Goal: Task Accomplishment & Management: Complete application form

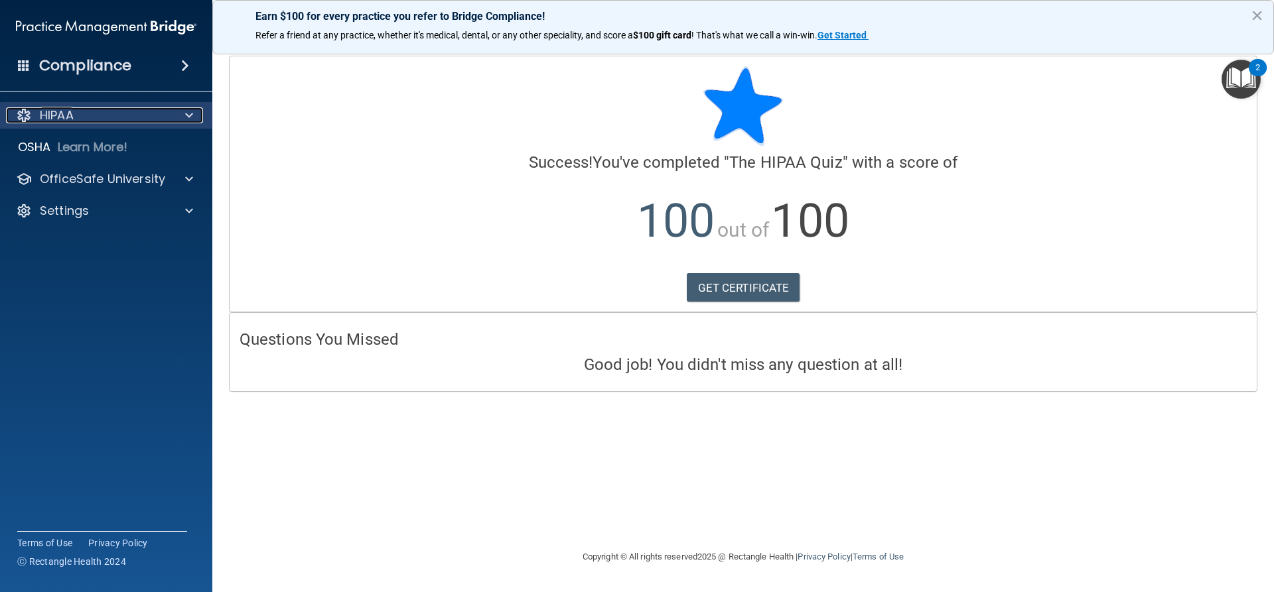
click at [188, 109] on span at bounding box center [189, 115] width 8 height 16
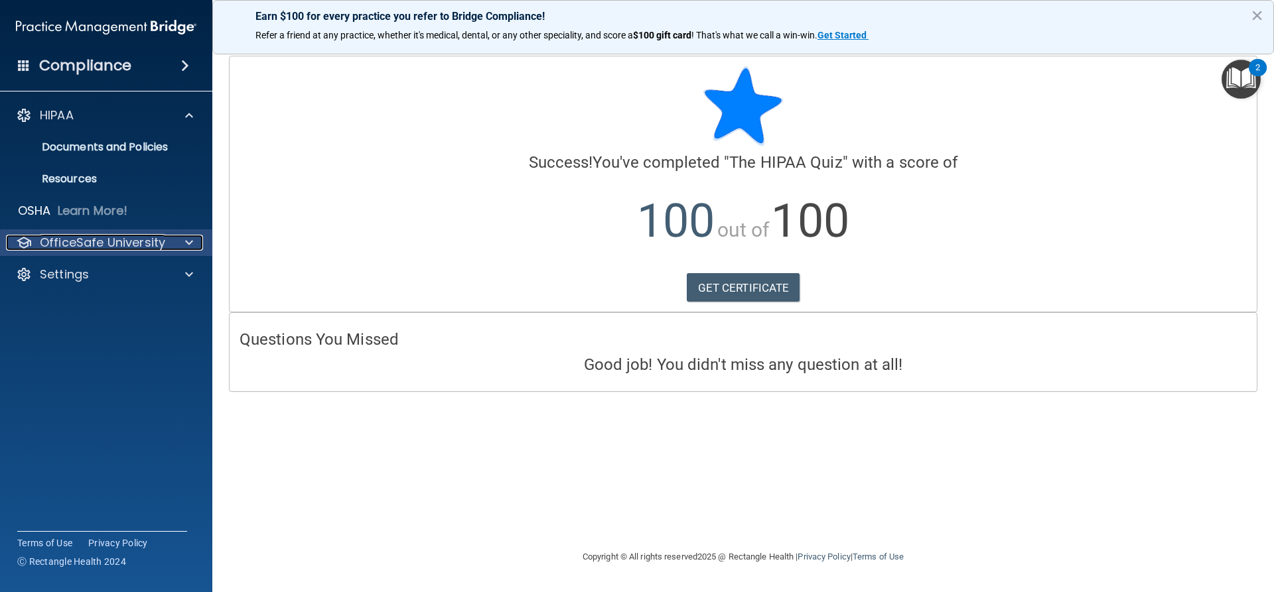
click at [180, 242] on div at bounding box center [186, 243] width 33 height 16
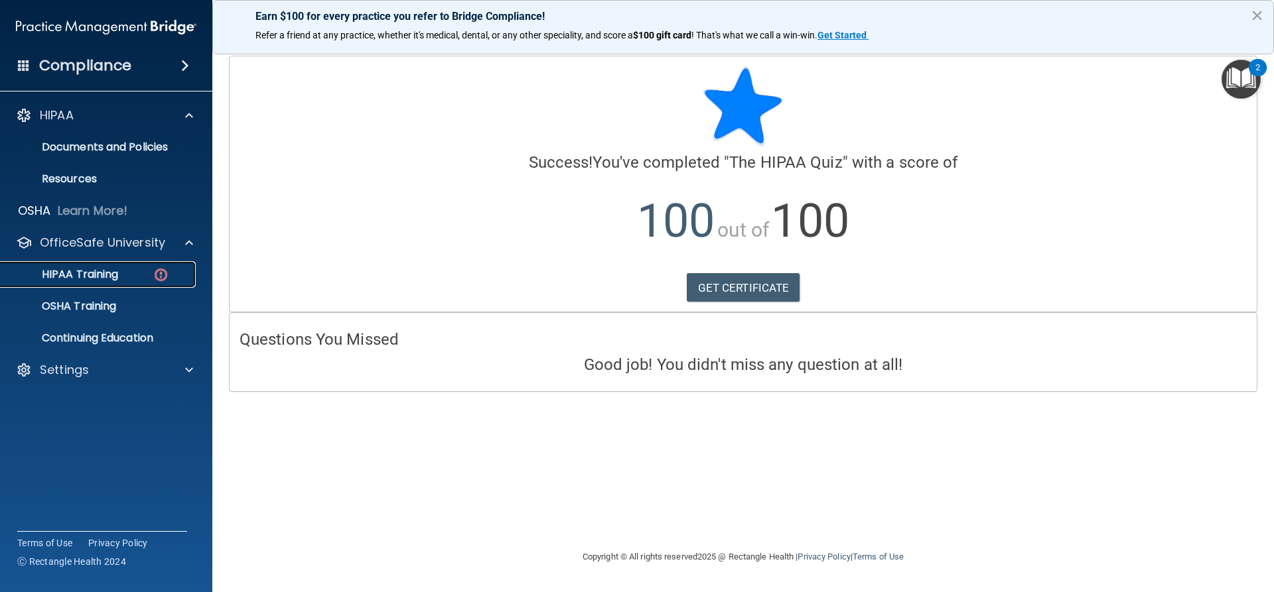
click at [123, 285] on link "HIPAA Training" at bounding box center [91, 274] width 209 height 27
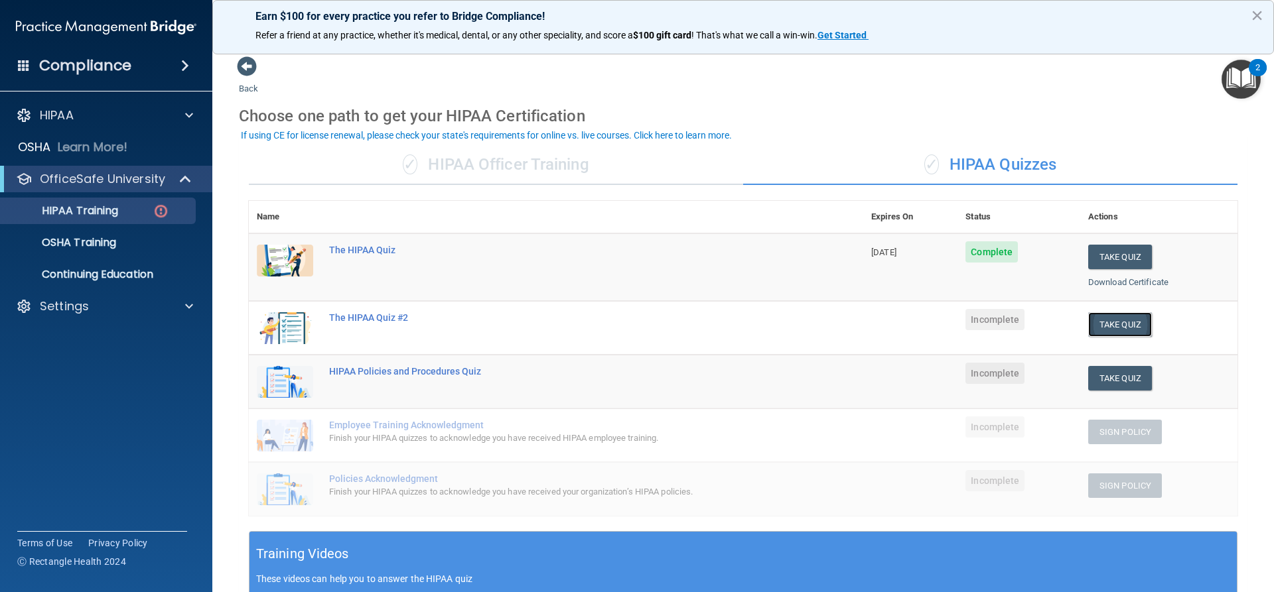
click at [1106, 326] on button "Take Quiz" at bounding box center [1120, 324] width 64 height 25
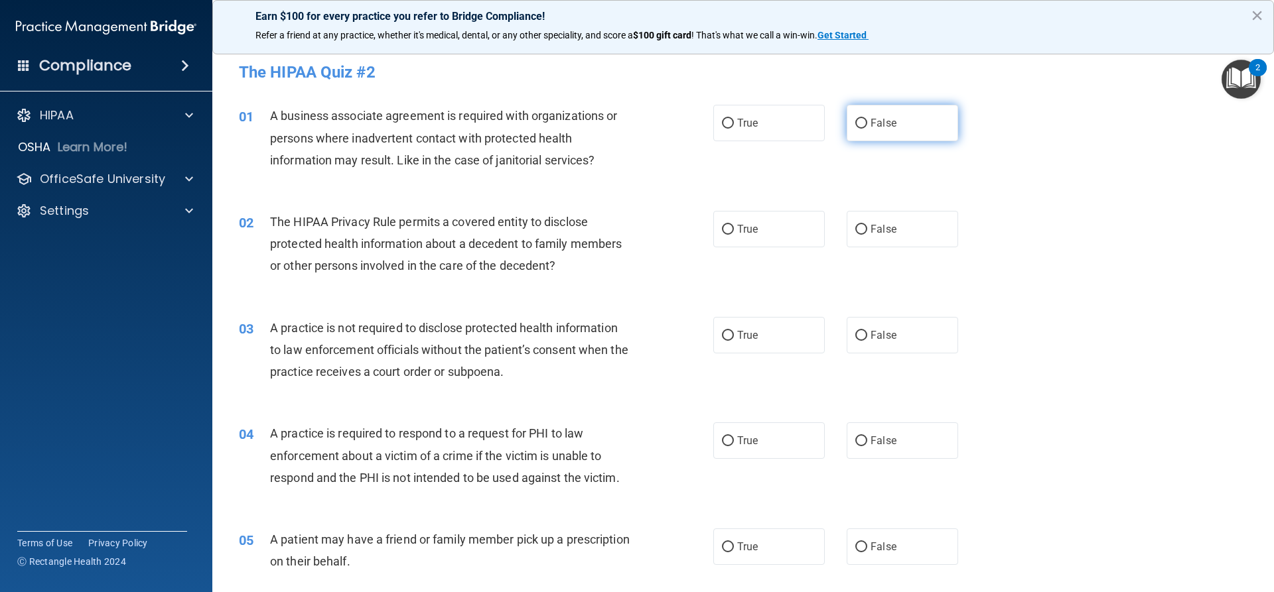
click at [890, 125] on label "False" at bounding box center [901, 123] width 111 height 36
click at [867, 125] on input "False" at bounding box center [861, 124] width 12 height 10
radio input "true"
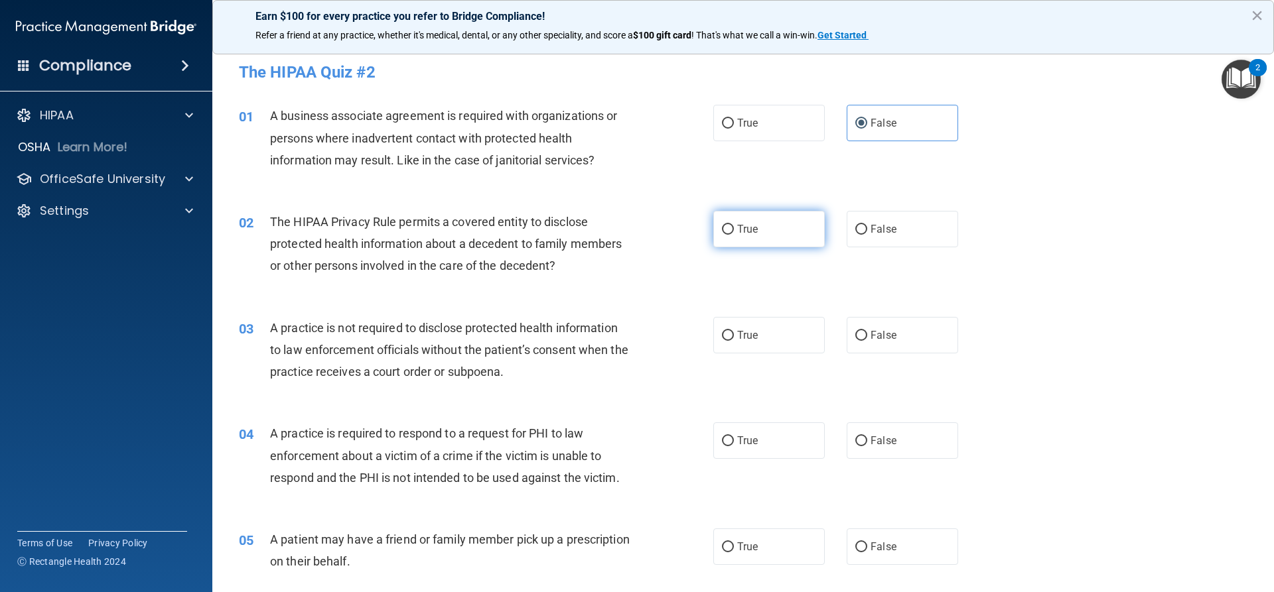
click at [756, 232] on label "True" at bounding box center [768, 229] width 111 height 36
click at [734, 232] on input "True" at bounding box center [728, 230] width 12 height 10
radio input "true"
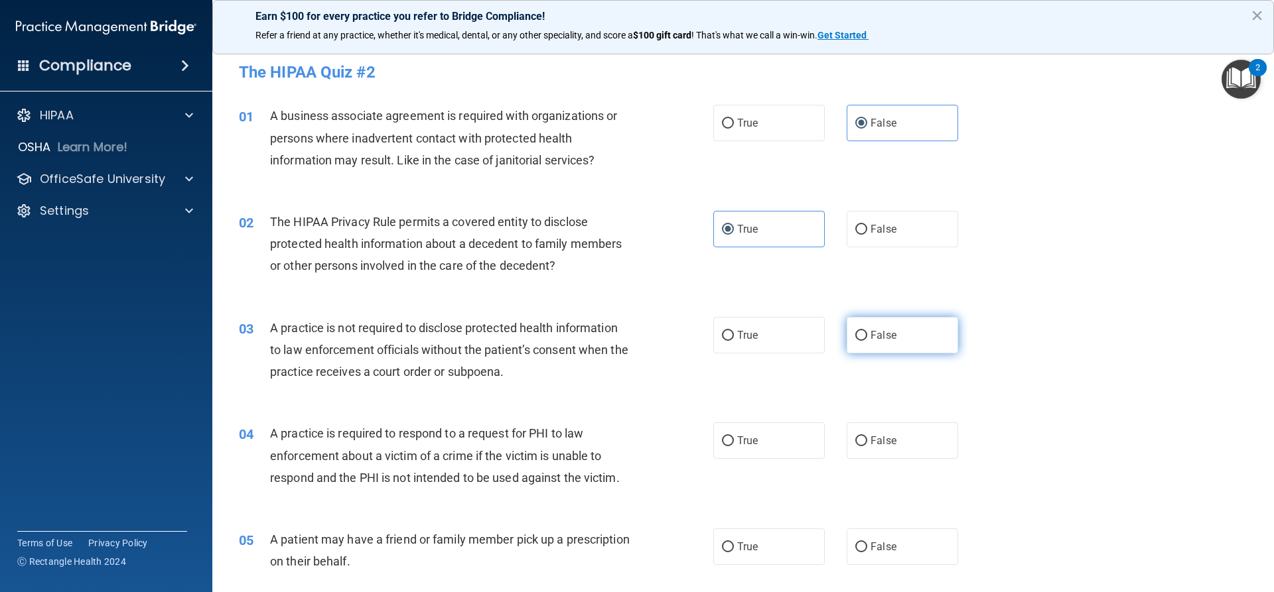
click at [923, 332] on label "False" at bounding box center [901, 335] width 111 height 36
click at [867, 332] on input "False" at bounding box center [861, 336] width 12 height 10
radio input "true"
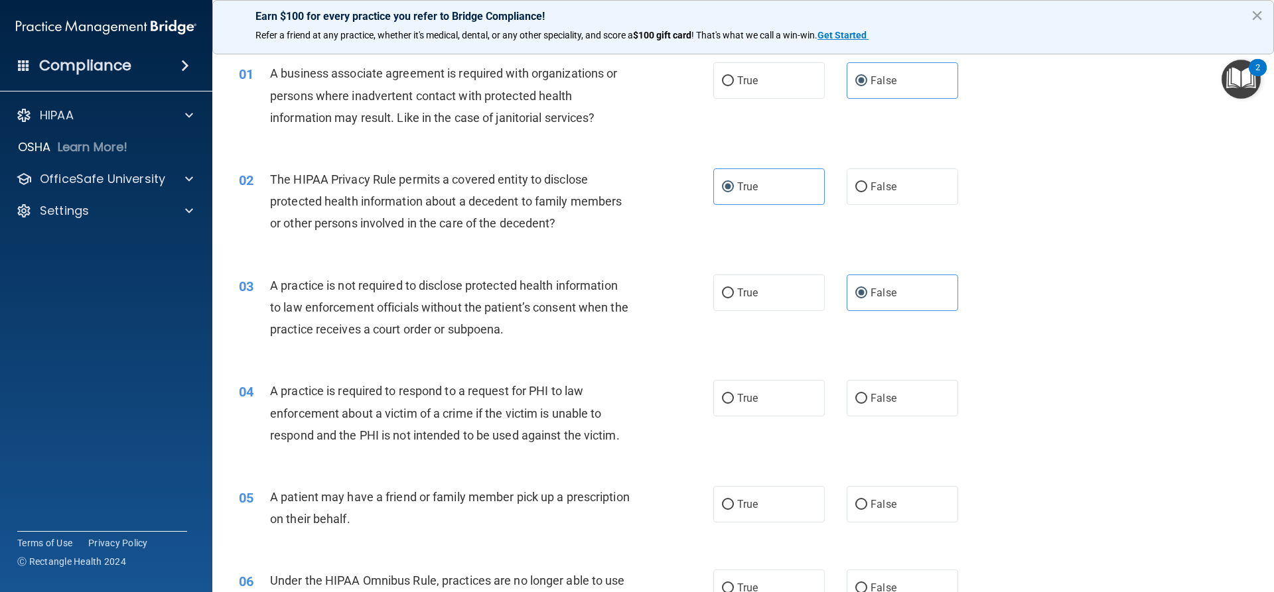
scroll to position [66, 0]
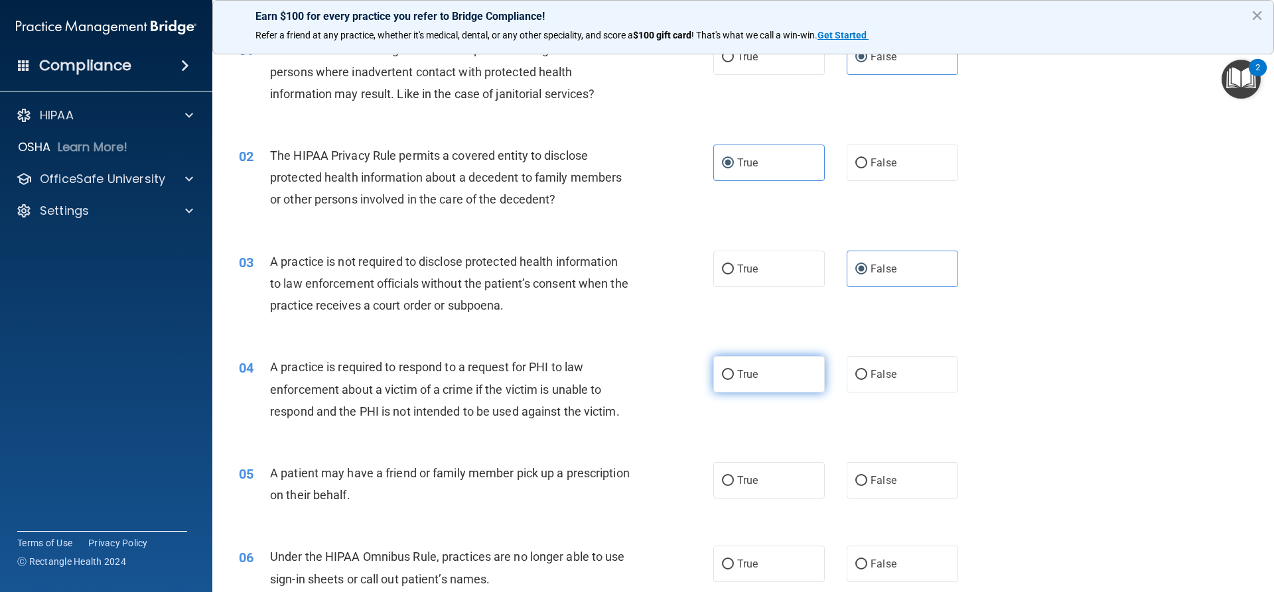
click at [754, 382] on label "True" at bounding box center [768, 374] width 111 height 36
click at [734, 380] on input "True" at bounding box center [728, 375] width 12 height 10
radio input "true"
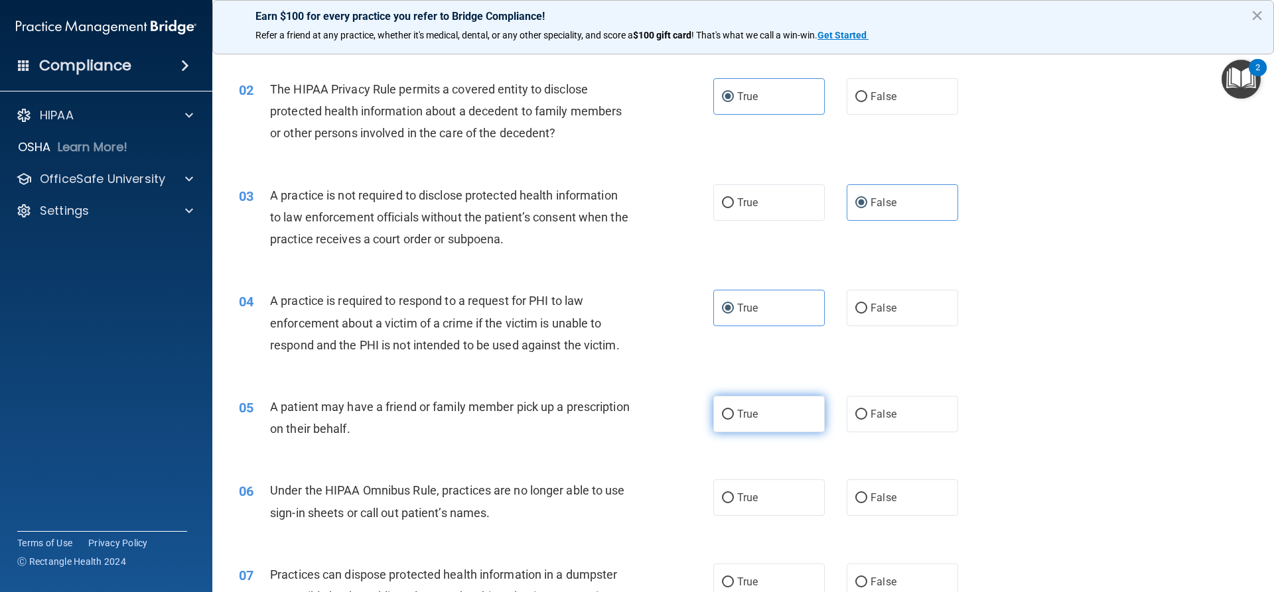
click at [783, 418] on label "True" at bounding box center [768, 414] width 111 height 36
click at [734, 418] on input "True" at bounding box center [728, 415] width 12 height 10
radio input "true"
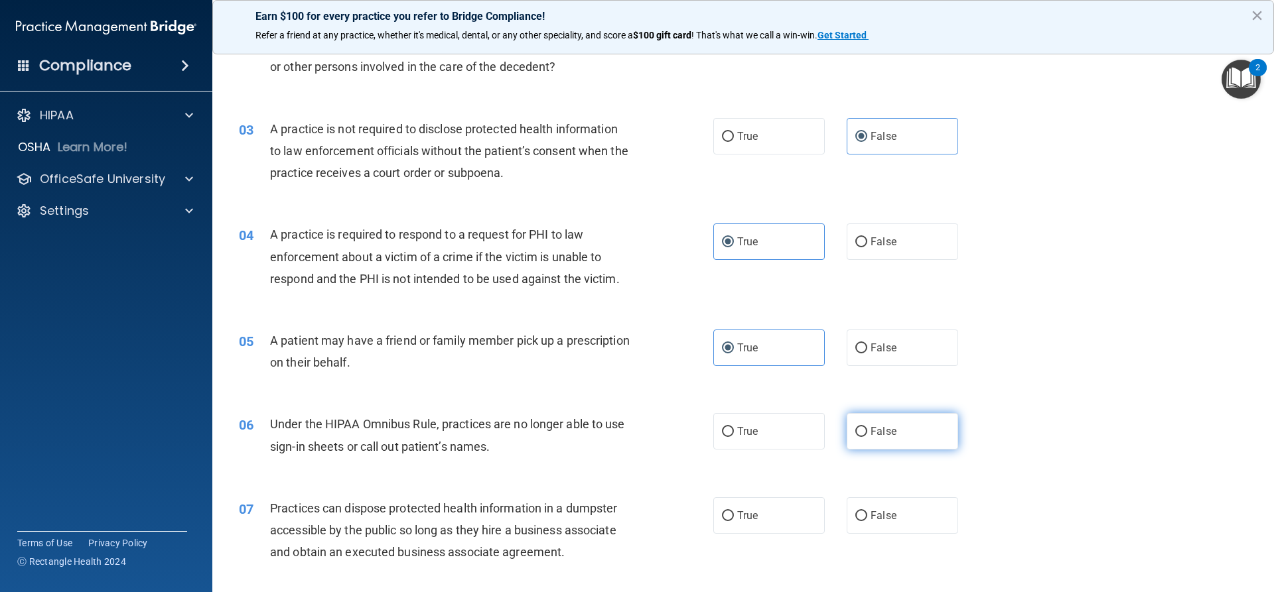
click at [943, 435] on label "False" at bounding box center [901, 431] width 111 height 36
click at [867, 435] on input "False" at bounding box center [861, 432] width 12 height 10
radio input "true"
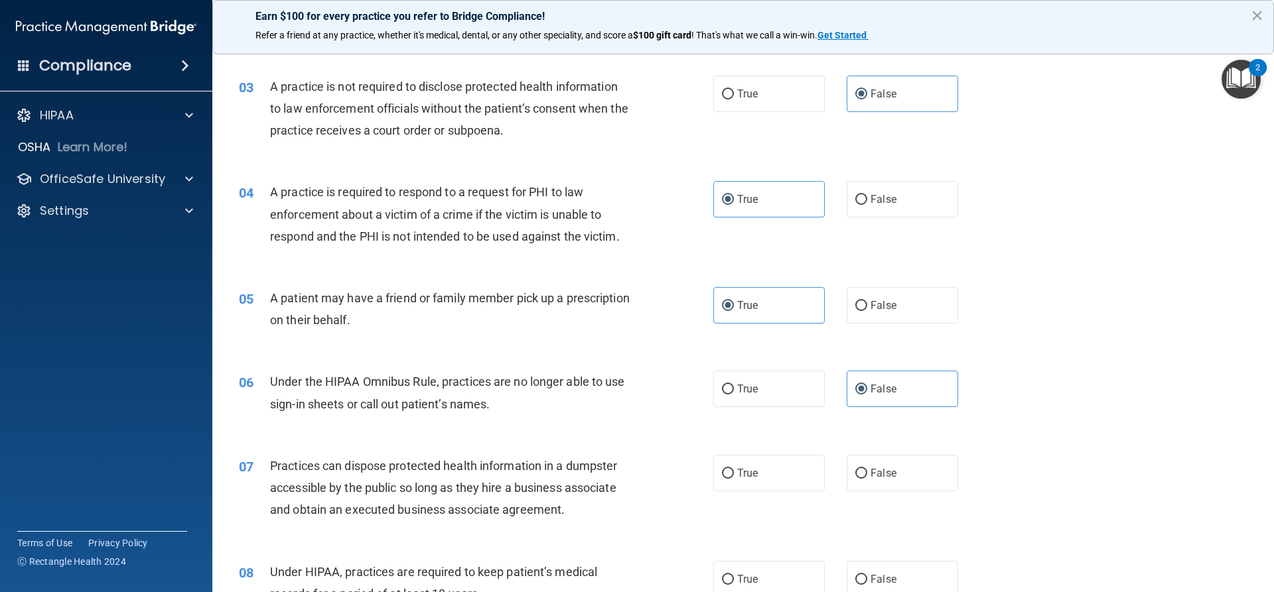
scroll to position [265, 0]
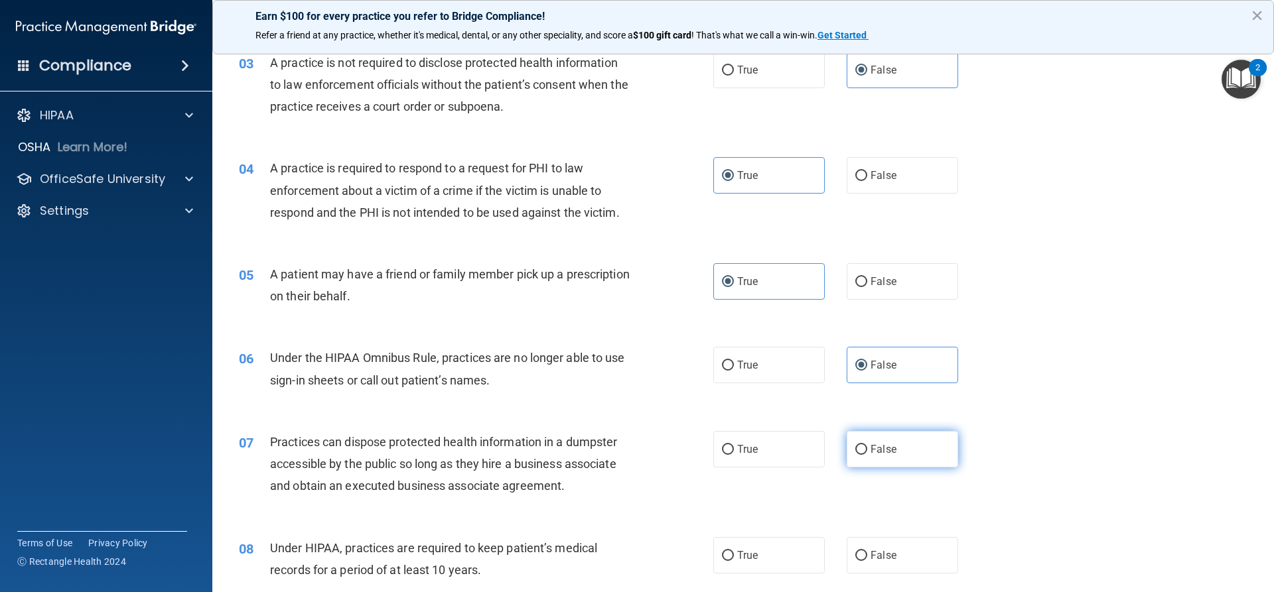
click at [898, 440] on label "False" at bounding box center [901, 449] width 111 height 36
click at [867, 445] on input "False" at bounding box center [861, 450] width 12 height 10
radio input "true"
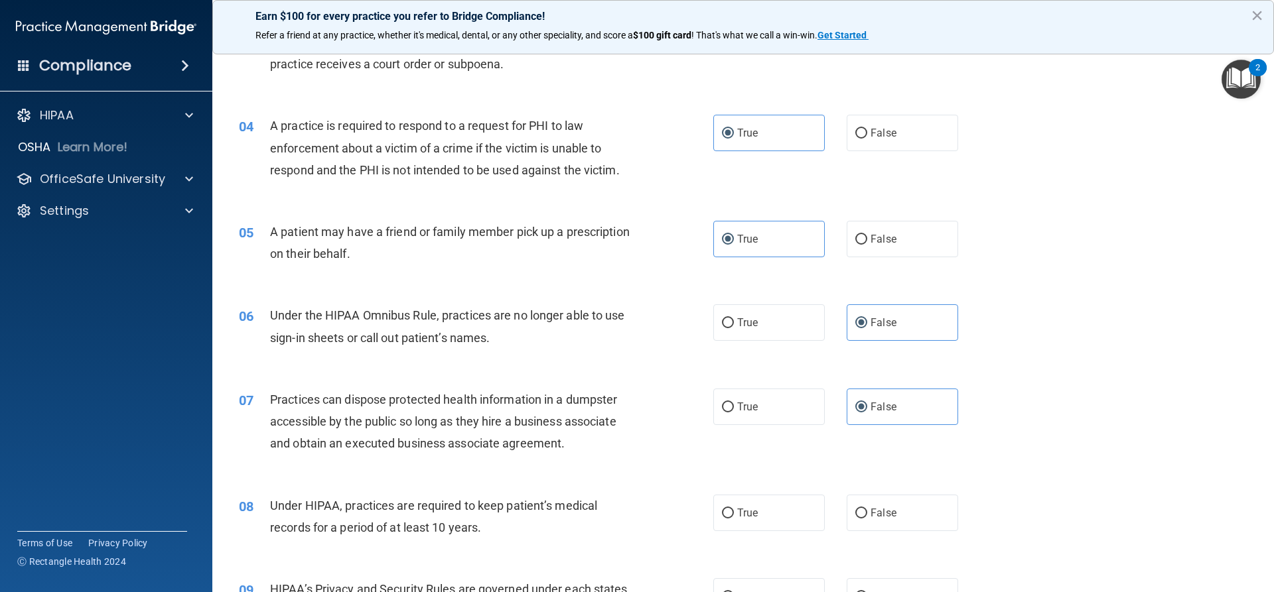
scroll to position [332, 0]
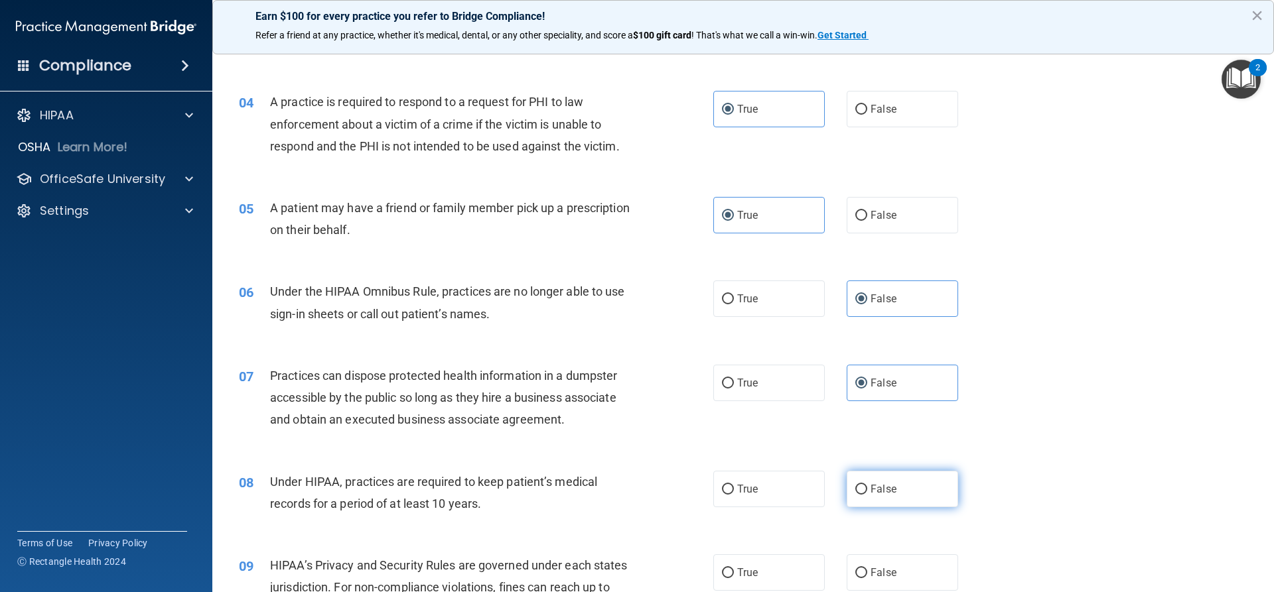
click at [894, 494] on label "False" at bounding box center [901, 489] width 111 height 36
click at [867, 494] on input "False" at bounding box center [861, 490] width 12 height 10
radio input "true"
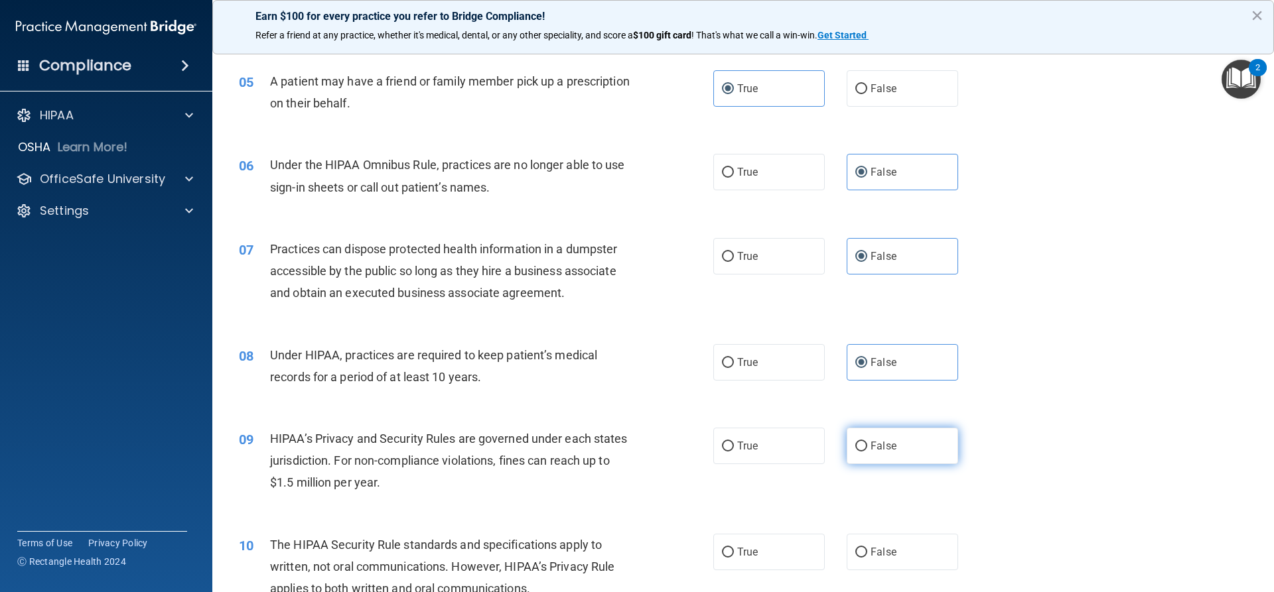
scroll to position [464, 0]
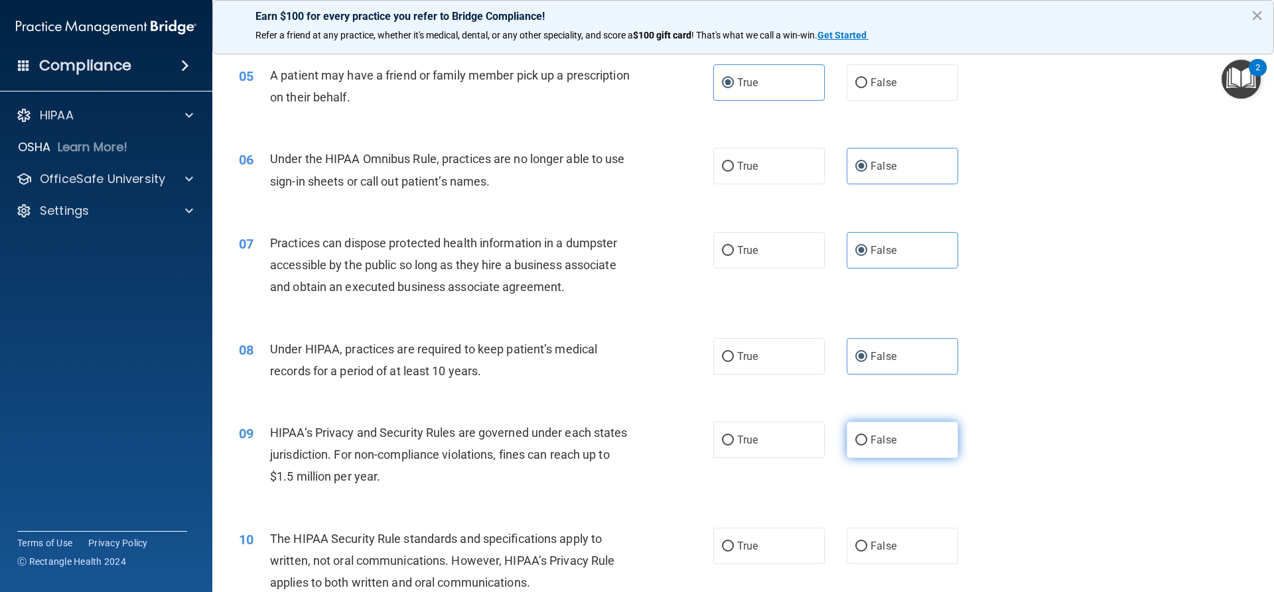
click at [881, 440] on span "False" at bounding box center [883, 440] width 26 height 13
click at [867, 440] on input "False" at bounding box center [861, 441] width 12 height 10
radio input "true"
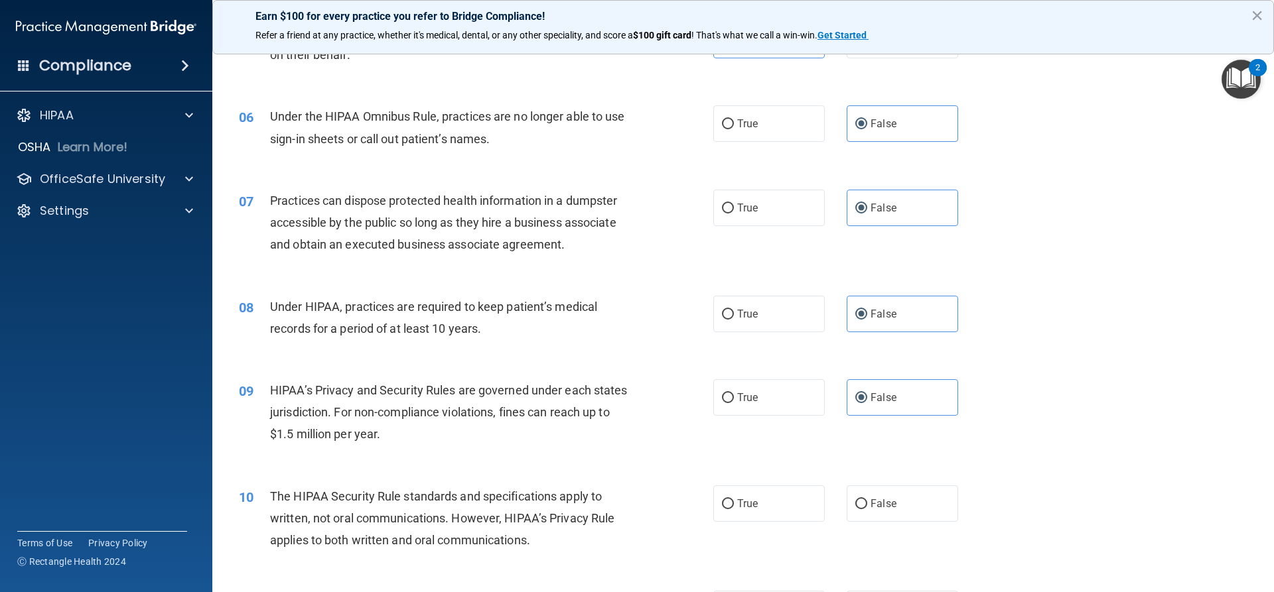
scroll to position [531, 0]
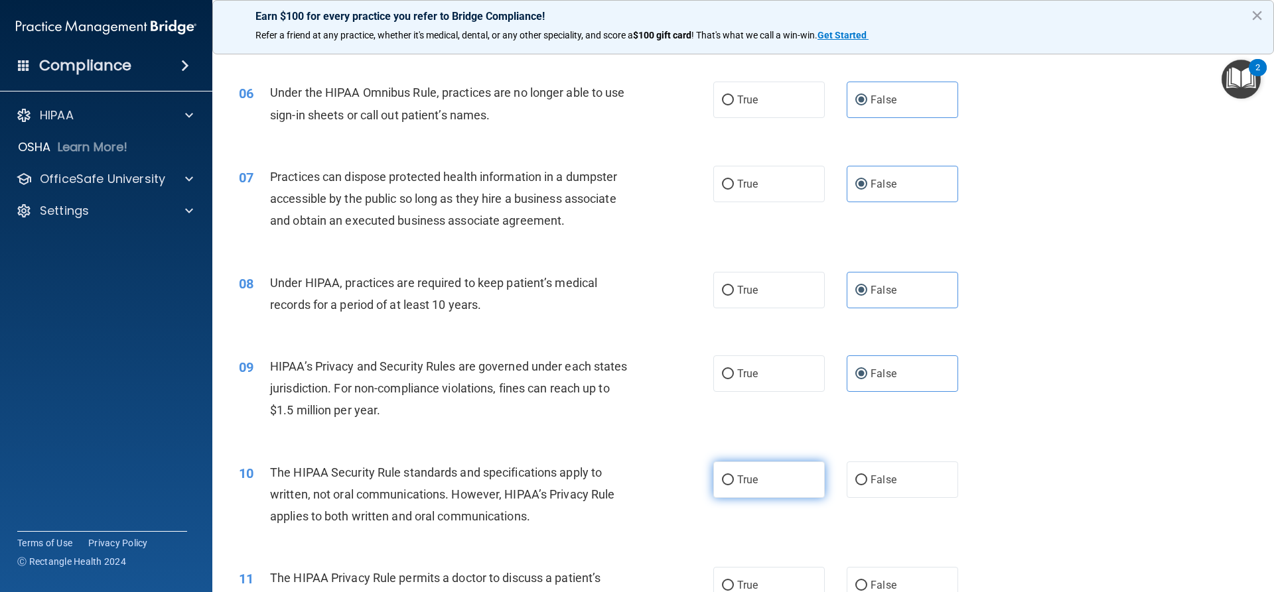
click at [752, 471] on label "True" at bounding box center [768, 480] width 111 height 36
click at [734, 476] on input "True" at bounding box center [728, 481] width 12 height 10
radio input "true"
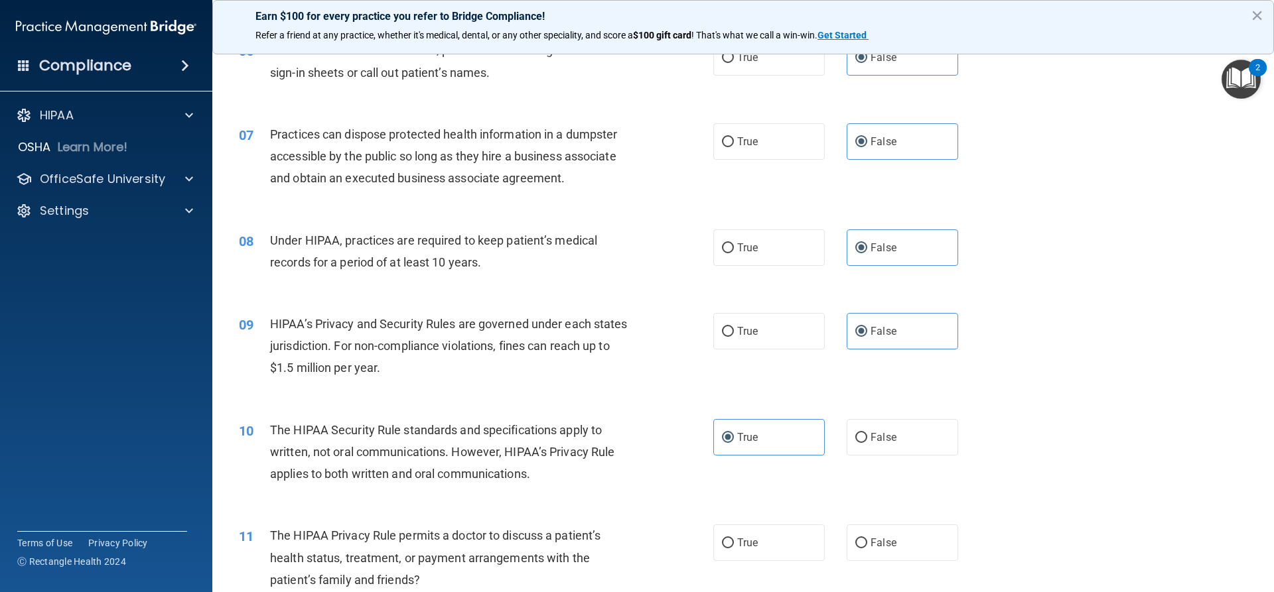
scroll to position [597, 0]
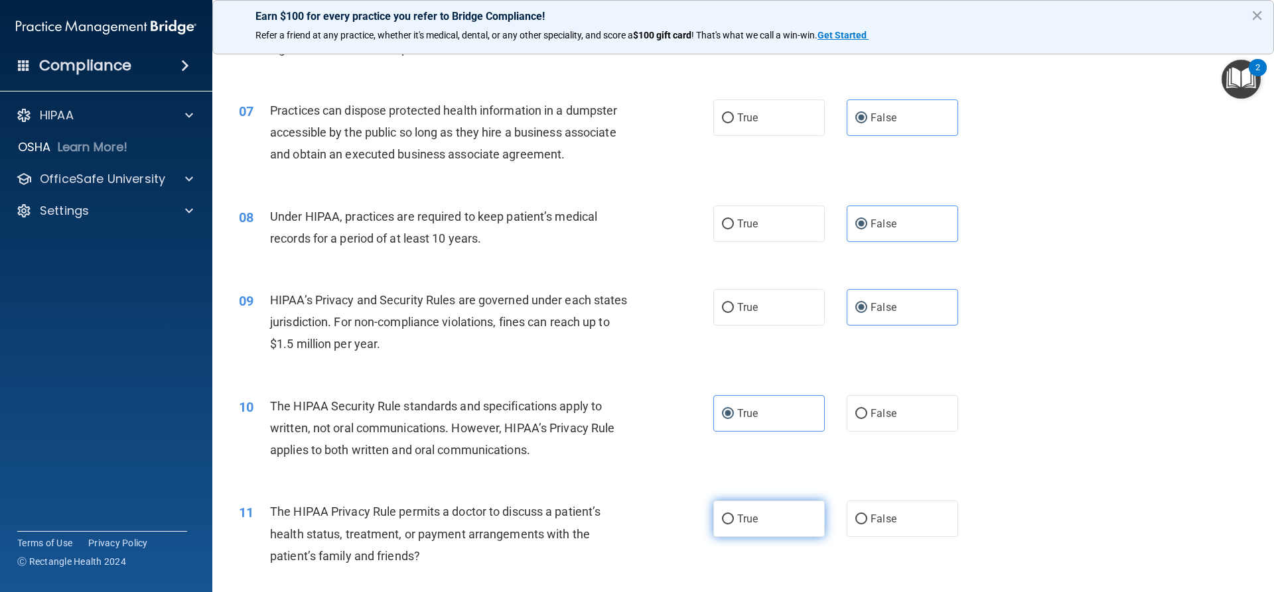
click at [770, 510] on label "True" at bounding box center [768, 519] width 111 height 36
click at [734, 515] on input "True" at bounding box center [728, 520] width 12 height 10
radio input "true"
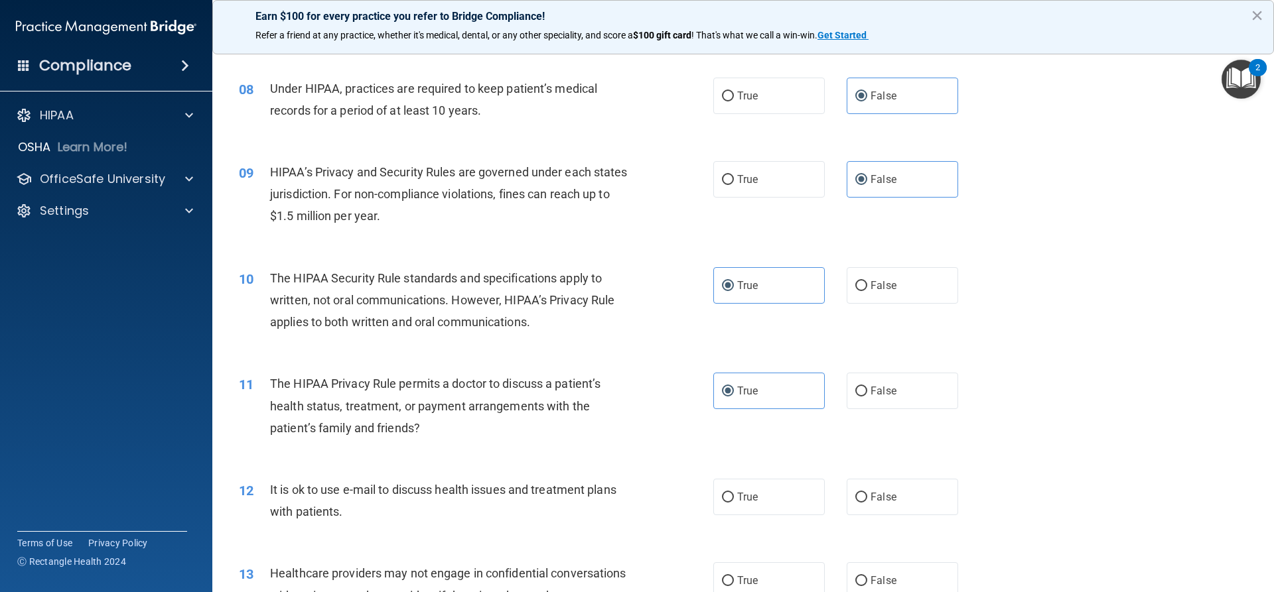
scroll to position [730, 0]
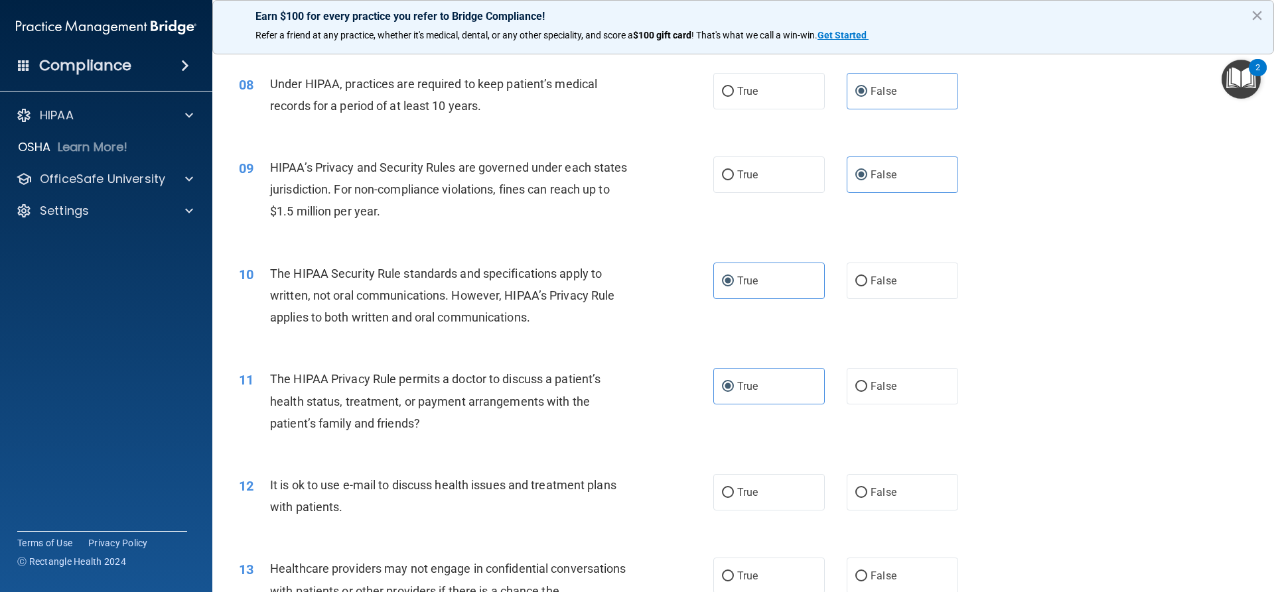
drag, startPoint x: 726, startPoint y: 492, endPoint x: 808, endPoint y: 549, distance: 99.7
click at [726, 492] on input "True" at bounding box center [728, 493] width 12 height 10
radio input "true"
click at [877, 580] on span "False" at bounding box center [883, 576] width 26 height 13
click at [867, 580] on input "False" at bounding box center [861, 577] width 12 height 10
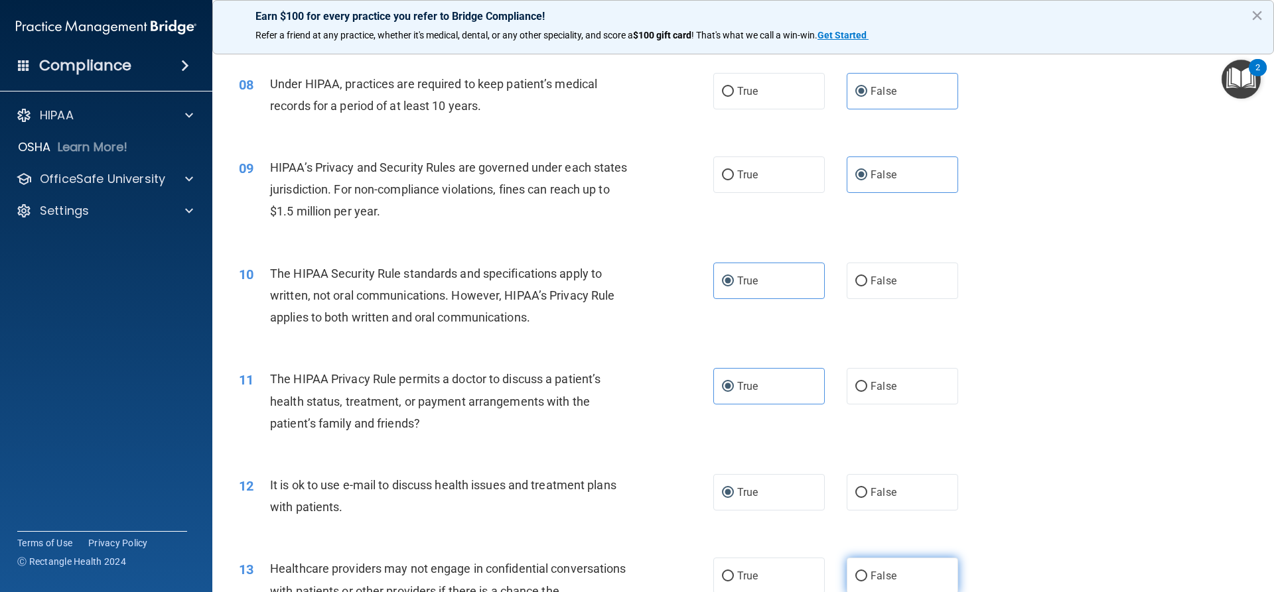
radio input "true"
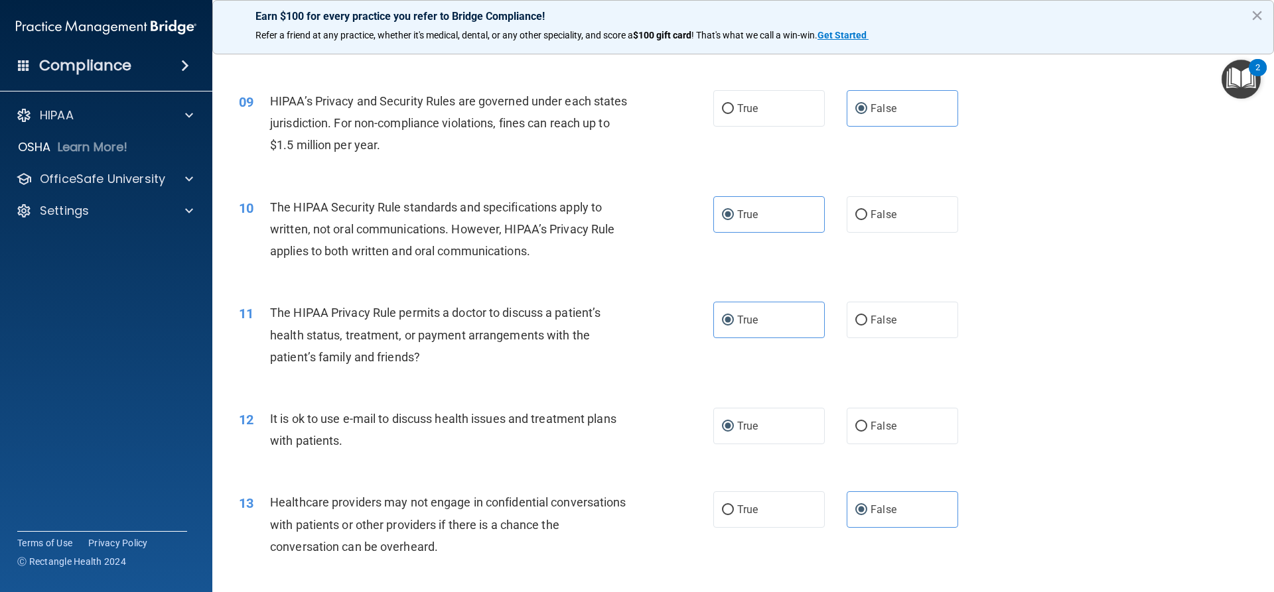
scroll to position [862, 0]
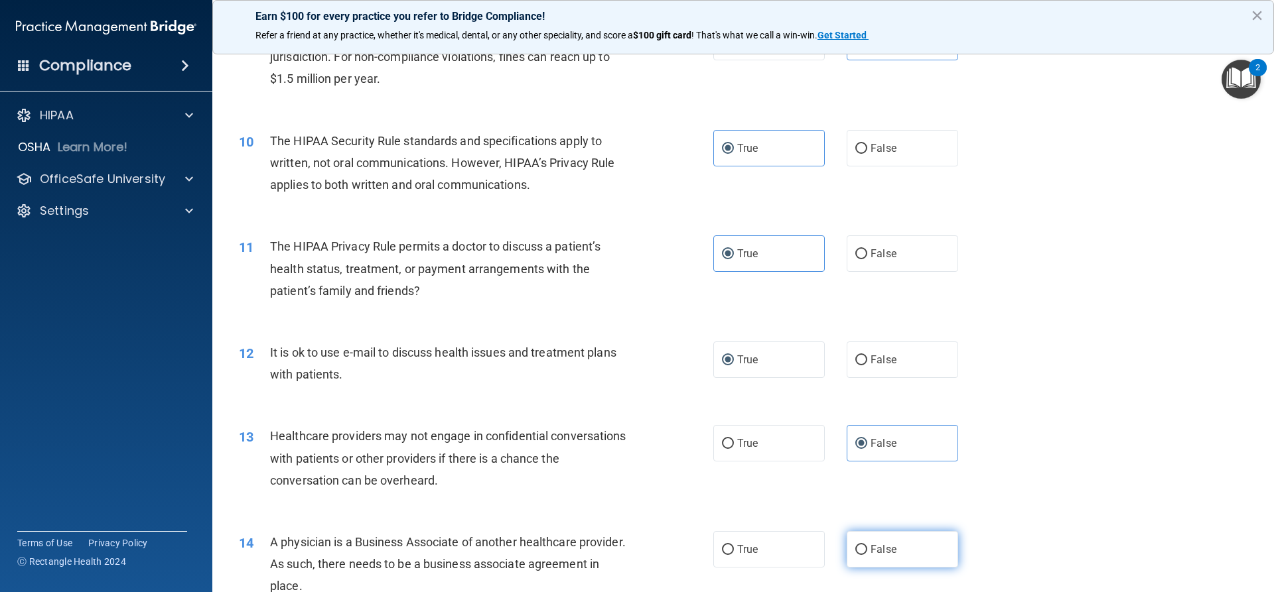
click at [855, 551] on input "False" at bounding box center [861, 550] width 12 height 10
radio input "true"
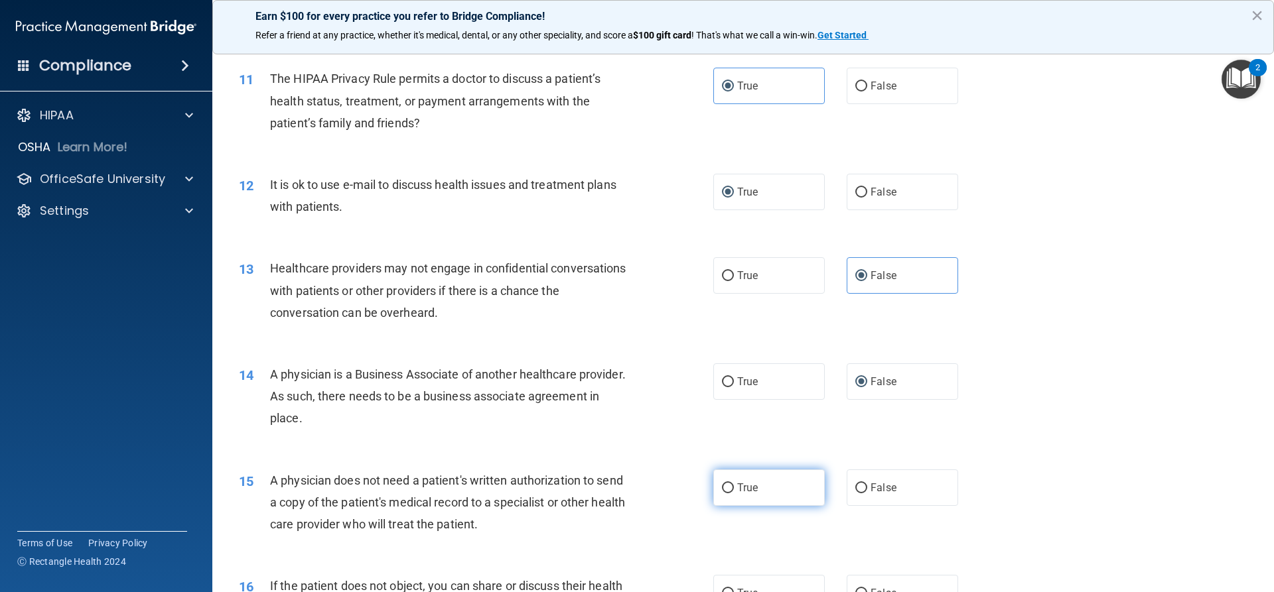
scroll to position [1061, 0]
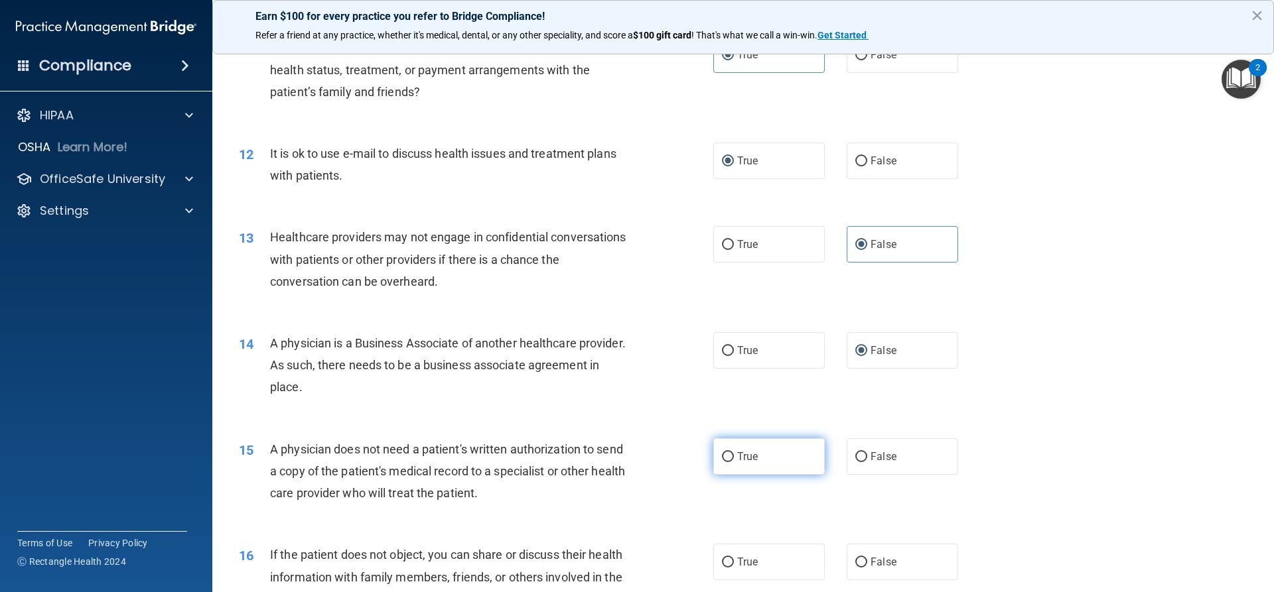
click at [724, 449] on label "True" at bounding box center [768, 456] width 111 height 36
click at [724, 452] on input "True" at bounding box center [728, 457] width 12 height 10
radio input "true"
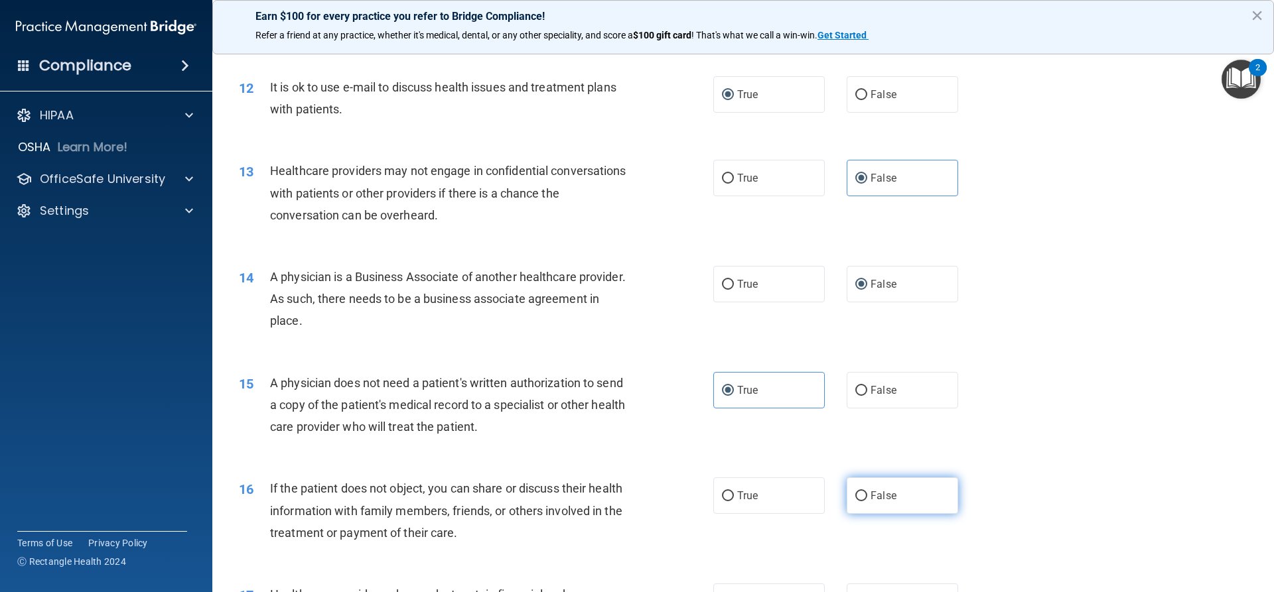
scroll to position [1194, 0]
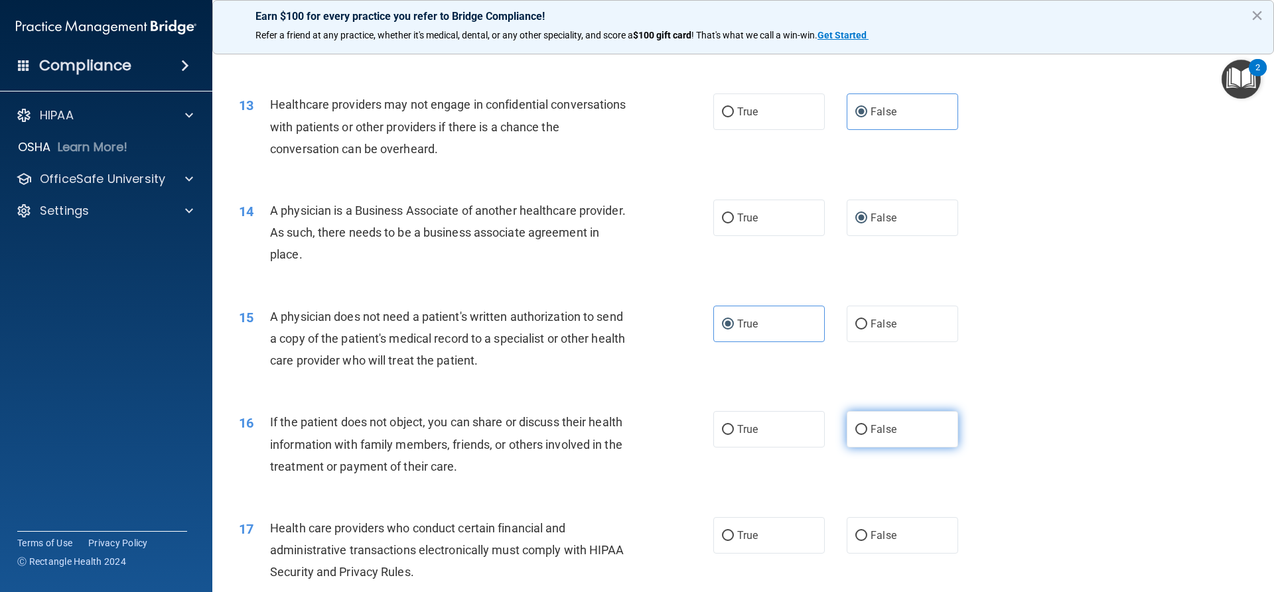
click at [859, 437] on label "False" at bounding box center [901, 429] width 111 height 36
click at [859, 435] on input "False" at bounding box center [861, 430] width 12 height 10
radio input "true"
click at [718, 545] on label "True" at bounding box center [768, 535] width 111 height 36
click at [722, 541] on input "True" at bounding box center [728, 536] width 12 height 10
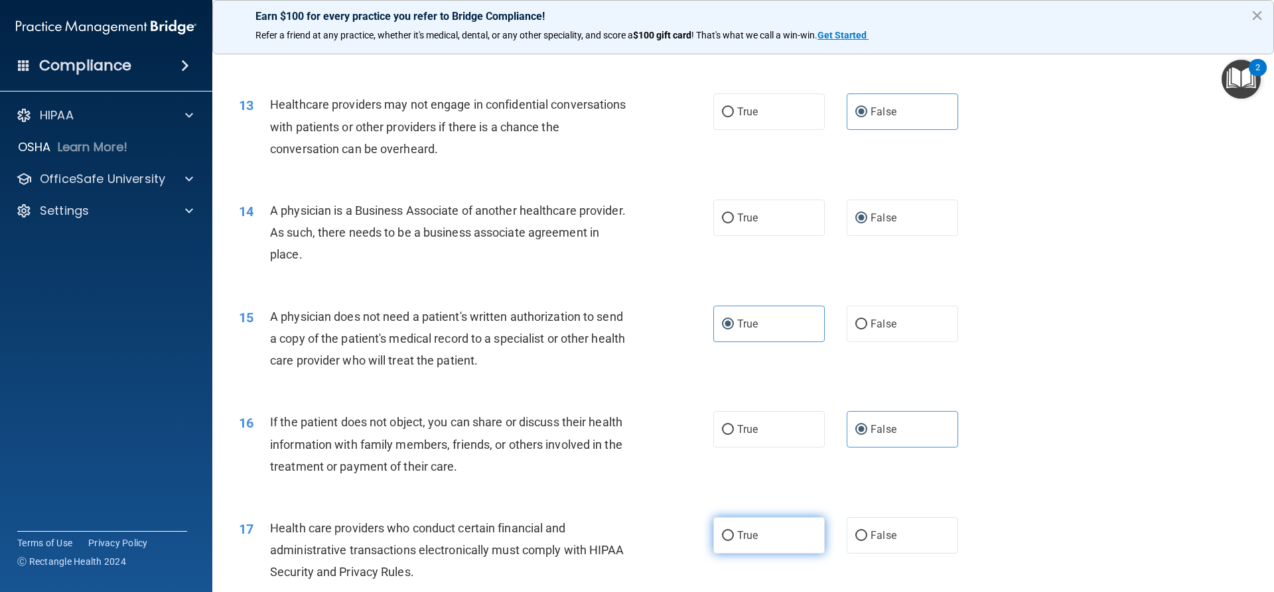
radio input "true"
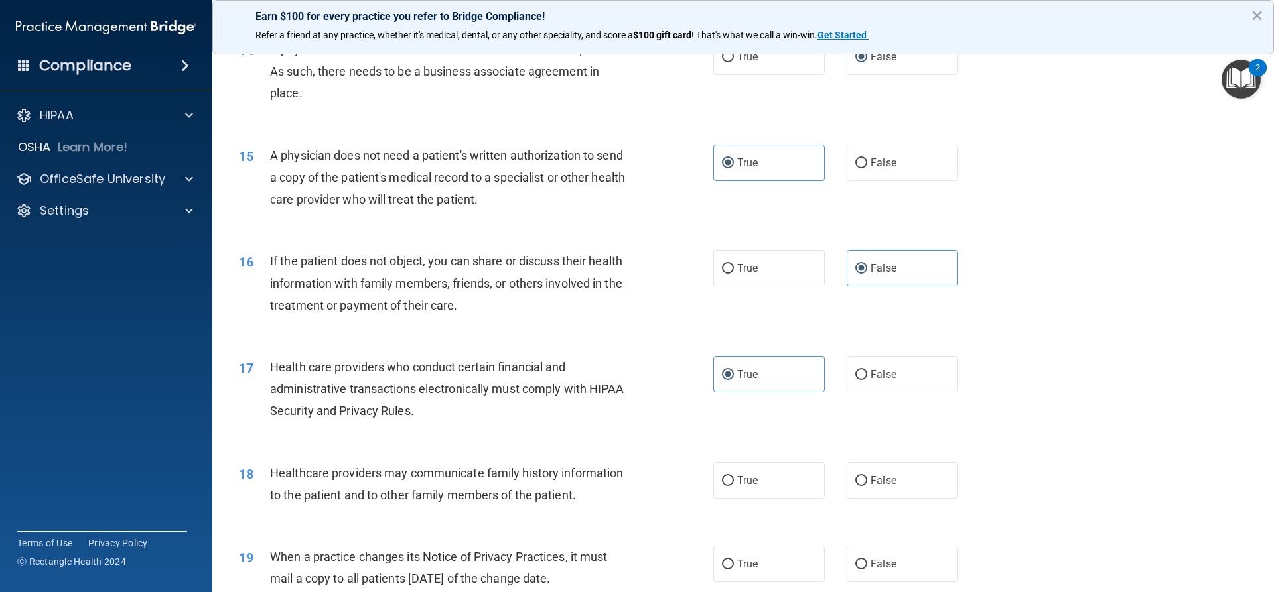
scroll to position [1393, 0]
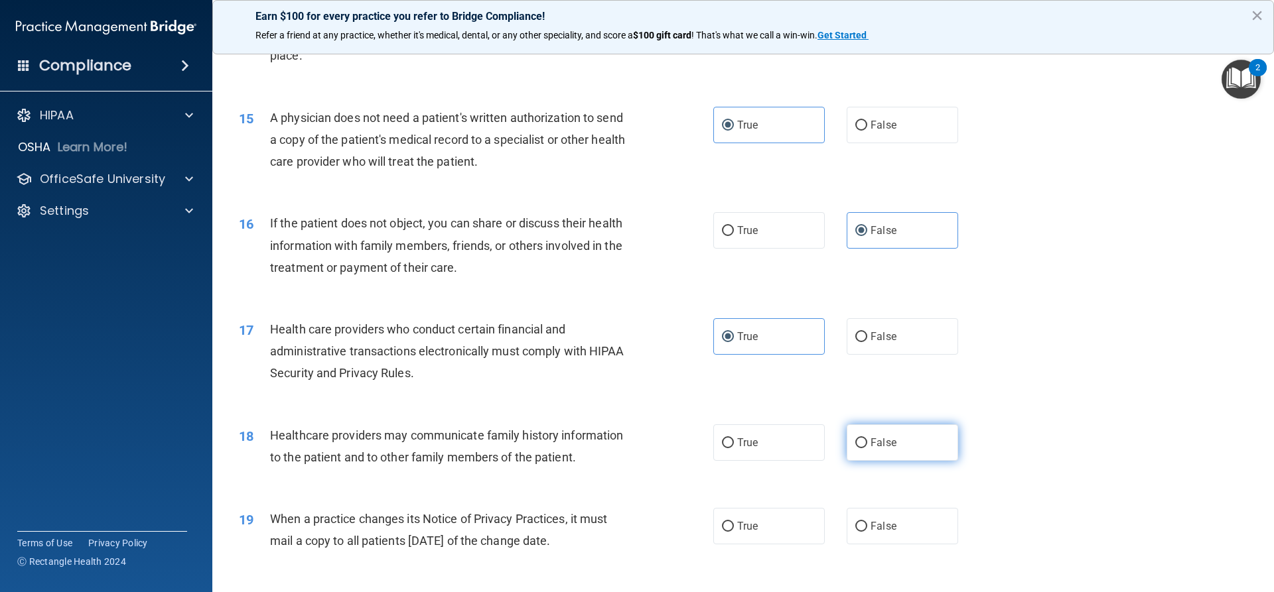
click at [868, 458] on label "False" at bounding box center [901, 443] width 111 height 36
click at [867, 448] on input "False" at bounding box center [861, 443] width 12 height 10
radio input "true"
click at [870, 532] on span "False" at bounding box center [883, 526] width 26 height 13
click at [867, 532] on input "False" at bounding box center [861, 527] width 12 height 10
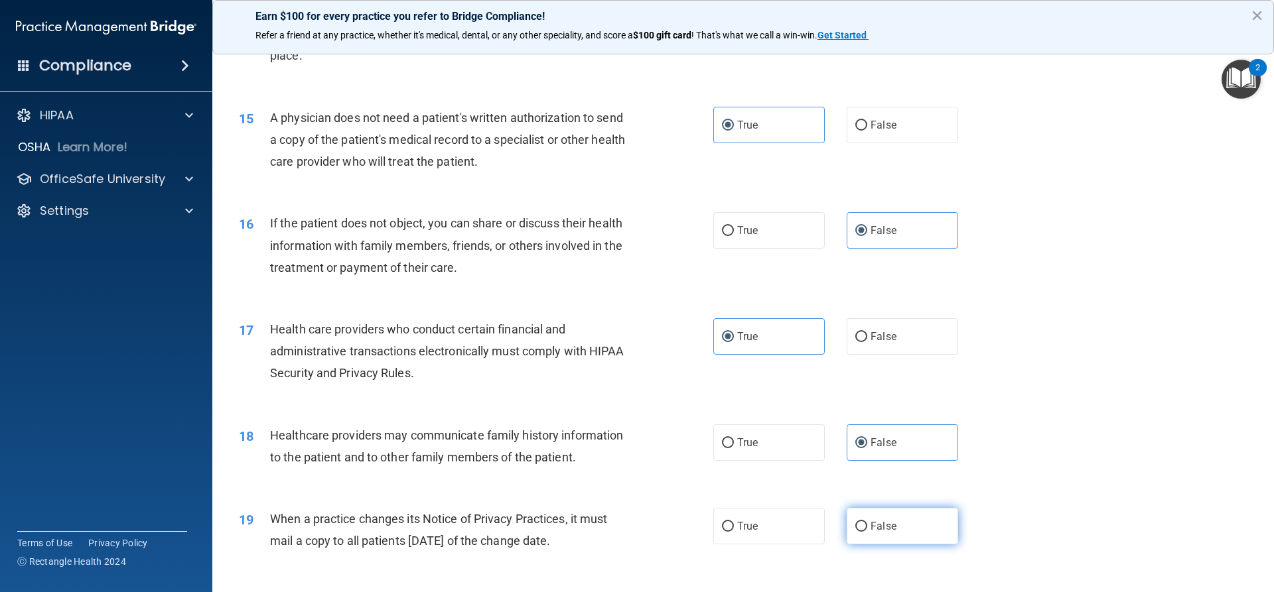
radio input "true"
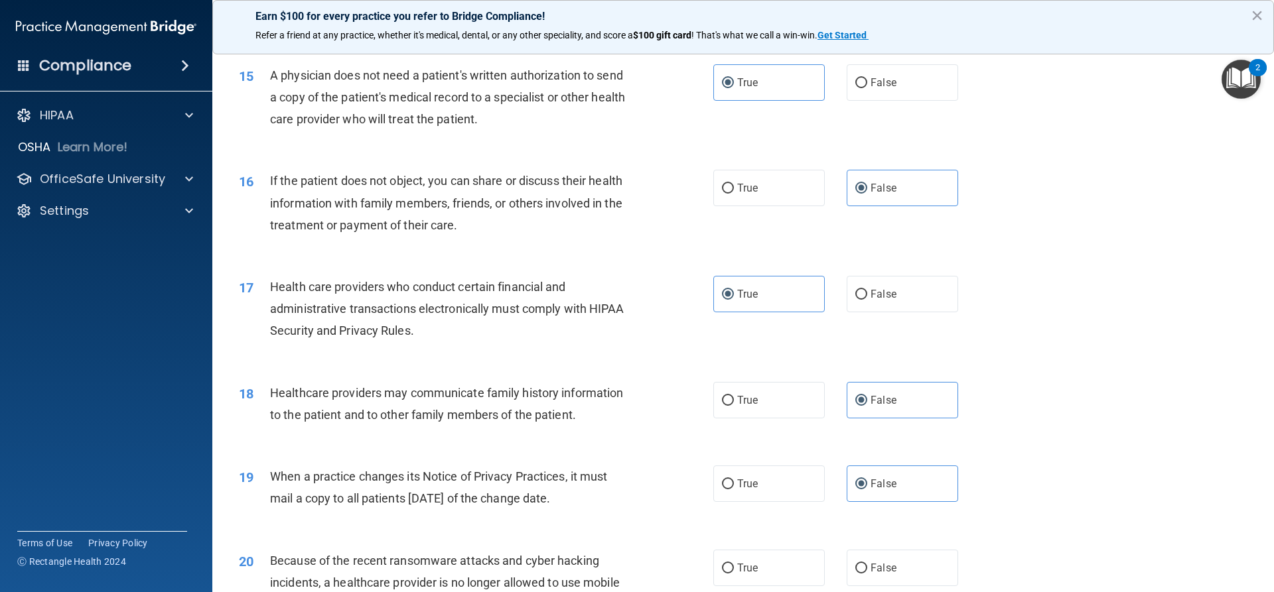
scroll to position [1459, 0]
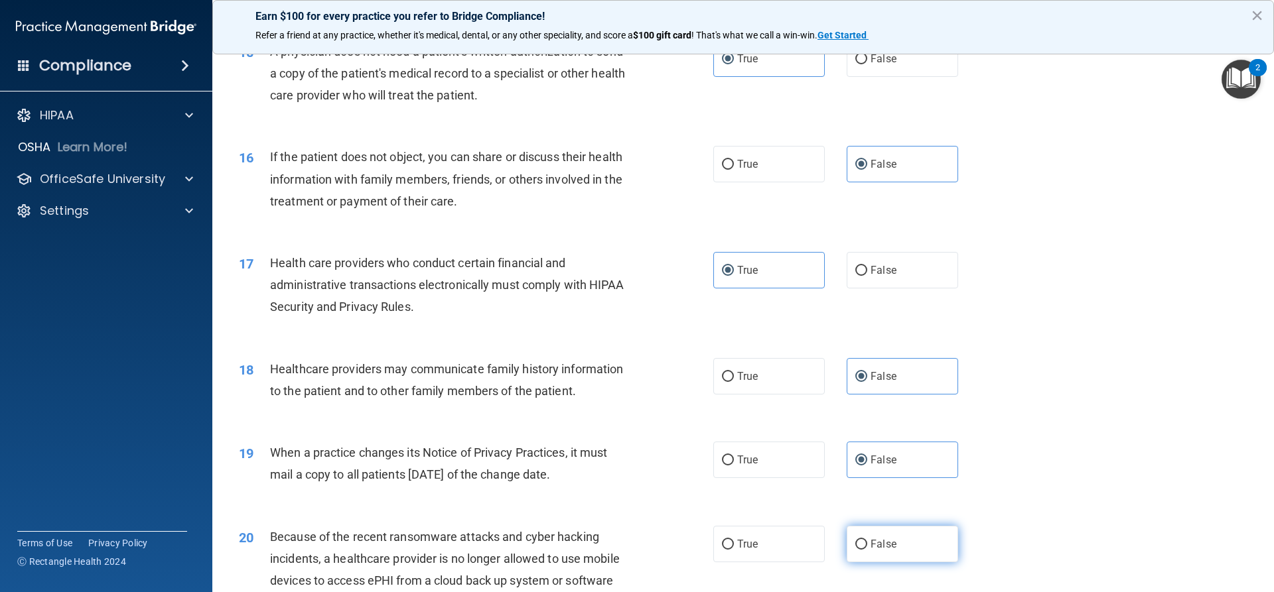
drag, startPoint x: 905, startPoint y: 539, endPoint x: 972, endPoint y: 469, distance: 96.6
click at [906, 538] on label "False" at bounding box center [901, 544] width 111 height 36
click at [867, 540] on input "False" at bounding box center [861, 545] width 12 height 10
radio input "true"
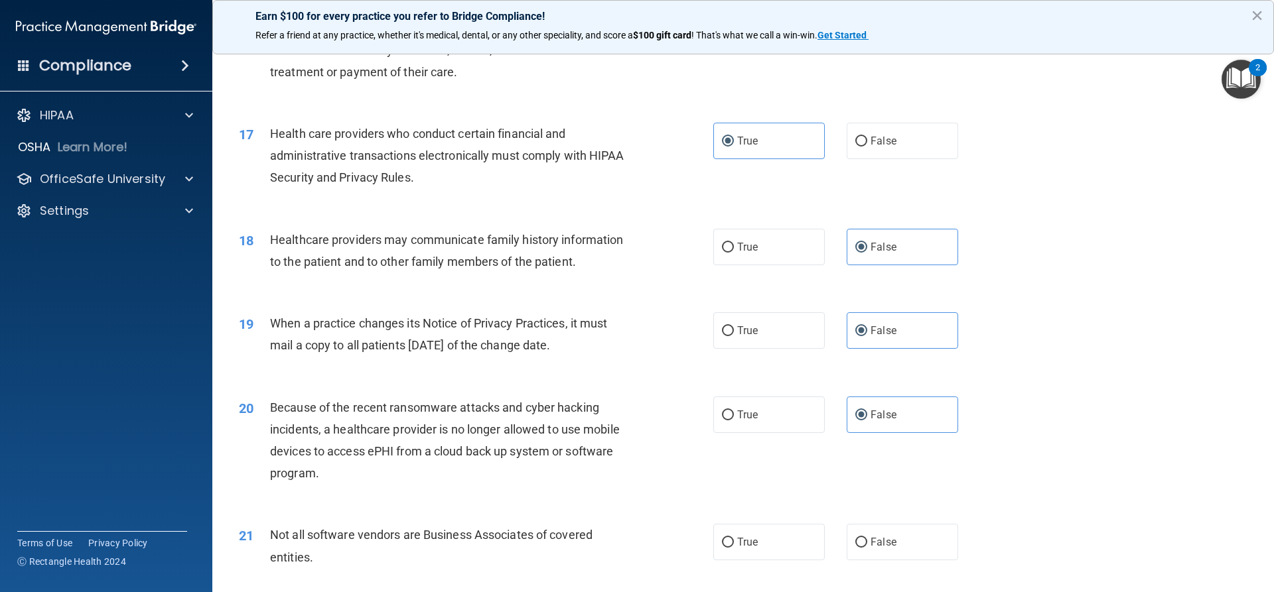
scroll to position [1592, 0]
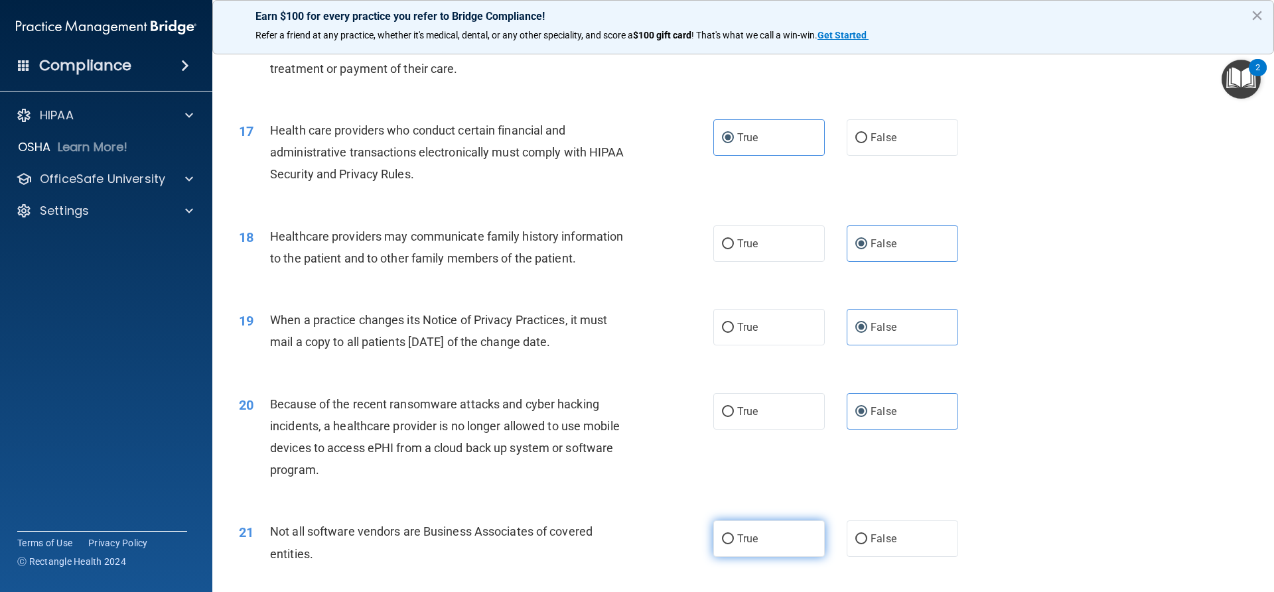
click at [807, 537] on label "True" at bounding box center [768, 539] width 111 height 36
click at [734, 537] on input "True" at bounding box center [728, 540] width 12 height 10
radio input "true"
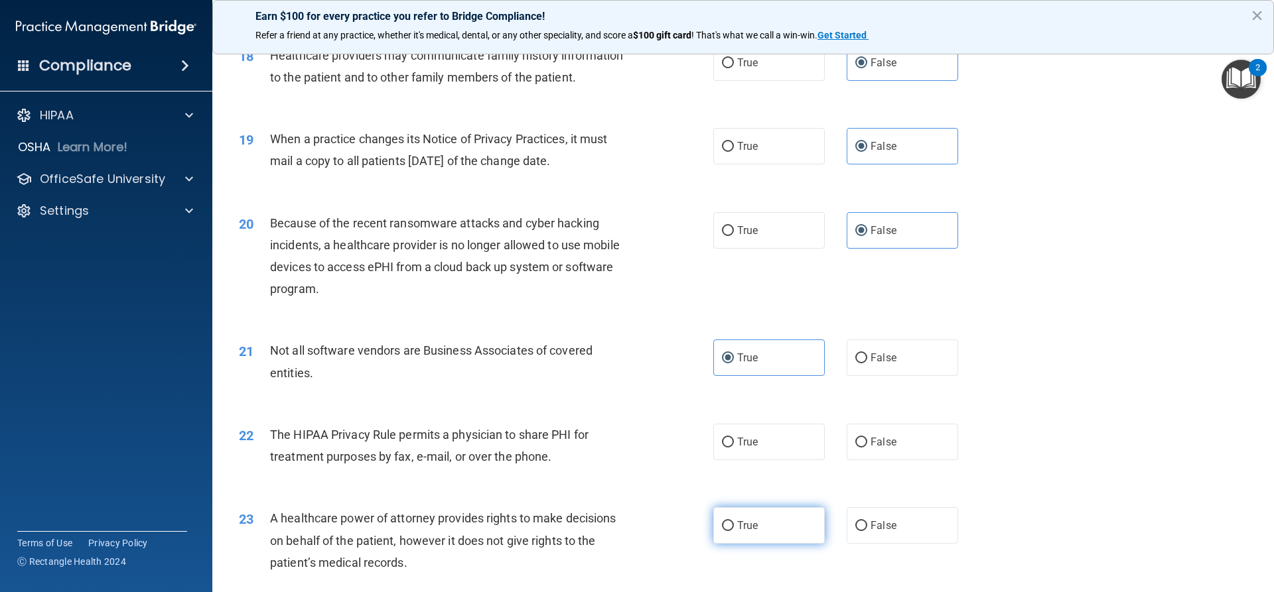
scroll to position [1791, 0]
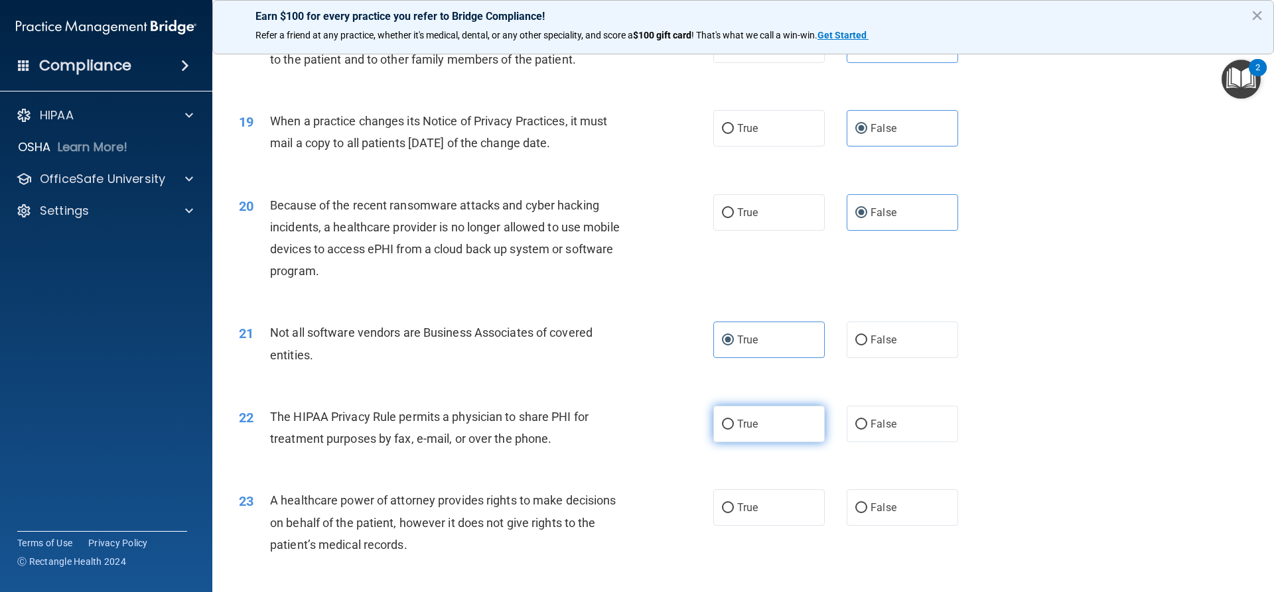
click at [783, 436] on label "True" at bounding box center [768, 424] width 111 height 36
click at [734, 430] on input "True" at bounding box center [728, 425] width 12 height 10
radio input "true"
click at [900, 503] on label "False" at bounding box center [901, 508] width 111 height 36
click at [867, 503] on input "False" at bounding box center [861, 508] width 12 height 10
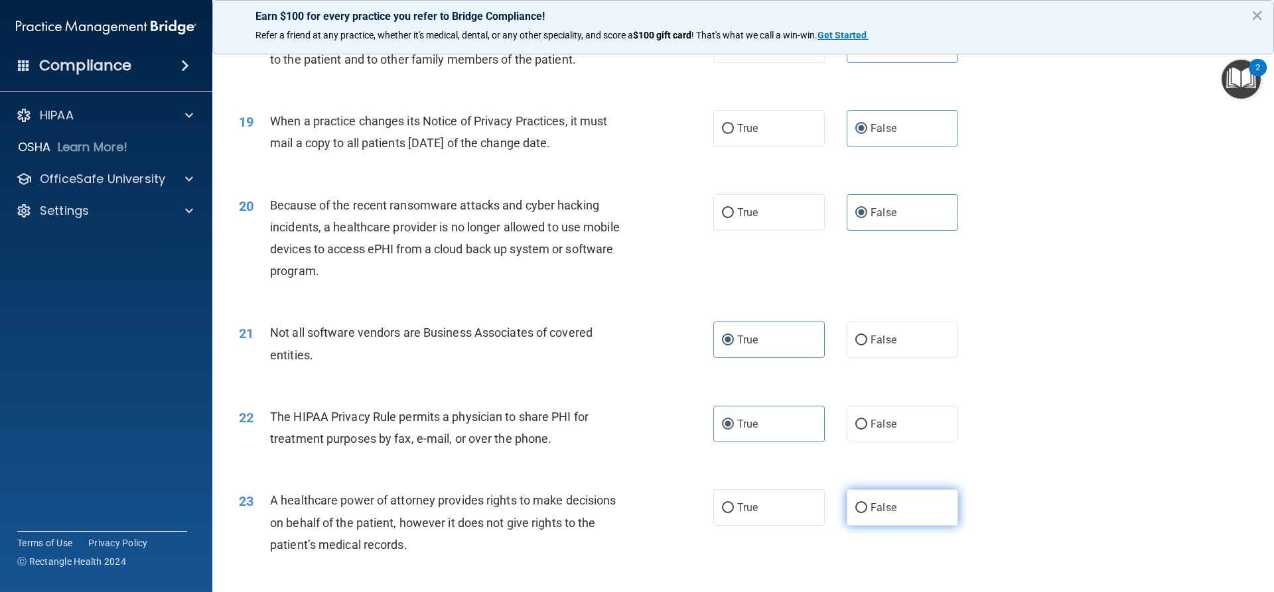
radio input "true"
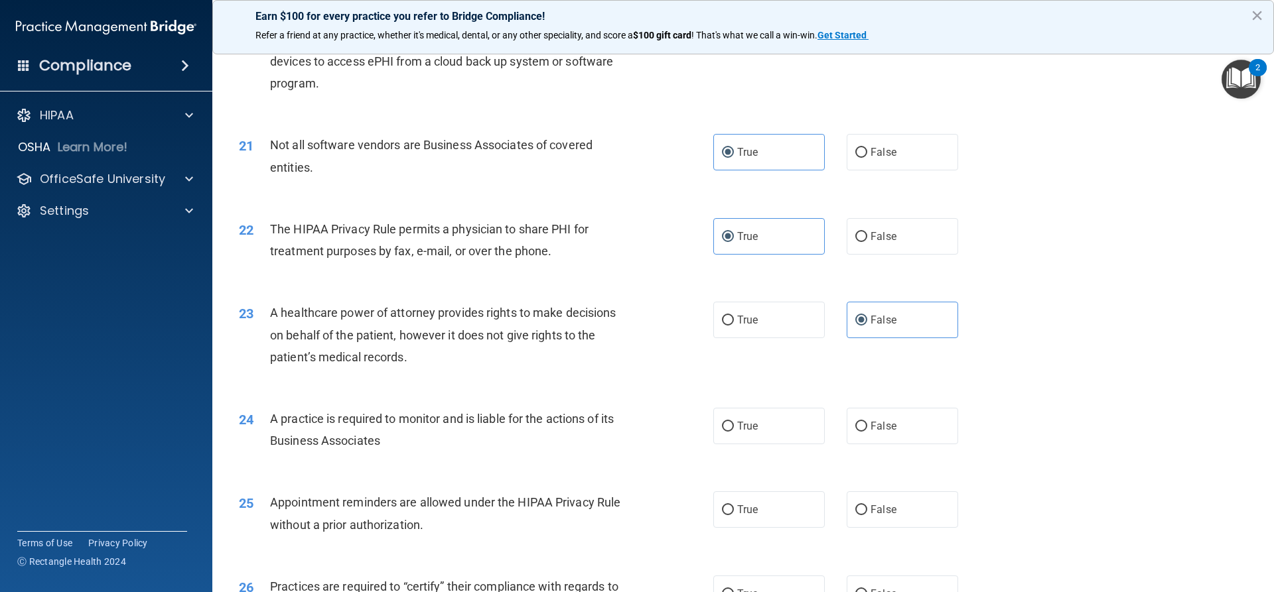
scroll to position [1990, 0]
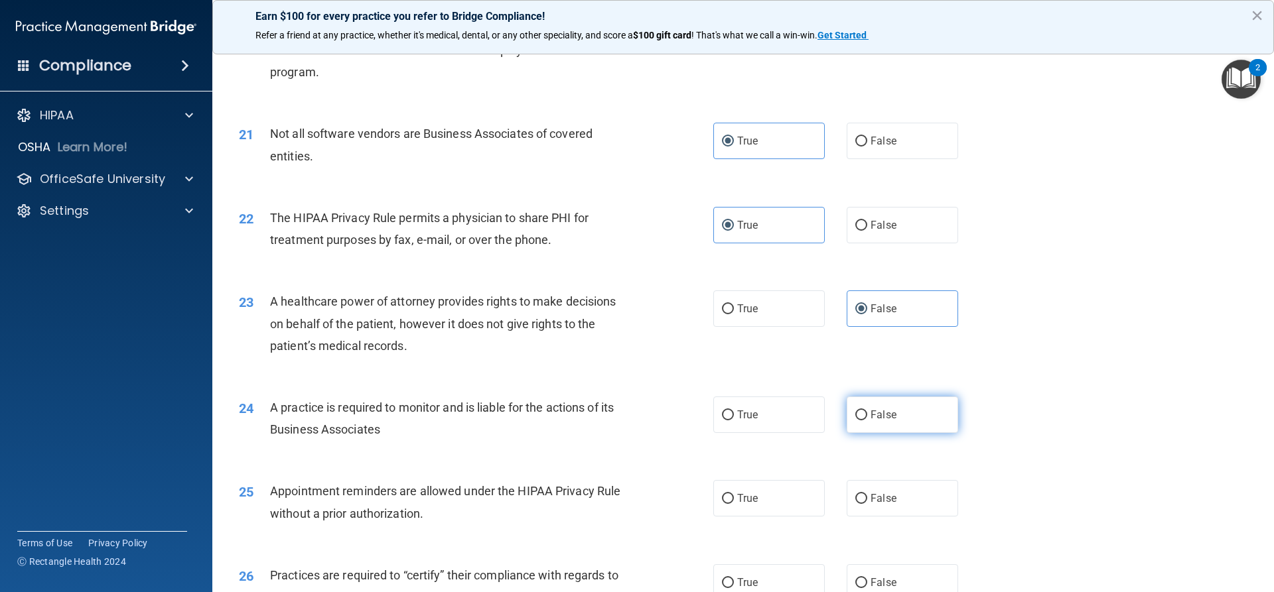
click at [885, 409] on span "False" at bounding box center [883, 415] width 26 height 13
click at [867, 411] on input "False" at bounding box center [861, 416] width 12 height 10
radio input "true"
click at [796, 500] on label "True" at bounding box center [768, 498] width 111 height 36
click at [734, 500] on input "True" at bounding box center [728, 499] width 12 height 10
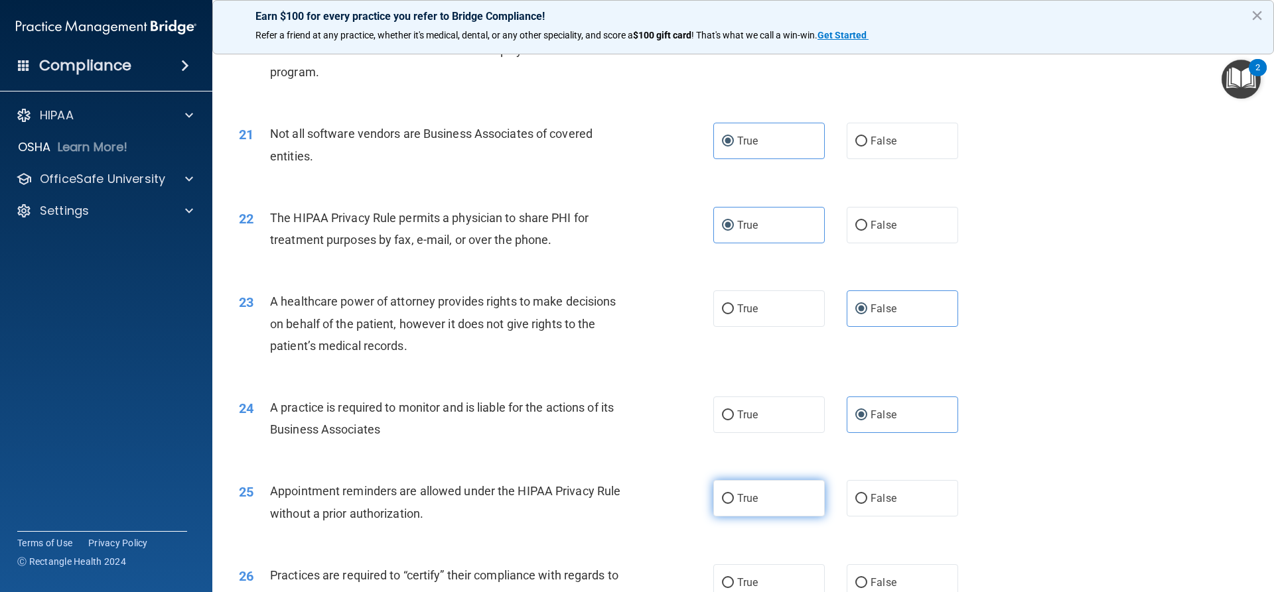
radio input "true"
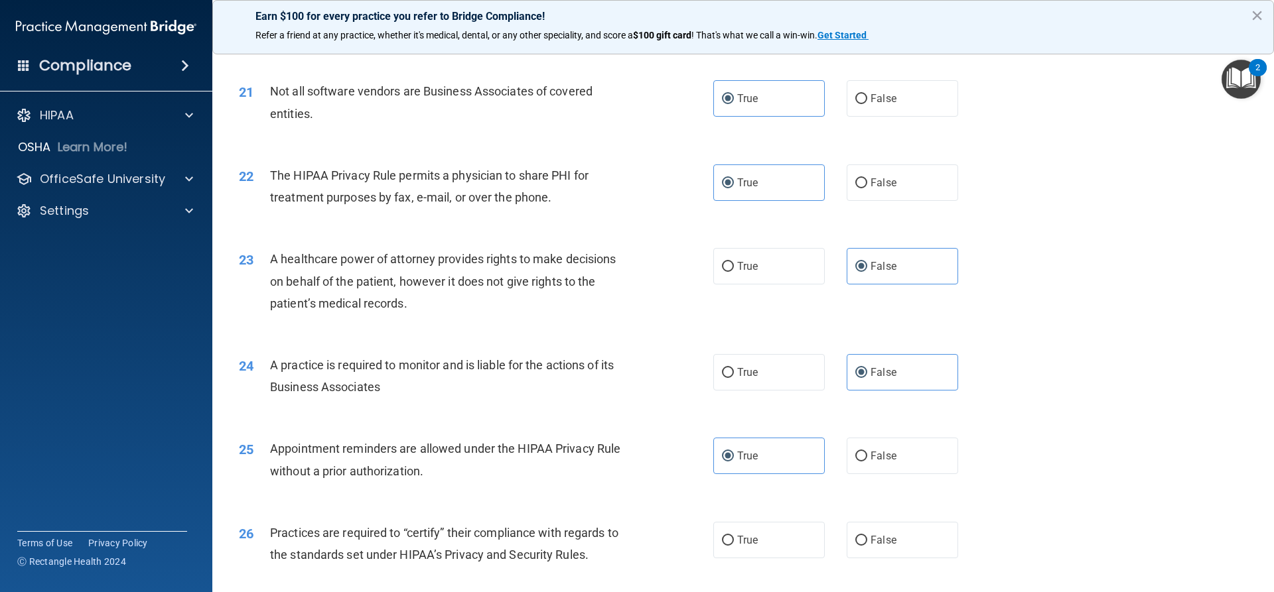
scroll to position [2056, 0]
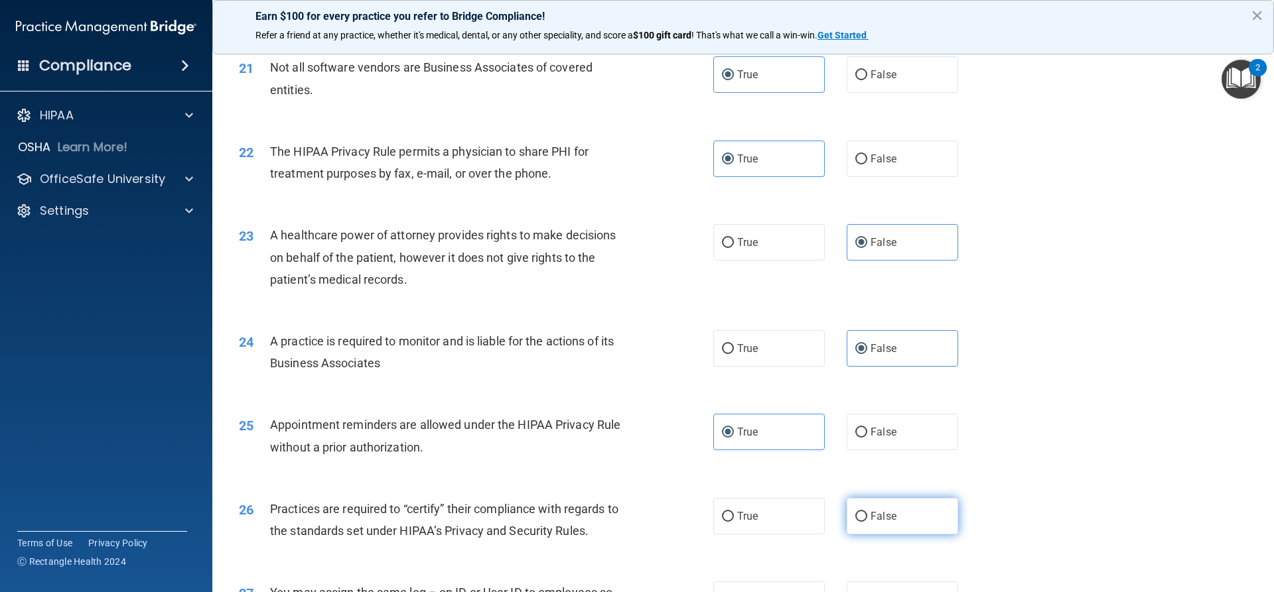
click at [905, 521] on label "False" at bounding box center [901, 516] width 111 height 36
click at [867, 521] on input "False" at bounding box center [861, 517] width 12 height 10
radio input "true"
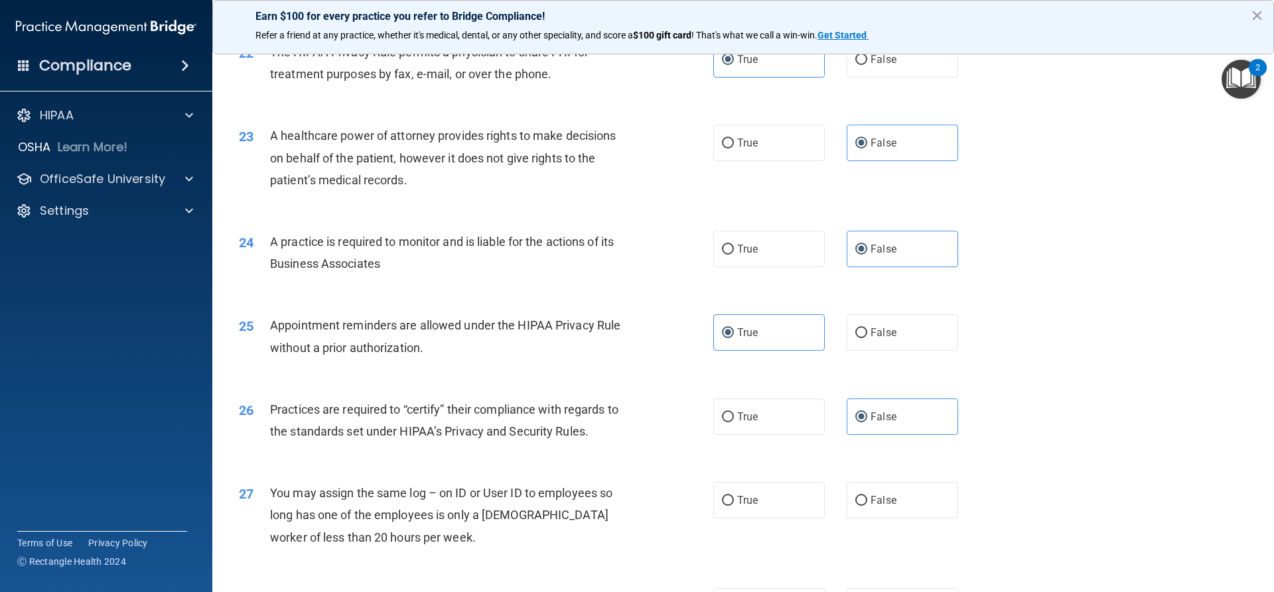
scroll to position [2189, 0]
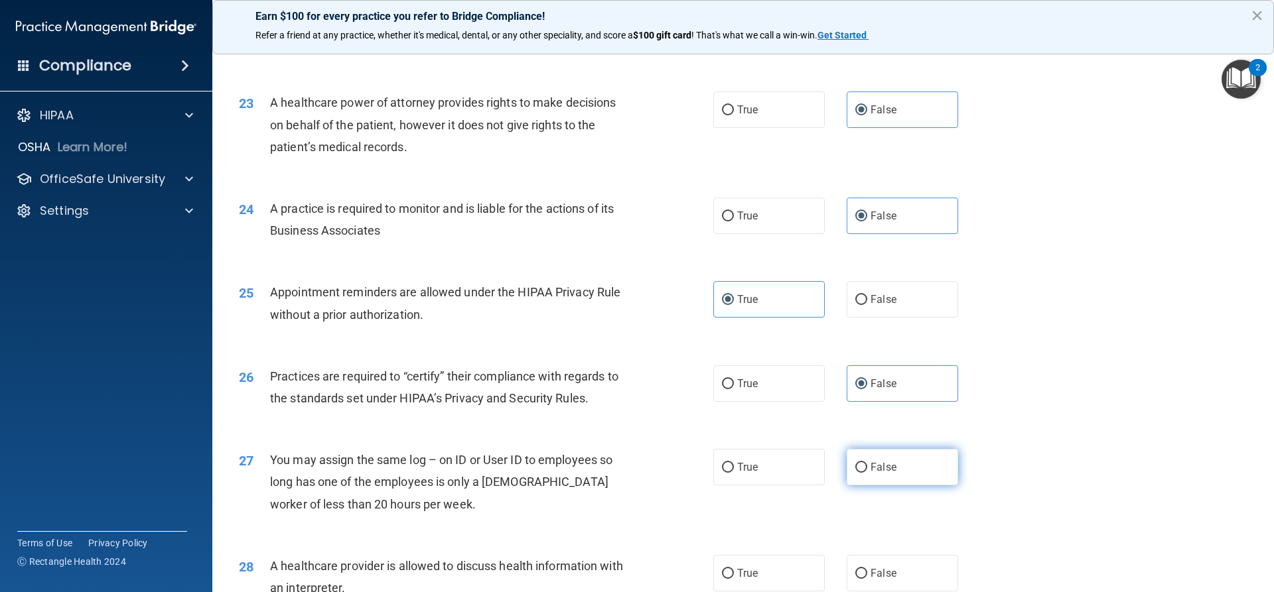
click at [890, 478] on label "False" at bounding box center [901, 467] width 111 height 36
click at [867, 473] on input "False" at bounding box center [861, 468] width 12 height 10
radio input "true"
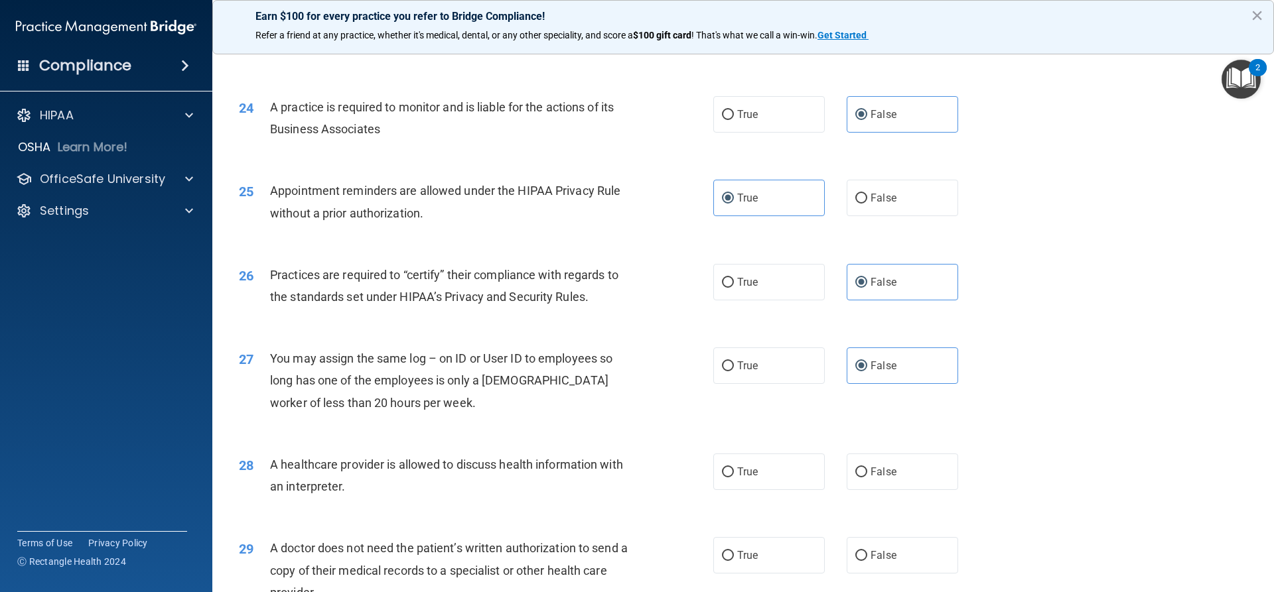
scroll to position [2322, 0]
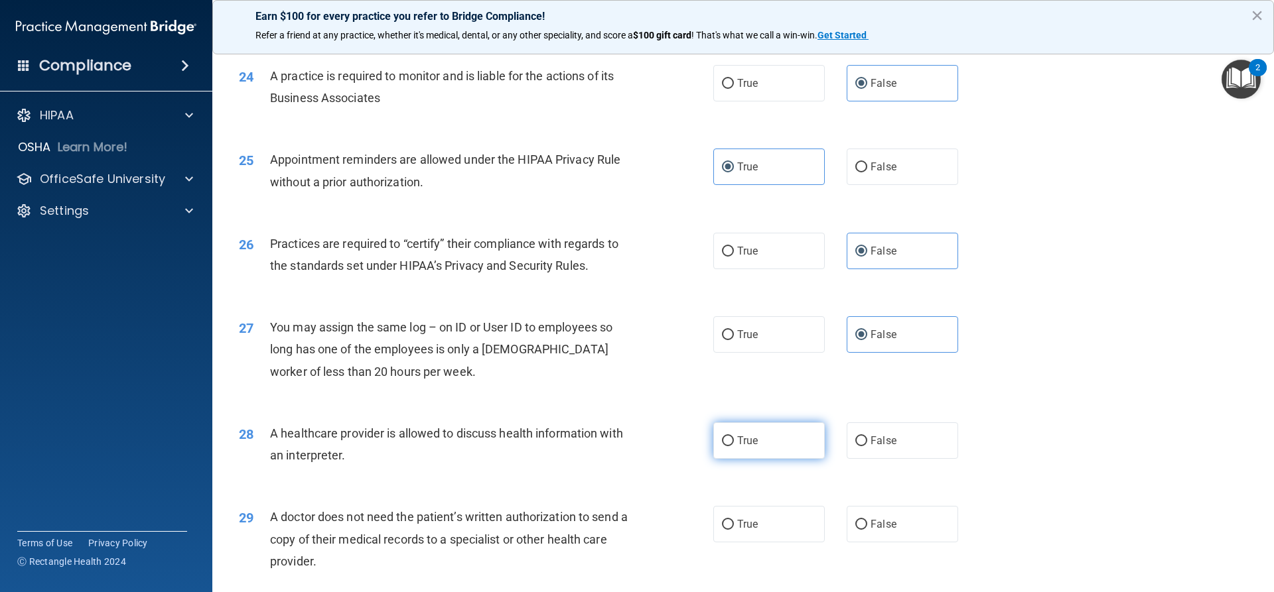
click at [771, 450] on label "True" at bounding box center [768, 441] width 111 height 36
click at [734, 446] on input "True" at bounding box center [728, 441] width 12 height 10
radio input "true"
click at [805, 535] on label "True" at bounding box center [768, 524] width 111 height 36
click at [734, 530] on input "True" at bounding box center [728, 525] width 12 height 10
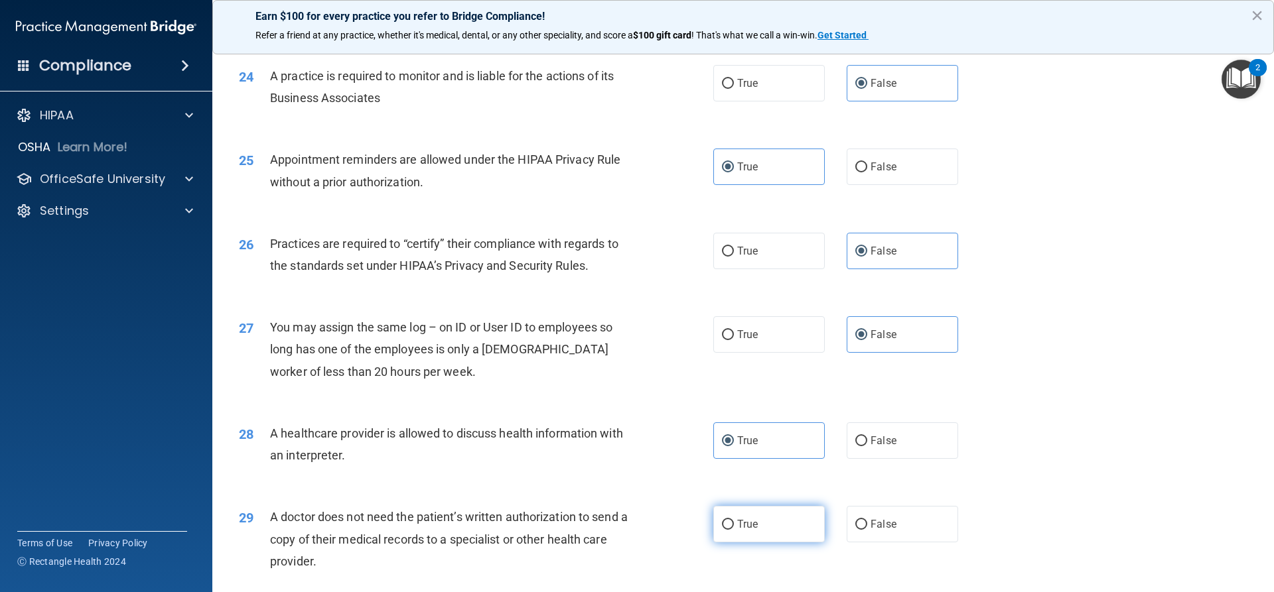
radio input "true"
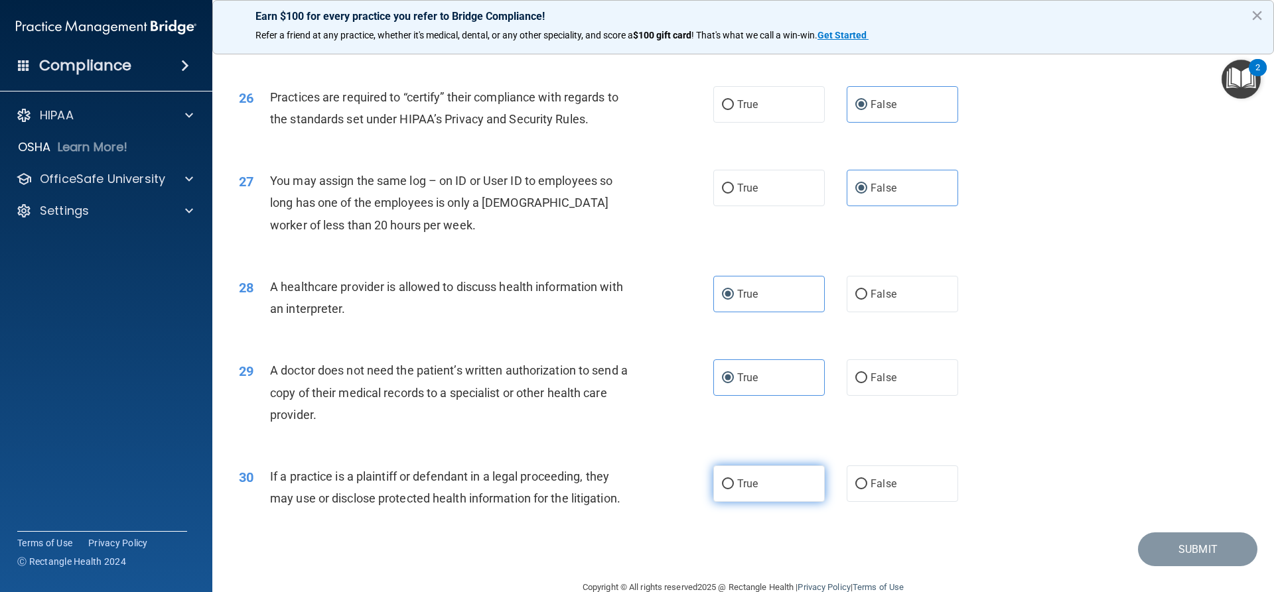
scroll to position [2496, 0]
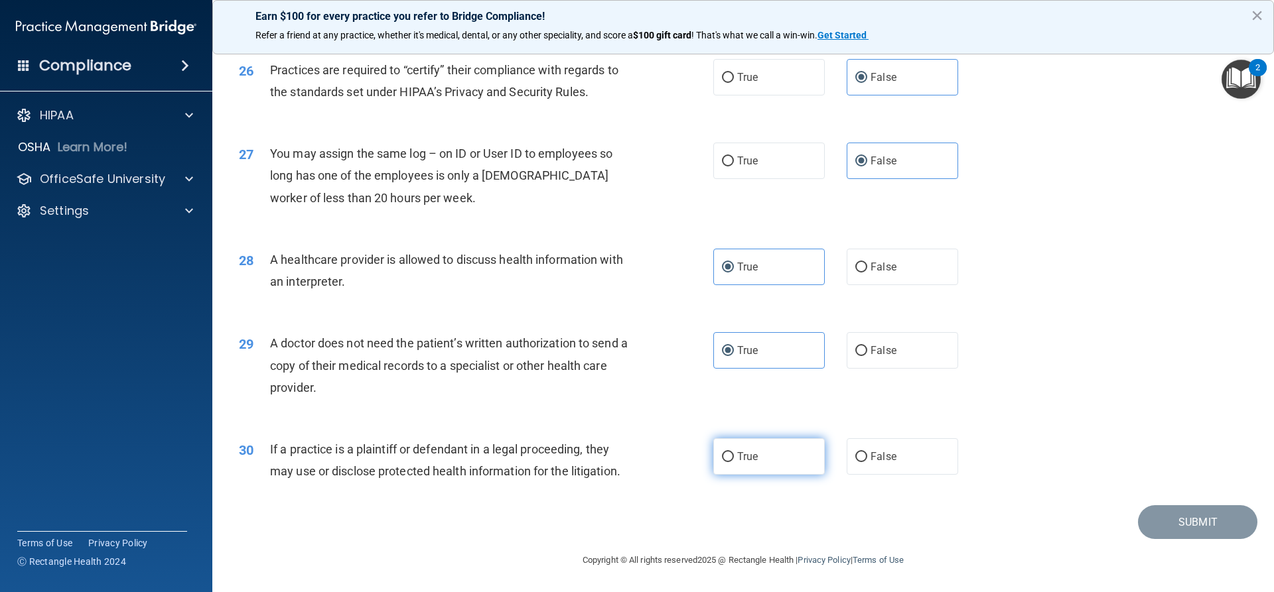
click at [767, 459] on label "True" at bounding box center [768, 456] width 111 height 36
click at [734, 459] on input "True" at bounding box center [728, 457] width 12 height 10
radio input "true"
click at [1208, 531] on button "Submit" at bounding box center [1197, 522] width 119 height 34
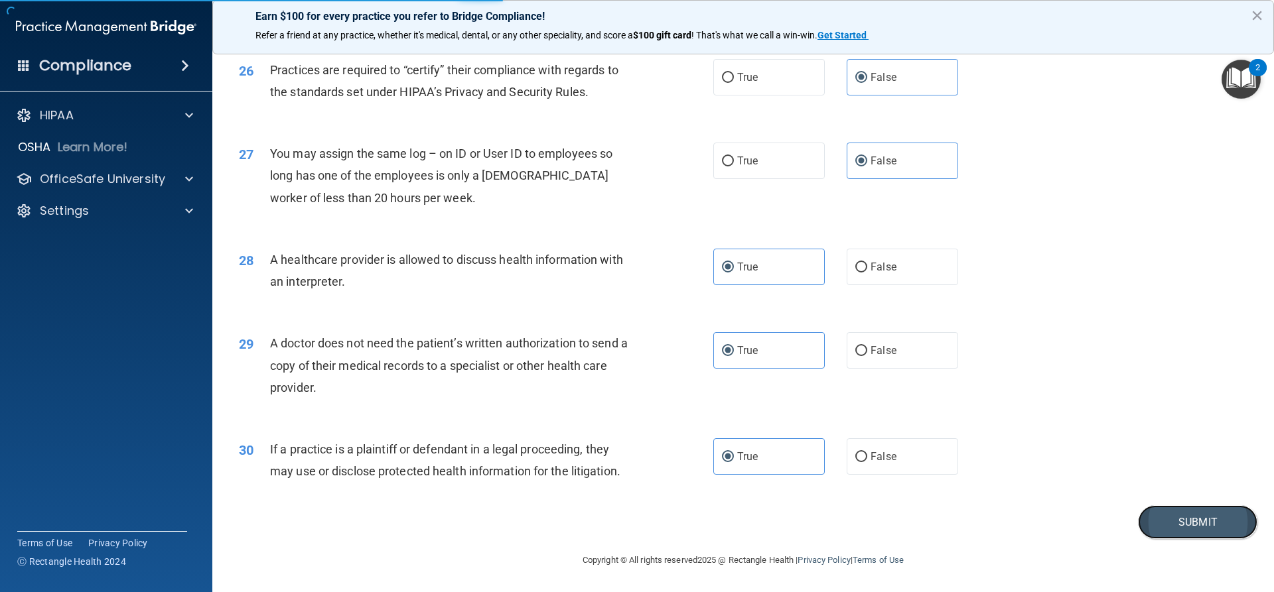
click at [1189, 517] on button "Submit" at bounding box center [1197, 522] width 119 height 34
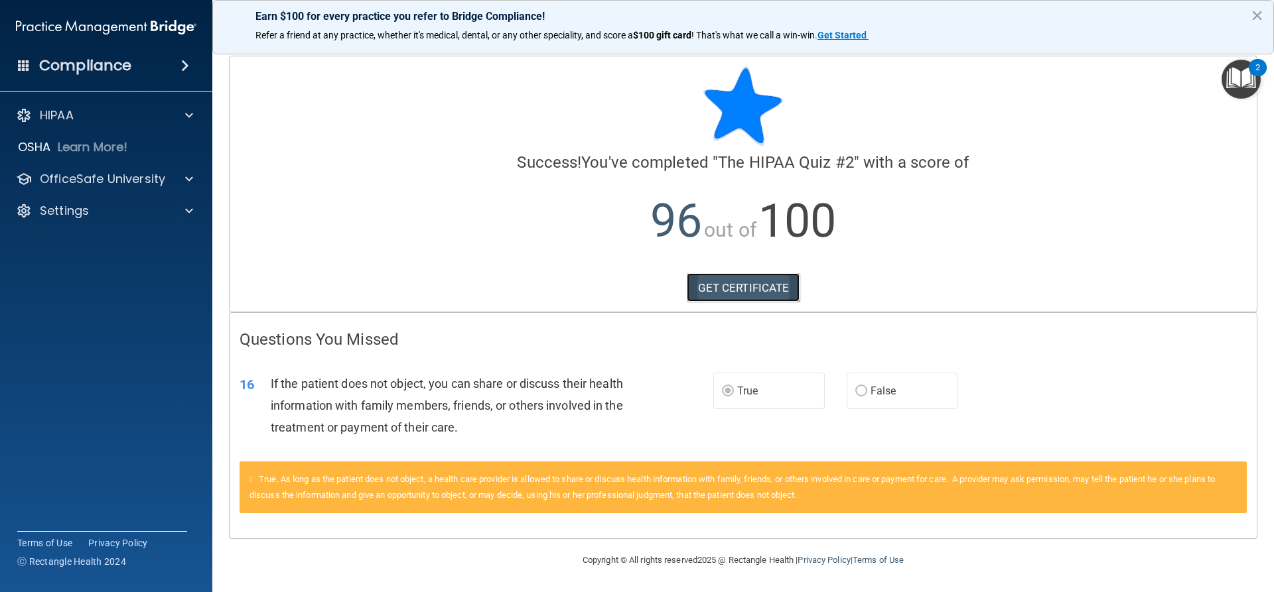
click at [762, 290] on link "GET CERTIFICATE" at bounding box center [743, 287] width 113 height 29
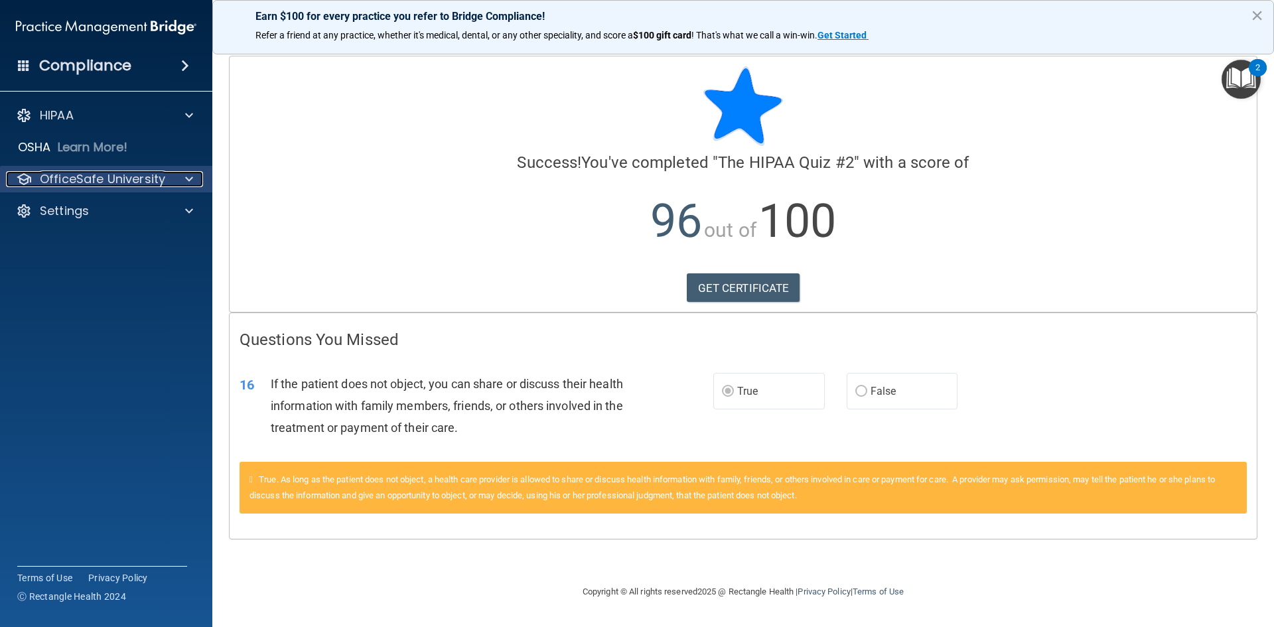
click at [86, 178] on p "OfficeSafe University" at bounding box center [102, 179] width 125 height 16
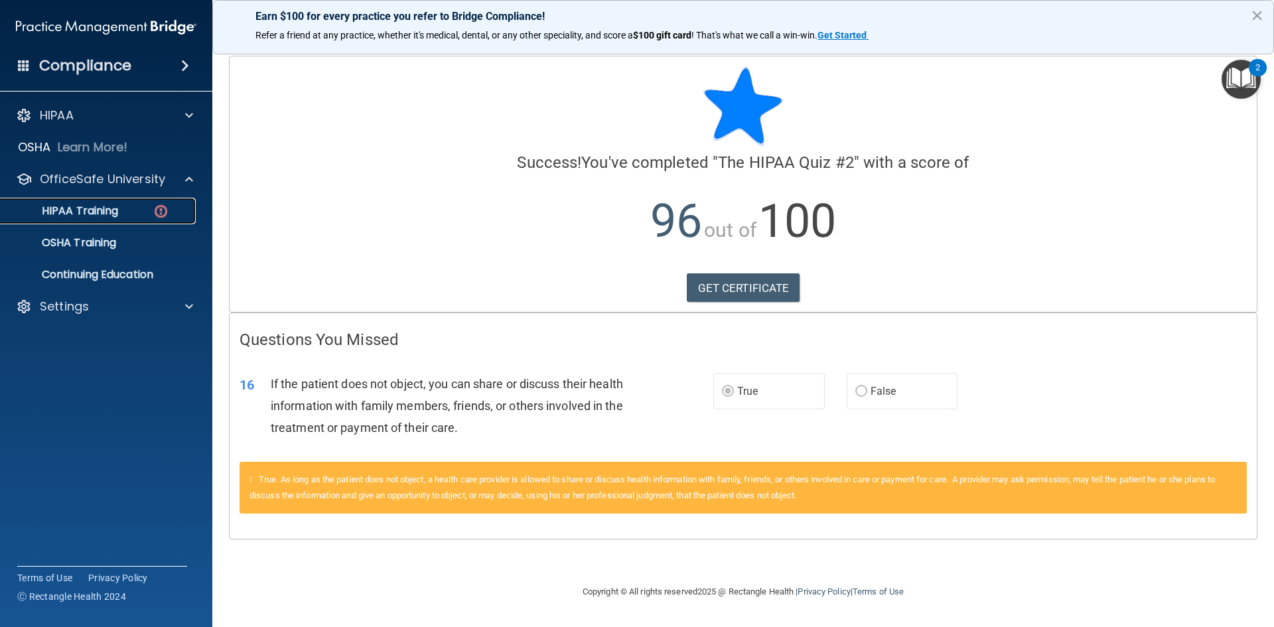
click at [87, 215] on p "HIPAA Training" at bounding box center [63, 210] width 109 height 13
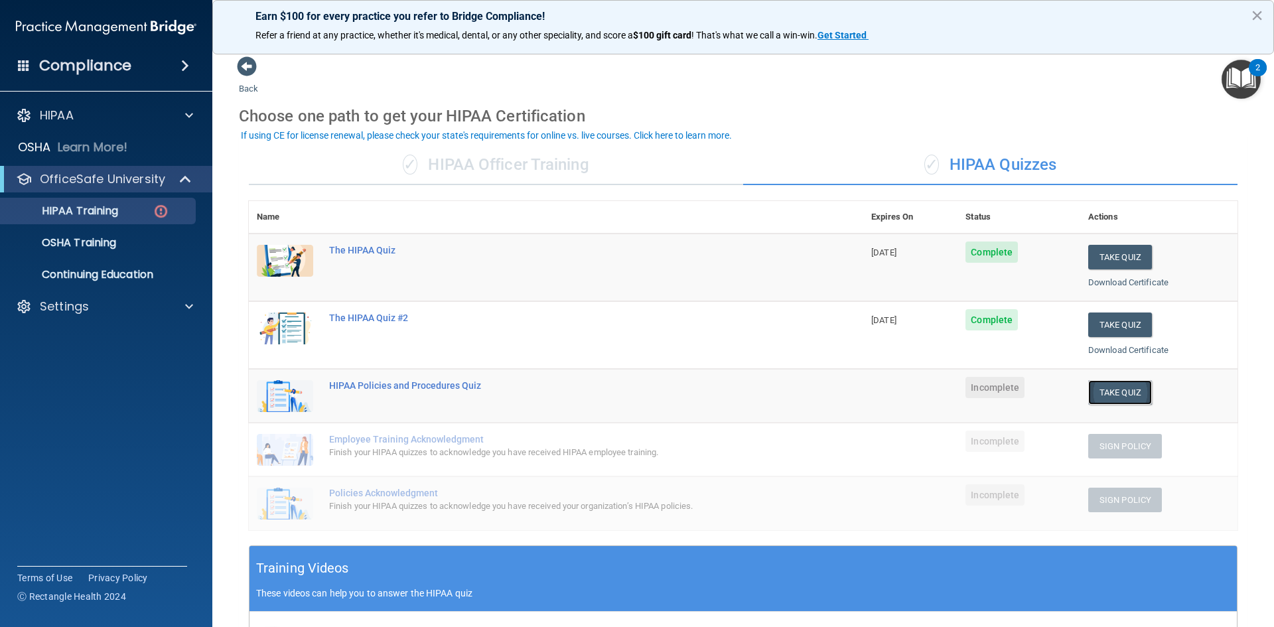
click at [1101, 389] on button "Take Quiz" at bounding box center [1120, 392] width 64 height 25
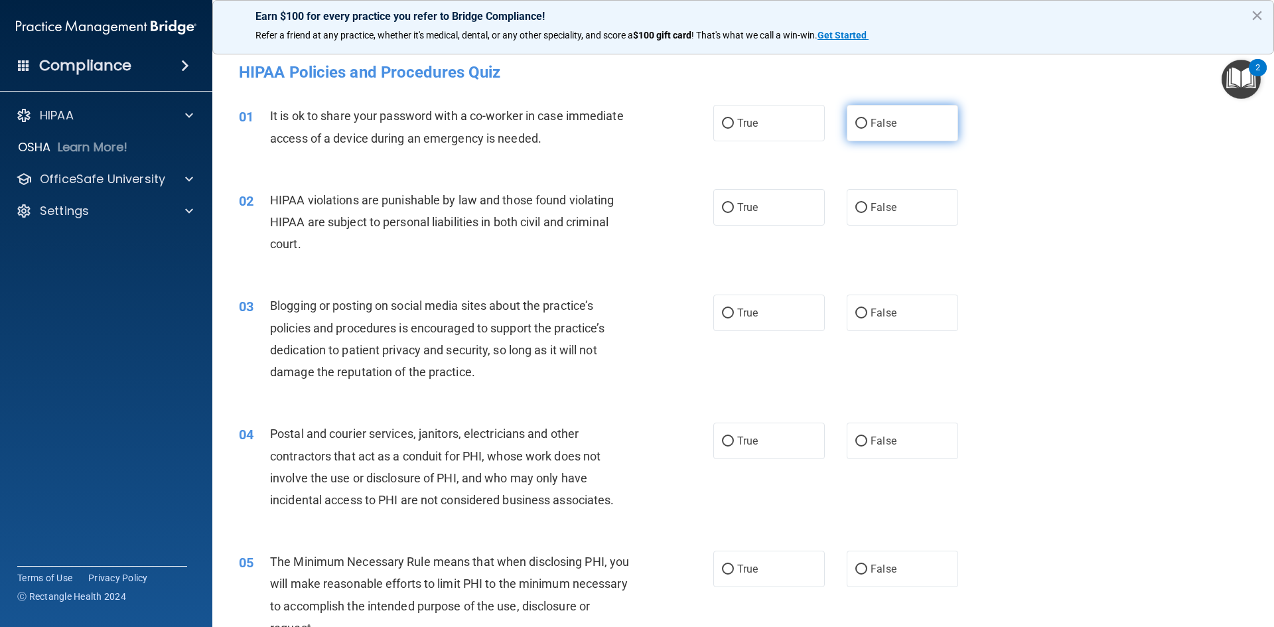
click at [882, 131] on label "False" at bounding box center [901, 123] width 111 height 36
click at [867, 129] on input "False" at bounding box center [861, 124] width 12 height 10
radio input "true"
click at [762, 204] on label "True" at bounding box center [768, 207] width 111 height 36
click at [734, 204] on input "True" at bounding box center [728, 208] width 12 height 10
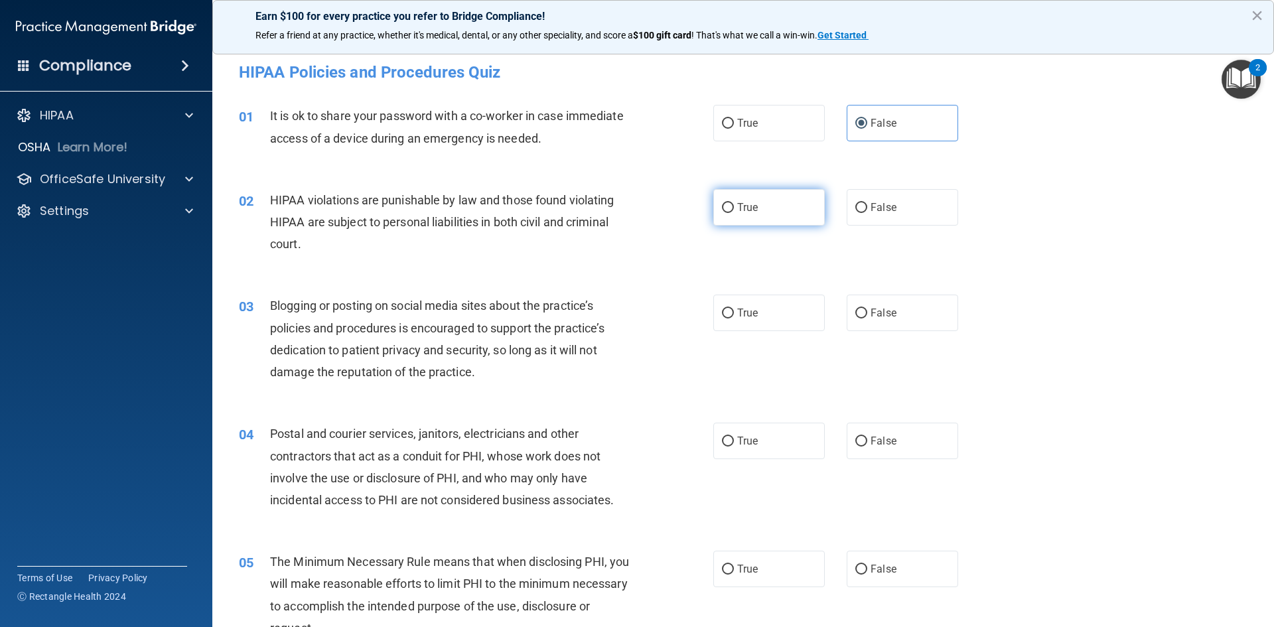
radio input "true"
drag, startPoint x: 860, startPoint y: 320, endPoint x: 777, endPoint y: 445, distance: 150.1
click at [856, 326] on label "False" at bounding box center [901, 313] width 111 height 36
click at [856, 318] on input "False" at bounding box center [861, 313] width 12 height 10
radio input "true"
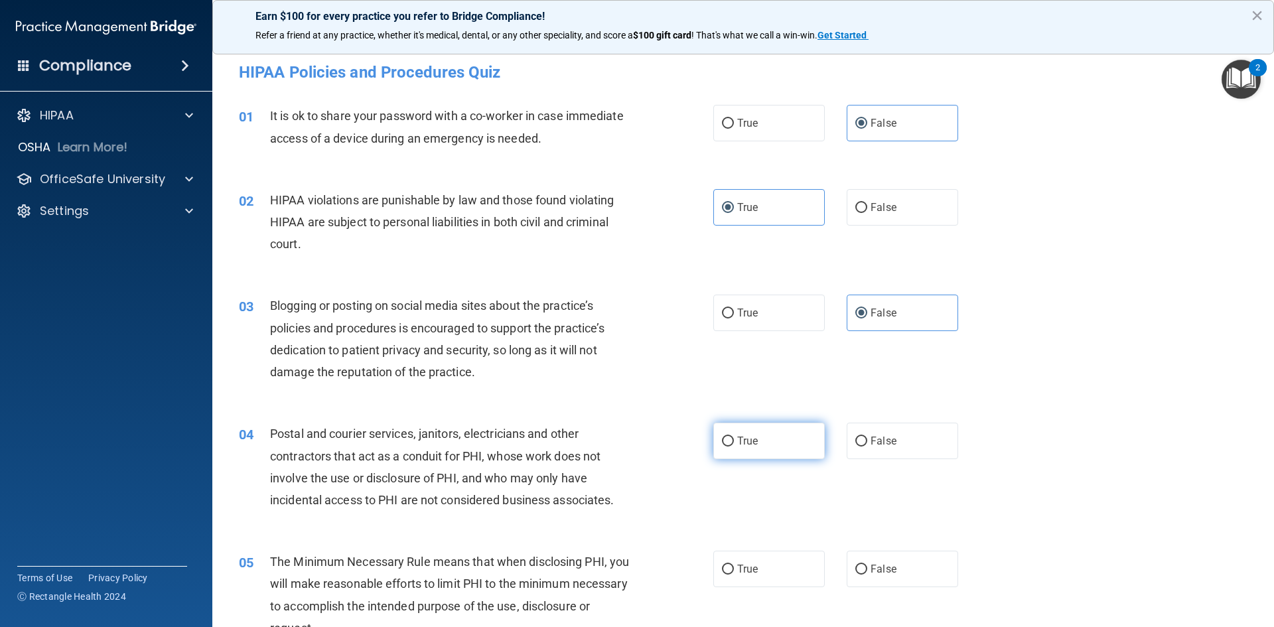
click at [779, 454] on label "True" at bounding box center [768, 441] width 111 height 36
click at [734, 446] on input "True" at bounding box center [728, 441] width 12 height 10
radio input "true"
drag, startPoint x: 784, startPoint y: 566, endPoint x: 880, endPoint y: 506, distance: 113.2
click at [785, 565] on label "True" at bounding box center [768, 569] width 111 height 36
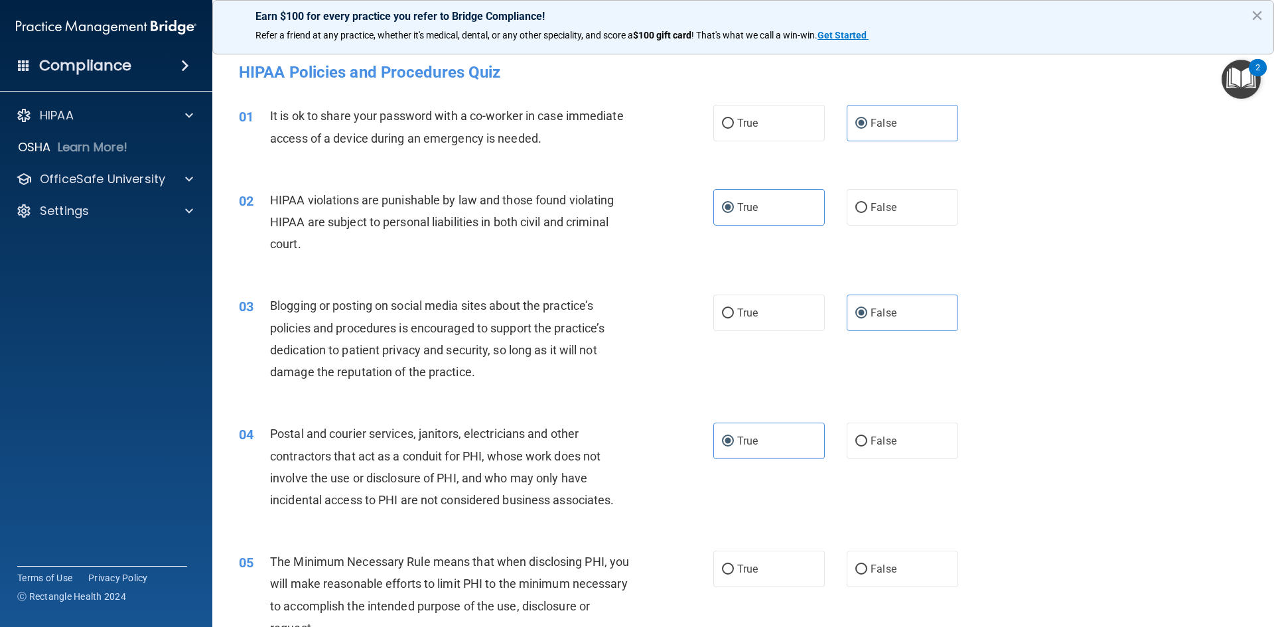
click at [734, 565] on input "True" at bounding box center [728, 570] width 12 height 10
radio input "true"
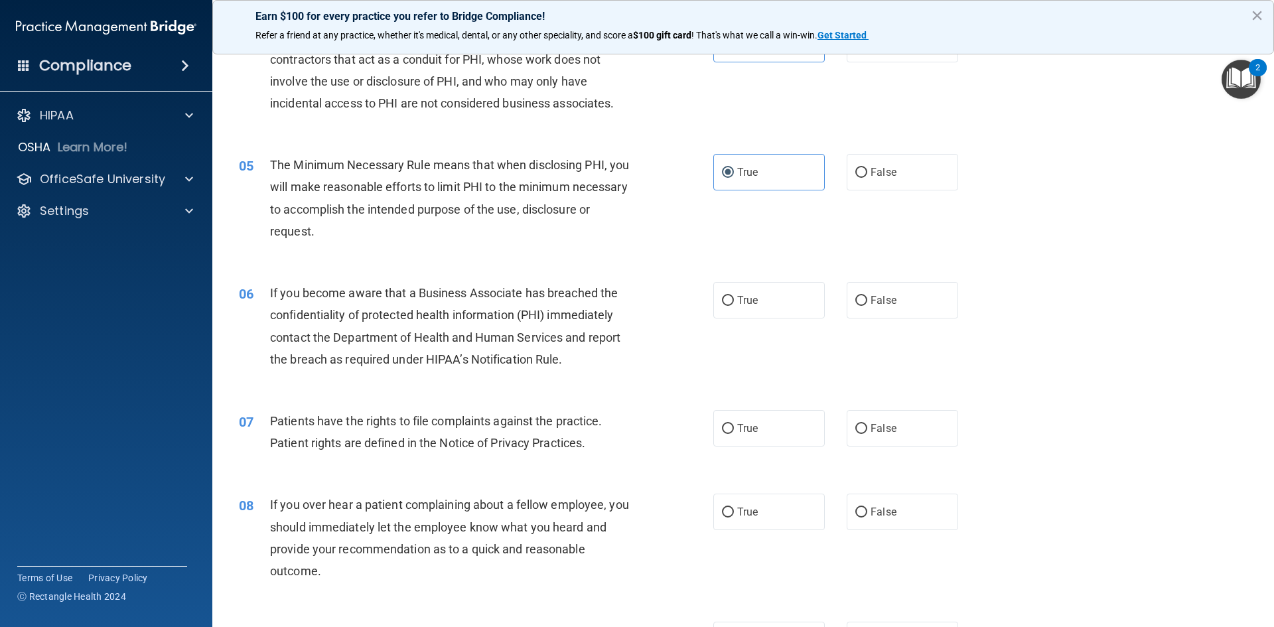
scroll to position [398, 0]
click at [886, 304] on span "False" at bounding box center [883, 299] width 26 height 13
click at [867, 304] on input "False" at bounding box center [861, 300] width 12 height 10
radio input "true"
drag, startPoint x: 779, startPoint y: 421, endPoint x: 787, endPoint y: 419, distance: 9.0
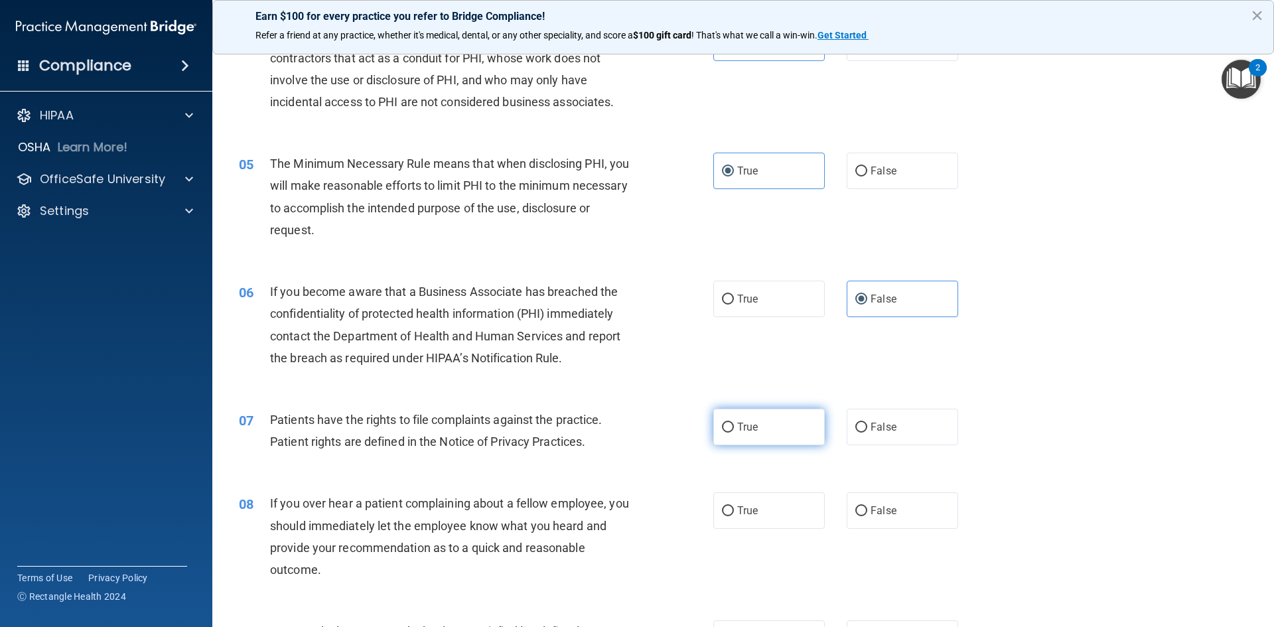
click at [779, 421] on label "True" at bounding box center [768, 427] width 111 height 36
click at [734, 423] on input "True" at bounding box center [728, 428] width 12 height 10
radio input "true"
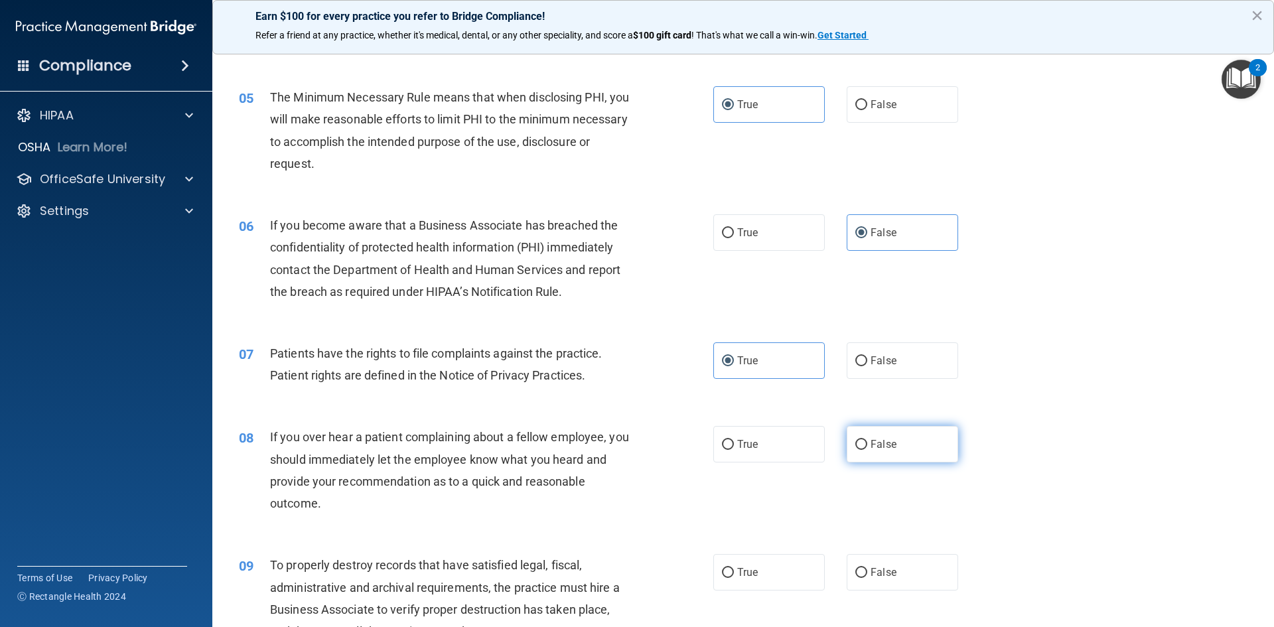
click at [884, 433] on label "False" at bounding box center [901, 444] width 111 height 36
click at [867, 440] on input "False" at bounding box center [861, 445] width 12 height 10
radio input "true"
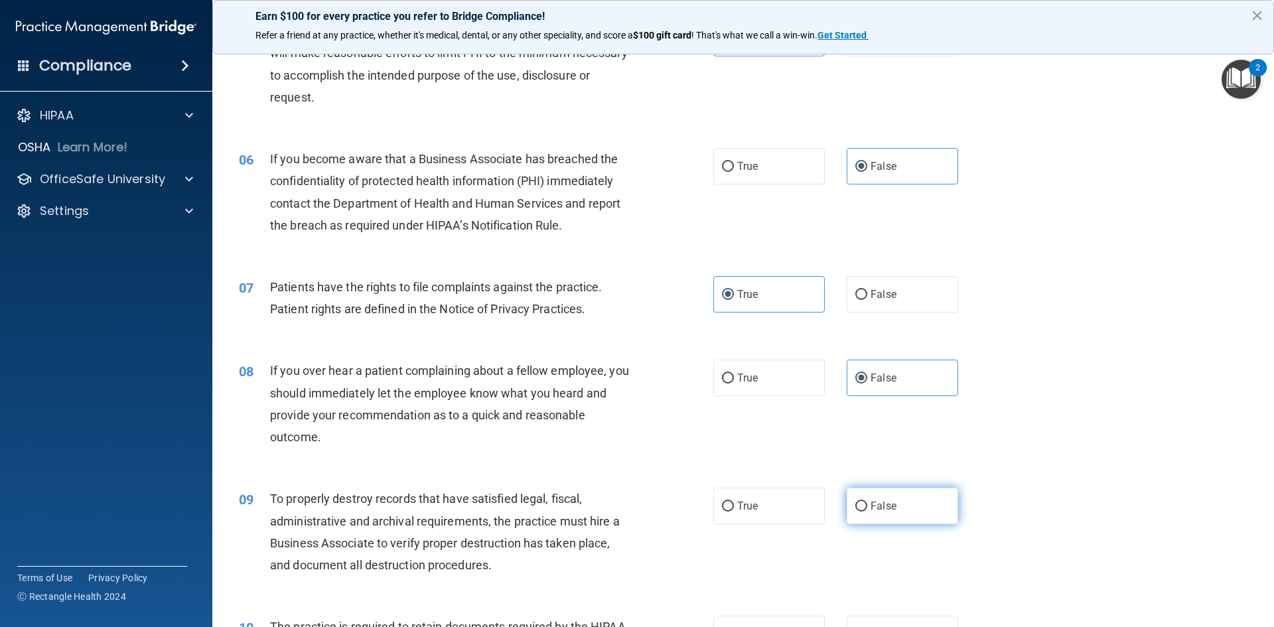
click at [901, 505] on label "False" at bounding box center [901, 506] width 111 height 36
click at [867, 505] on input "False" at bounding box center [861, 507] width 12 height 10
radio input "true"
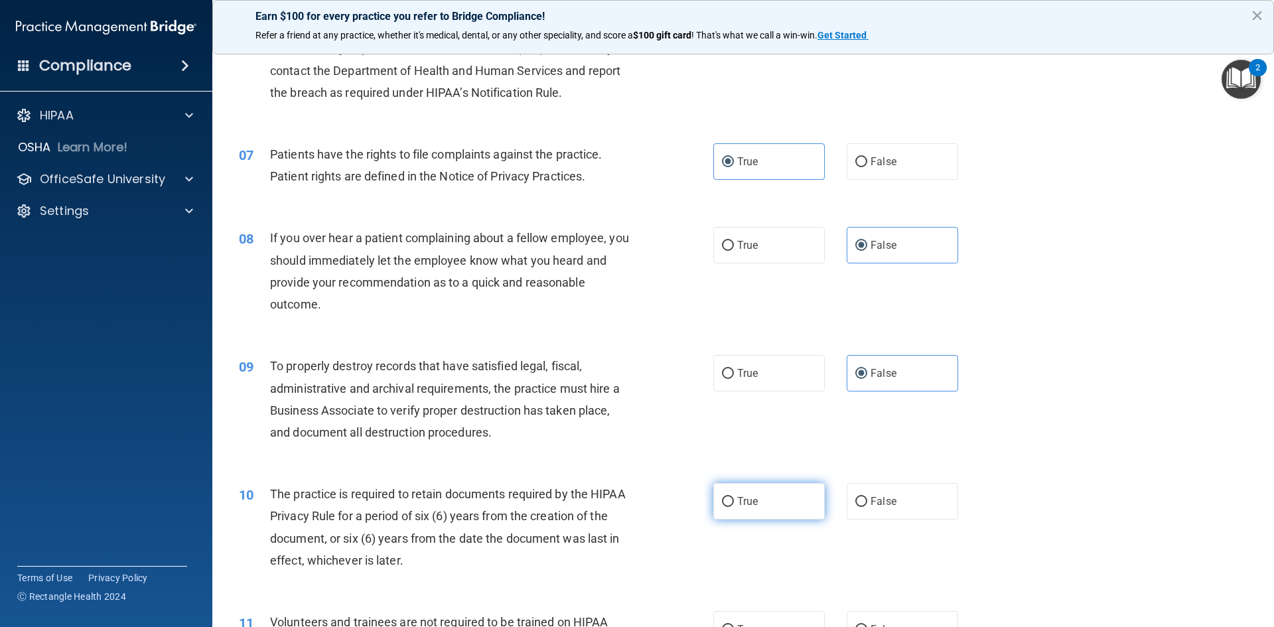
click at [777, 485] on label "True" at bounding box center [768, 501] width 111 height 36
click at [734, 497] on input "True" at bounding box center [728, 502] width 12 height 10
radio input "true"
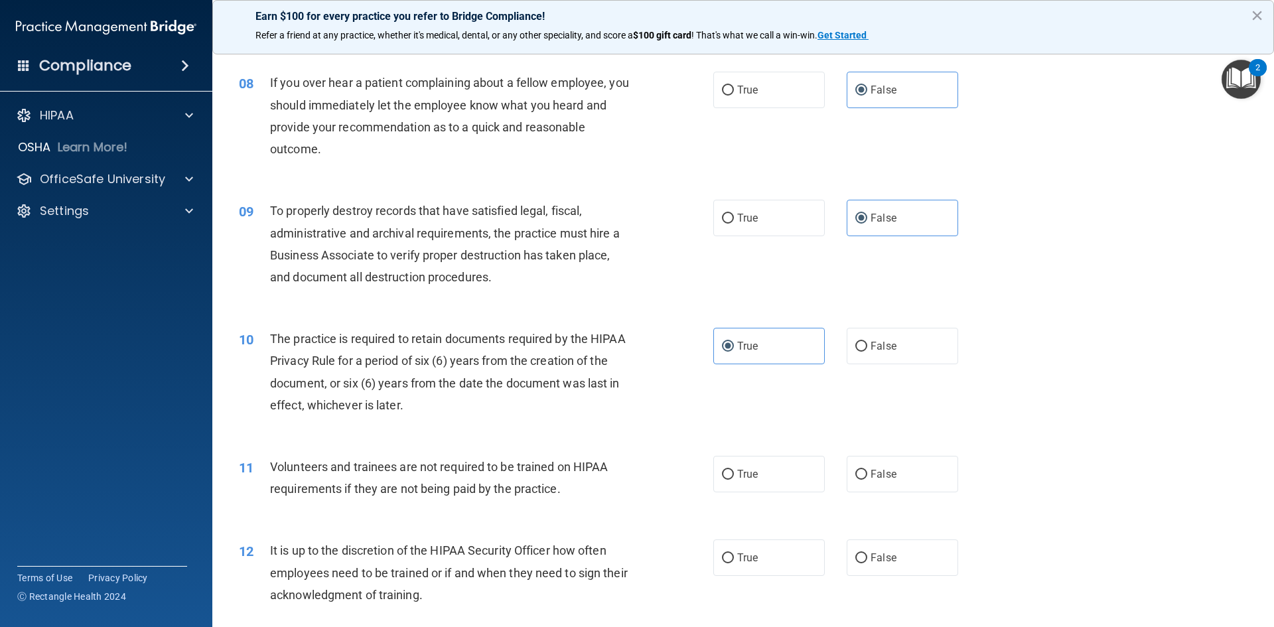
scroll to position [929, 0]
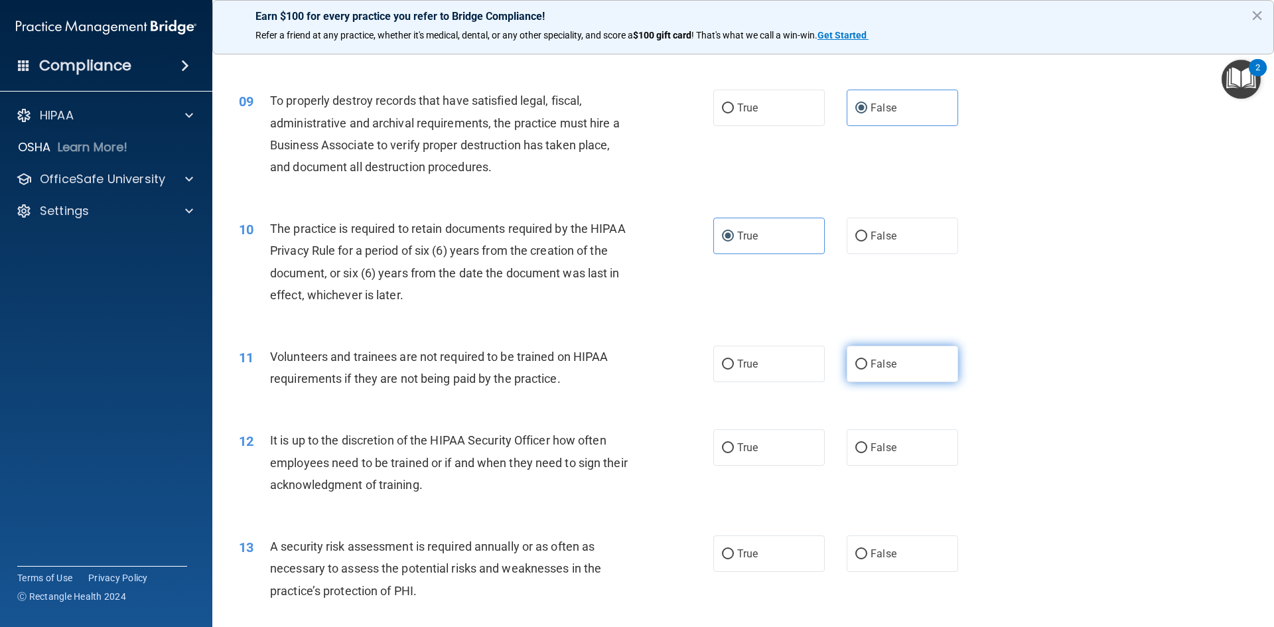
click at [880, 383] on div "11 Volunteers and trainees are not required to be trained on HIPAA requirements…" at bounding box center [743, 371] width 1028 height 84
click at [879, 375] on label "False" at bounding box center [901, 364] width 111 height 36
click at [867, 369] on input "False" at bounding box center [861, 365] width 12 height 10
radio input "true"
click at [875, 460] on label "False" at bounding box center [901, 447] width 111 height 36
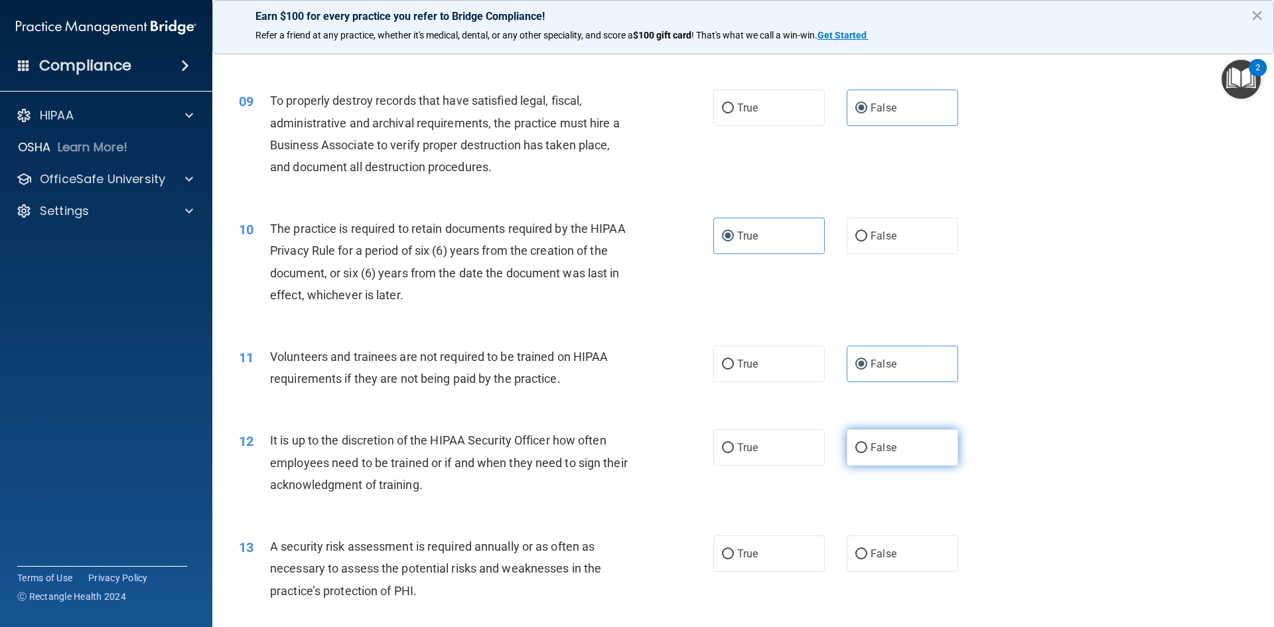
click at [867, 453] on input "False" at bounding box center [861, 448] width 12 height 10
radio input "true"
click at [779, 557] on label "True" at bounding box center [768, 553] width 111 height 36
click at [734, 557] on input "True" at bounding box center [728, 554] width 12 height 10
radio input "true"
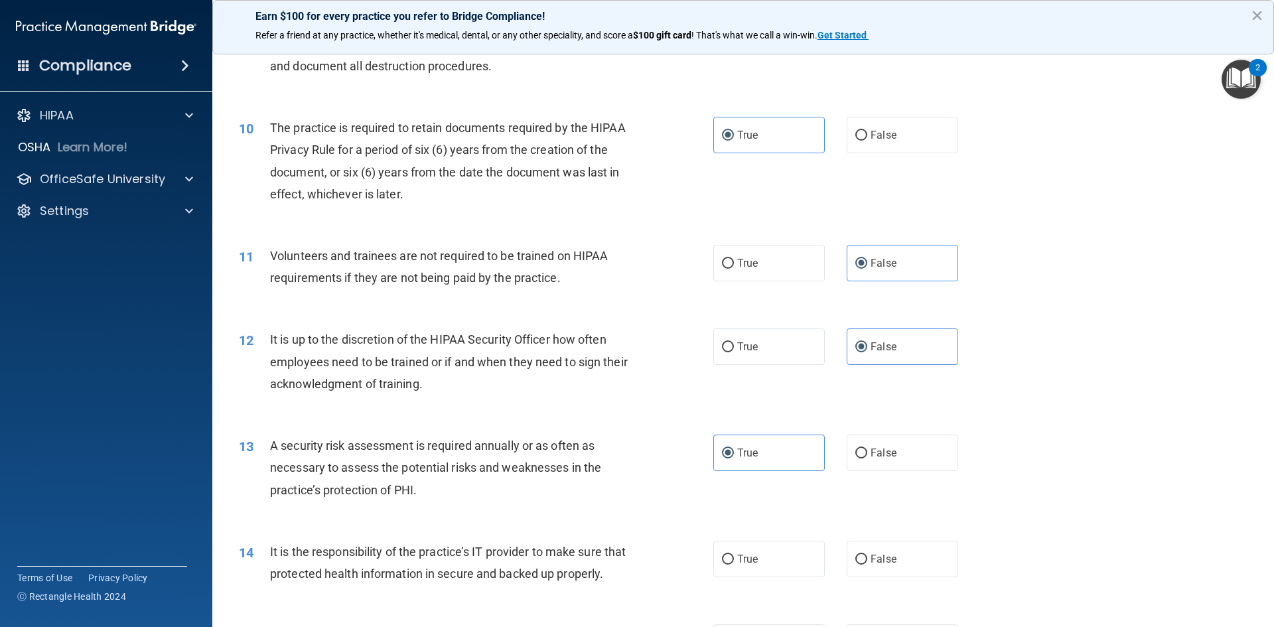
scroll to position [1061, 0]
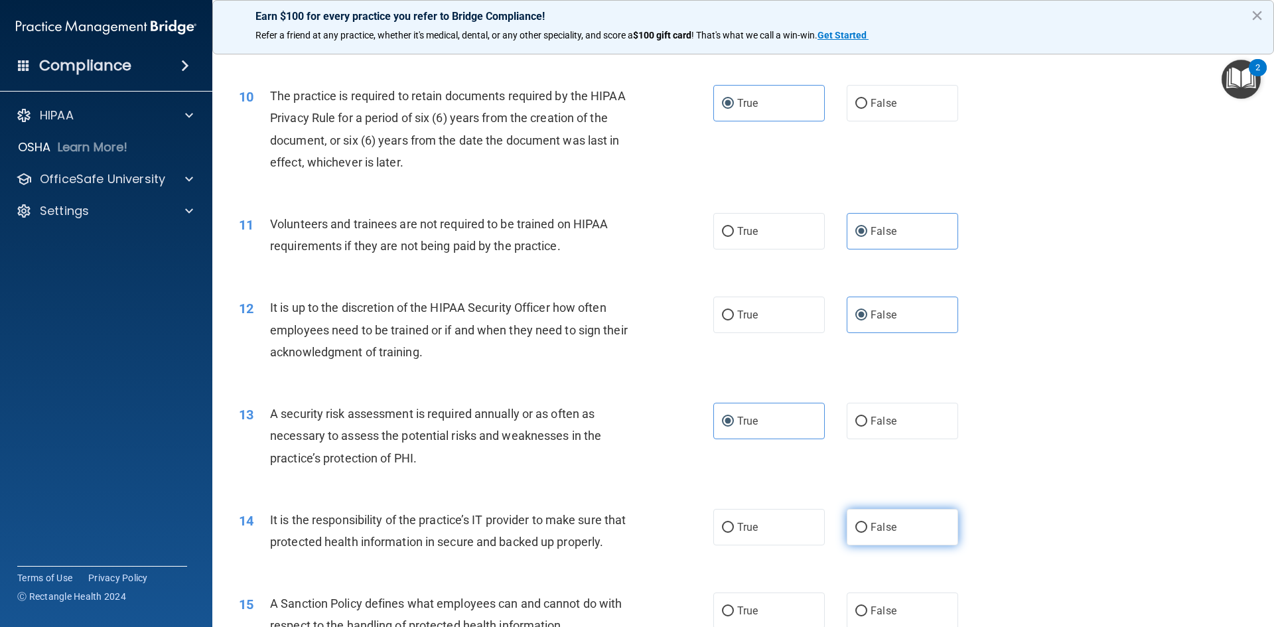
click at [887, 533] on label "False" at bounding box center [901, 527] width 111 height 36
click at [867, 533] on input "False" at bounding box center [861, 528] width 12 height 10
radio input "true"
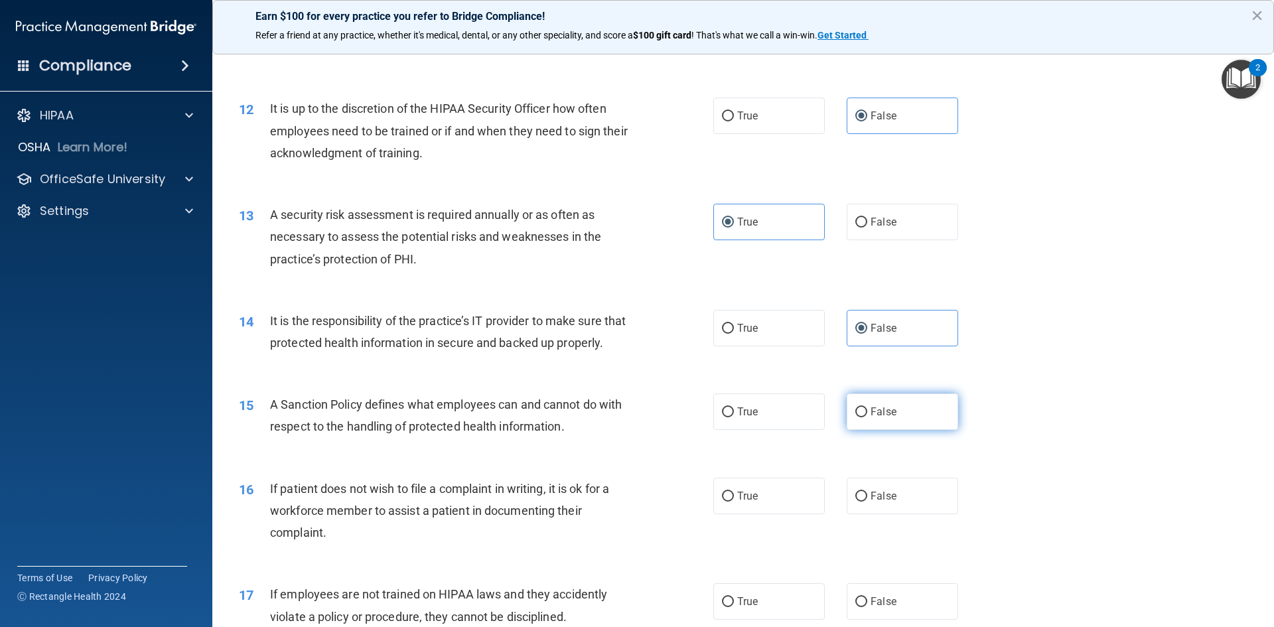
click at [924, 430] on label "False" at bounding box center [901, 411] width 111 height 36
click at [867, 417] on input "False" at bounding box center [861, 412] width 12 height 10
radio input "true"
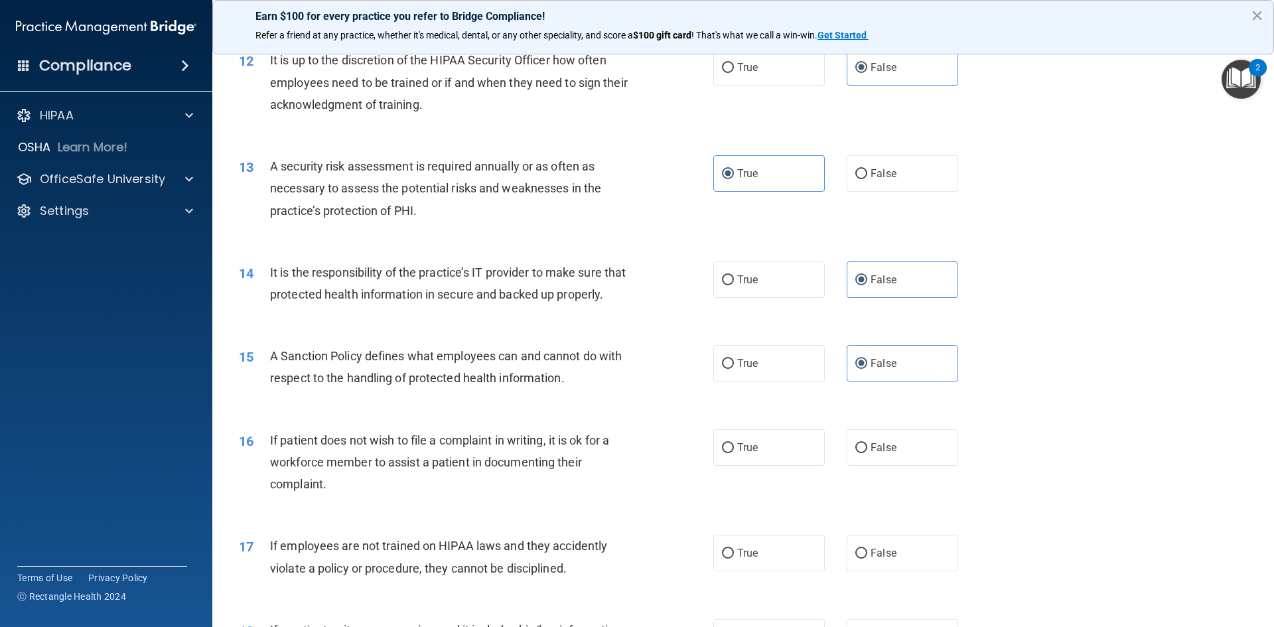
scroll to position [1393, 0]
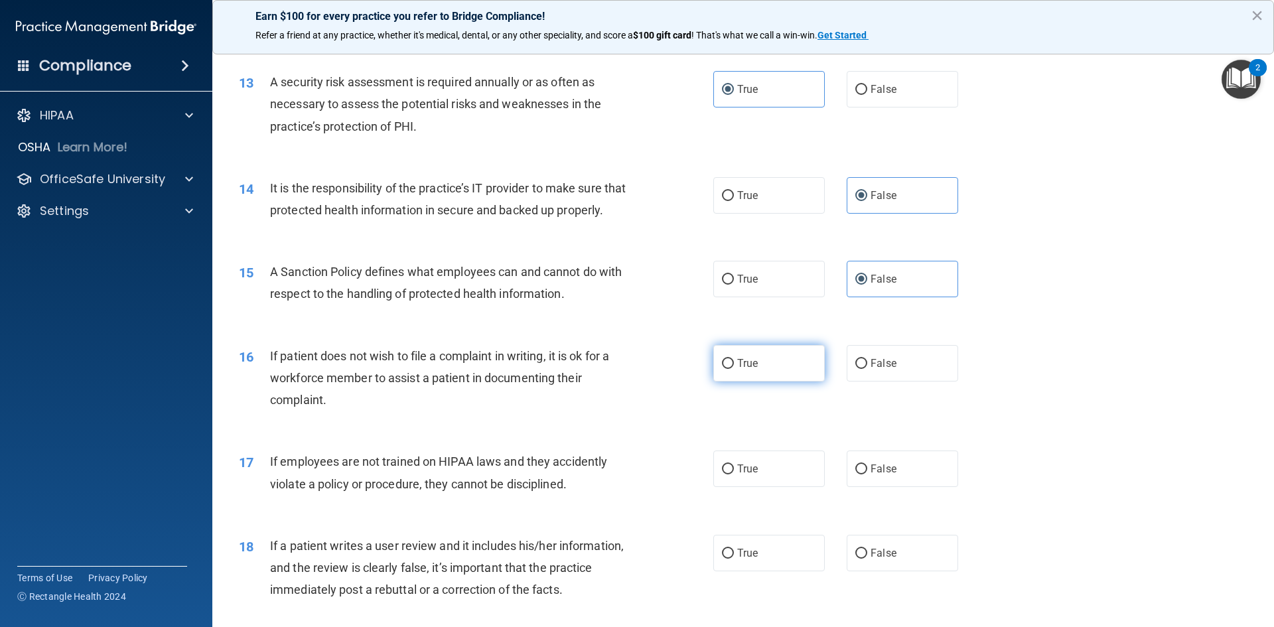
click at [786, 381] on label "True" at bounding box center [768, 363] width 111 height 36
click at [734, 369] on input "True" at bounding box center [728, 364] width 12 height 10
radio input "true"
click at [884, 487] on label "False" at bounding box center [901, 468] width 111 height 36
click at [867, 474] on input "False" at bounding box center [861, 469] width 12 height 10
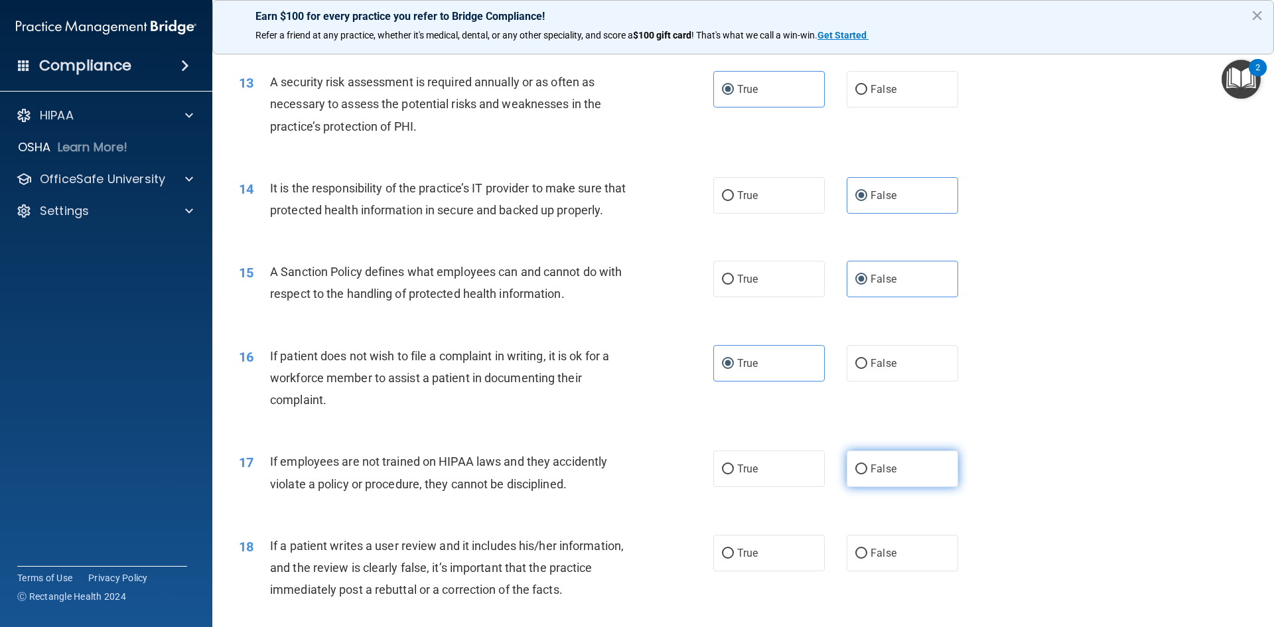
radio input "true"
click at [902, 565] on label "False" at bounding box center [901, 553] width 111 height 36
click at [867, 559] on input "False" at bounding box center [861, 554] width 12 height 10
radio input "true"
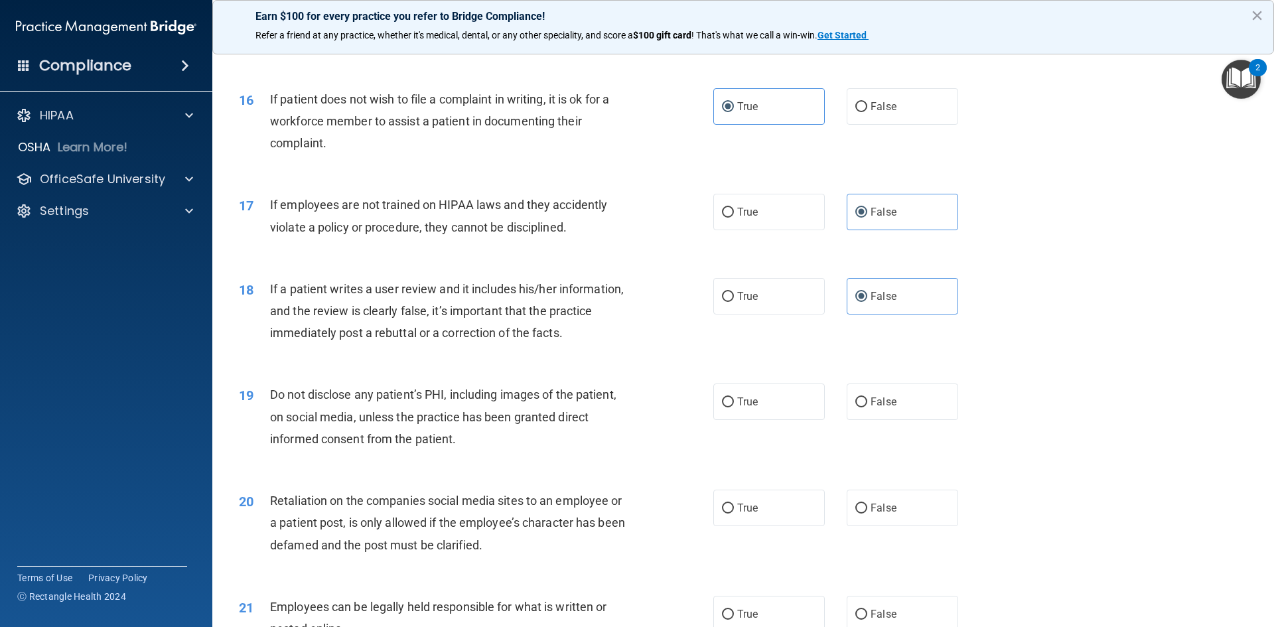
scroll to position [1658, 0]
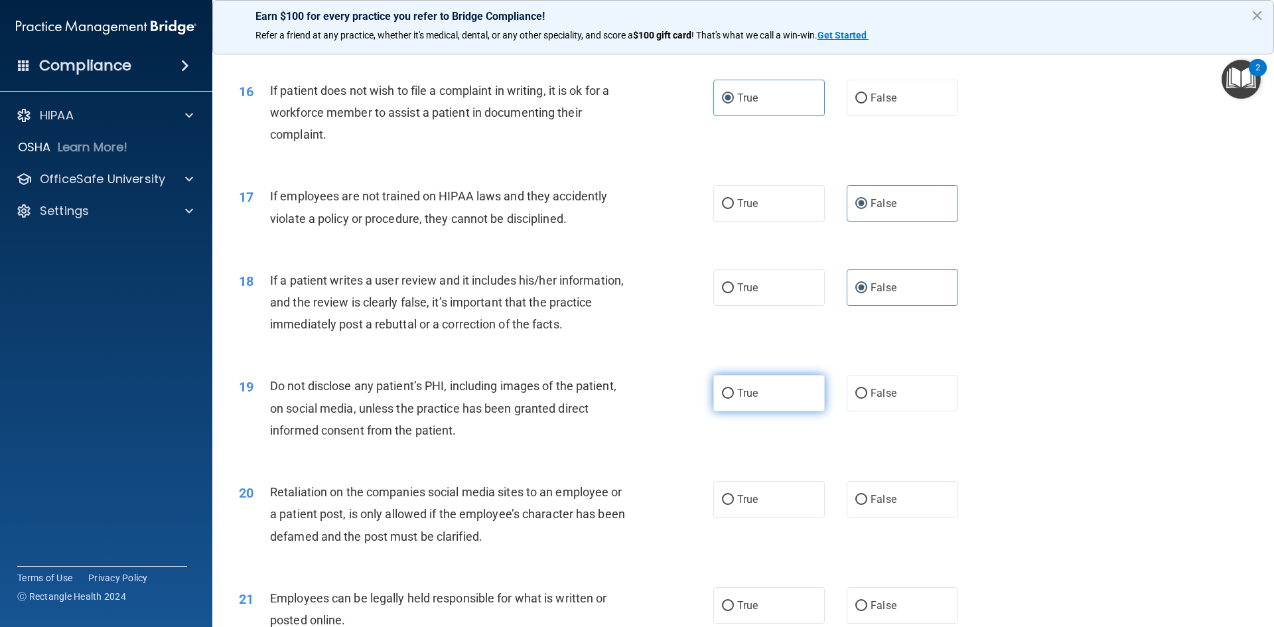
click at [784, 411] on label "True" at bounding box center [768, 393] width 111 height 36
click at [734, 399] on input "True" at bounding box center [728, 394] width 12 height 10
radio input "true"
drag, startPoint x: 868, startPoint y: 527, endPoint x: 907, endPoint y: 513, distance: 40.7
click at [870, 505] on span "False" at bounding box center [883, 499] width 26 height 13
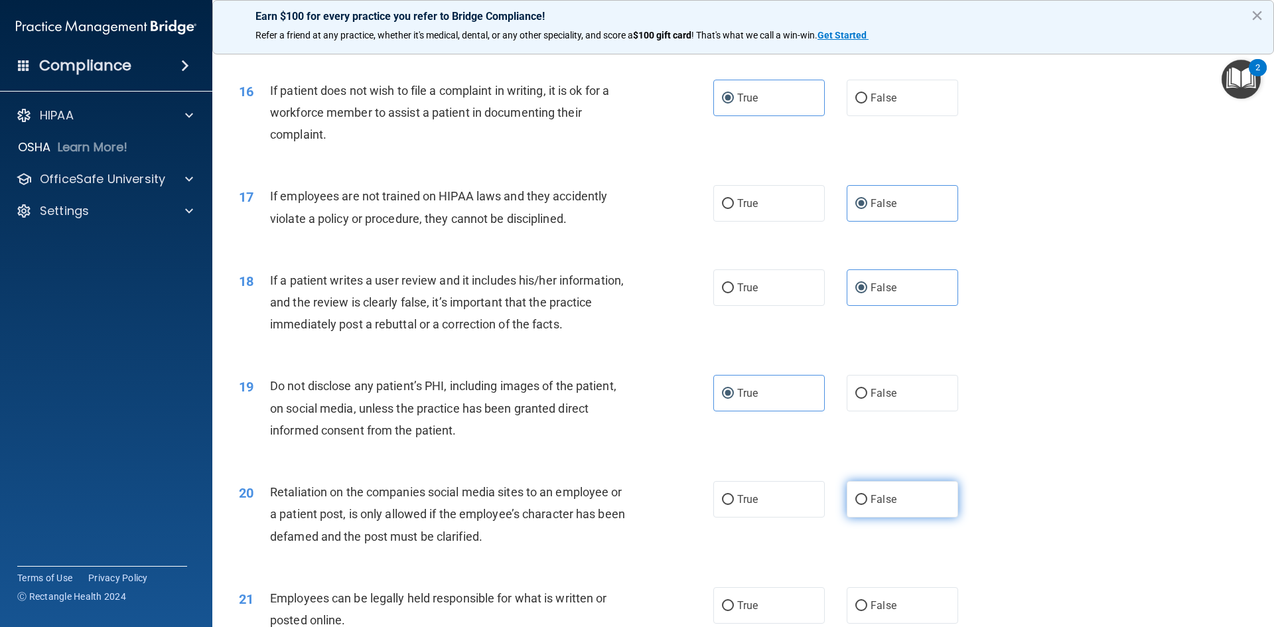
click at [867, 505] on input "False" at bounding box center [861, 500] width 12 height 10
radio input "true"
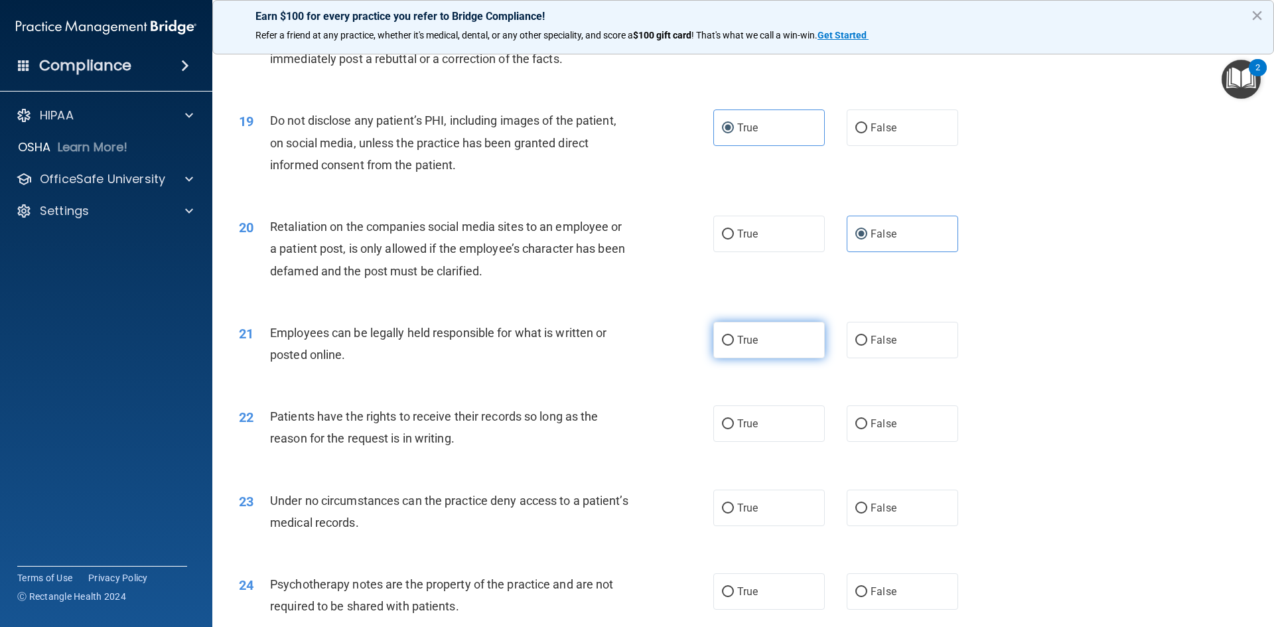
click at [779, 358] on label "True" at bounding box center [768, 340] width 111 height 36
click at [734, 346] on input "True" at bounding box center [728, 341] width 12 height 10
radio input "true"
click at [874, 442] on label "False" at bounding box center [901, 423] width 111 height 36
click at [867, 429] on input "False" at bounding box center [861, 424] width 12 height 10
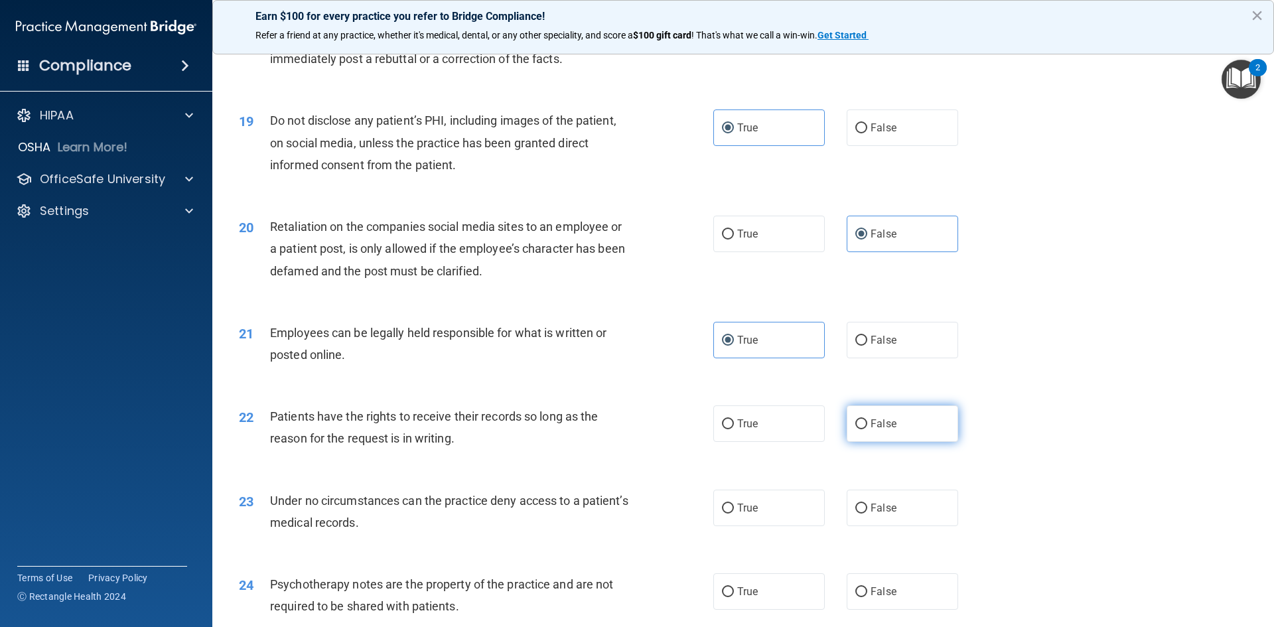
radio input "true"
click at [861, 516] on label "False" at bounding box center [901, 508] width 111 height 36
click at [861, 513] on input "False" at bounding box center [861, 508] width 12 height 10
radio input "true"
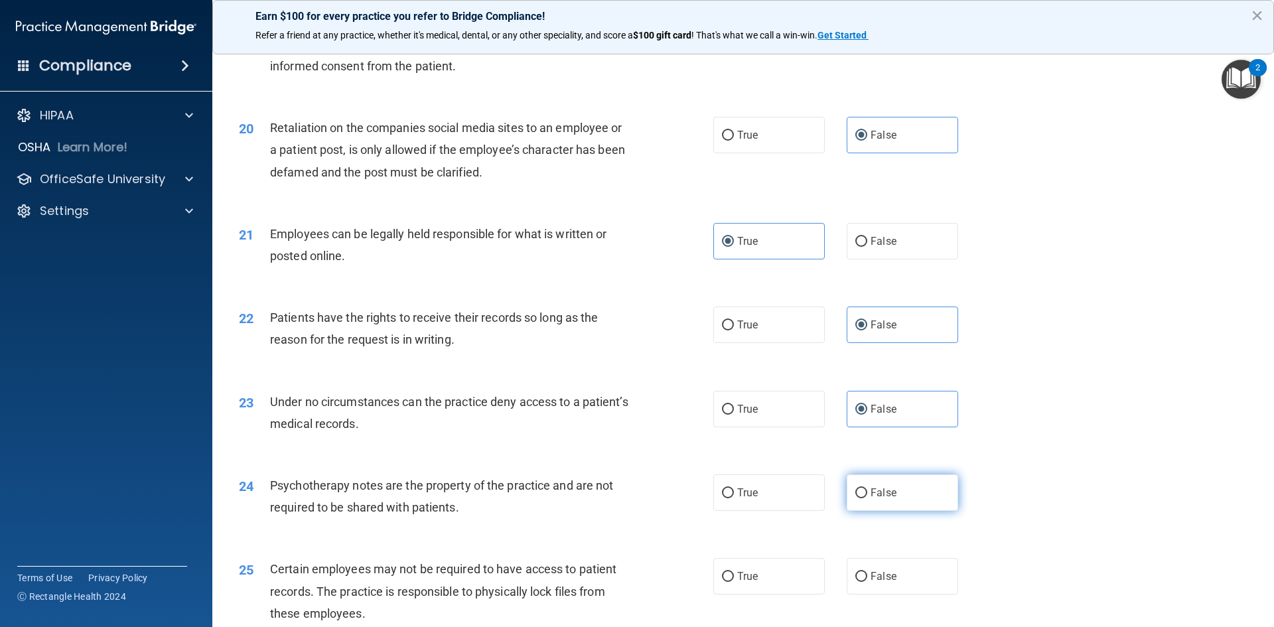
scroll to position [2056, 0]
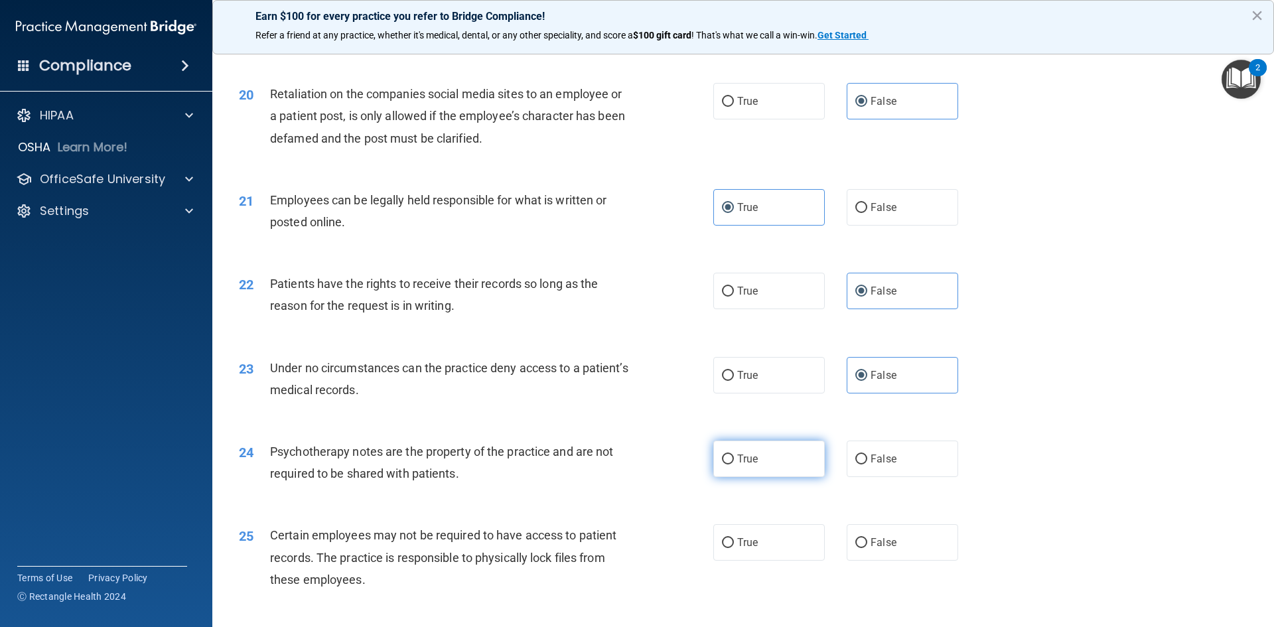
click at [765, 477] on label "True" at bounding box center [768, 458] width 111 height 36
click at [734, 464] on input "True" at bounding box center [728, 459] width 12 height 10
radio input "true"
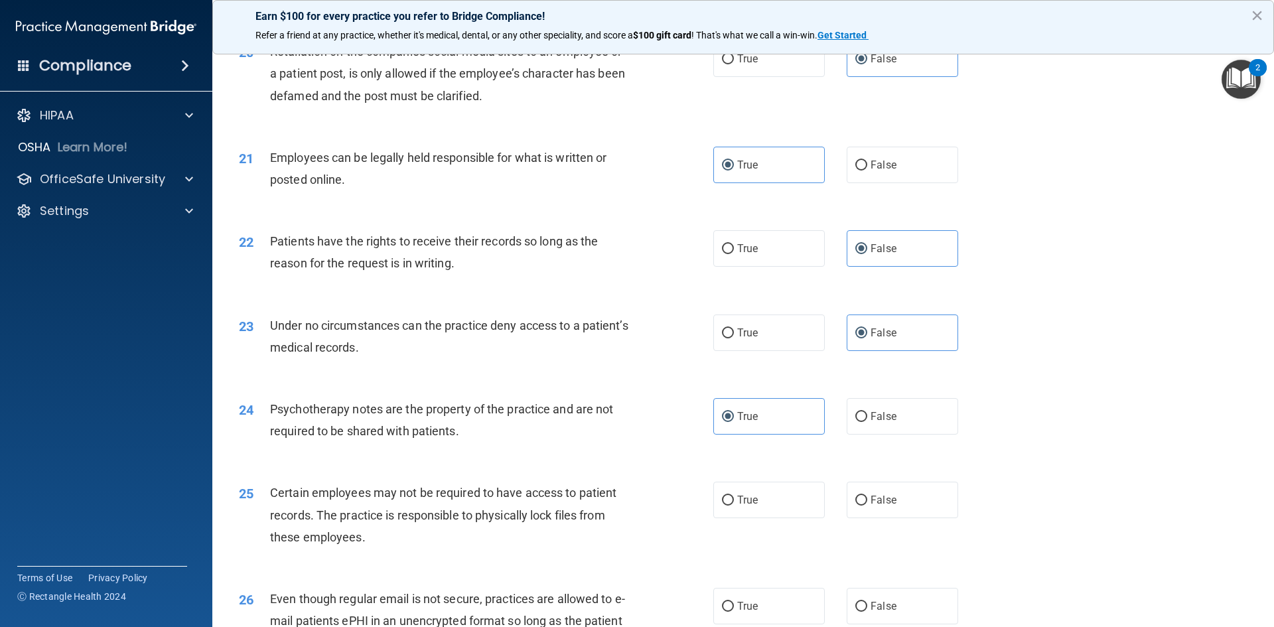
scroll to position [2123, 0]
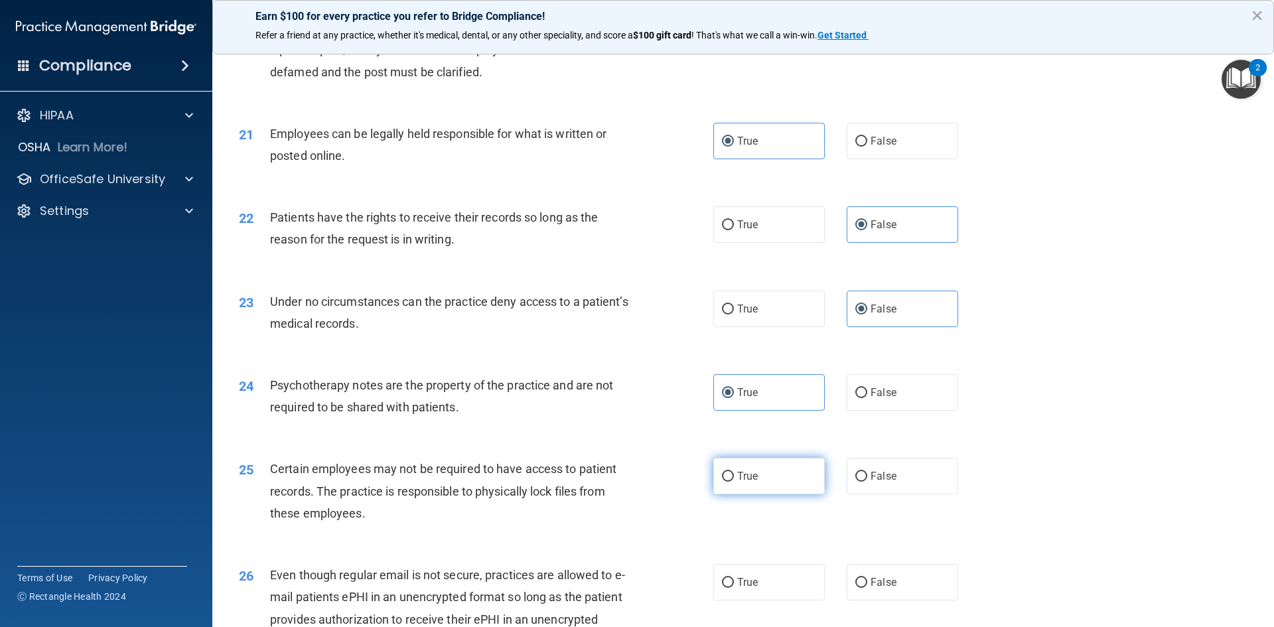
click at [795, 492] on label "True" at bounding box center [768, 476] width 111 height 36
click at [734, 482] on input "True" at bounding box center [728, 477] width 12 height 10
radio input "true"
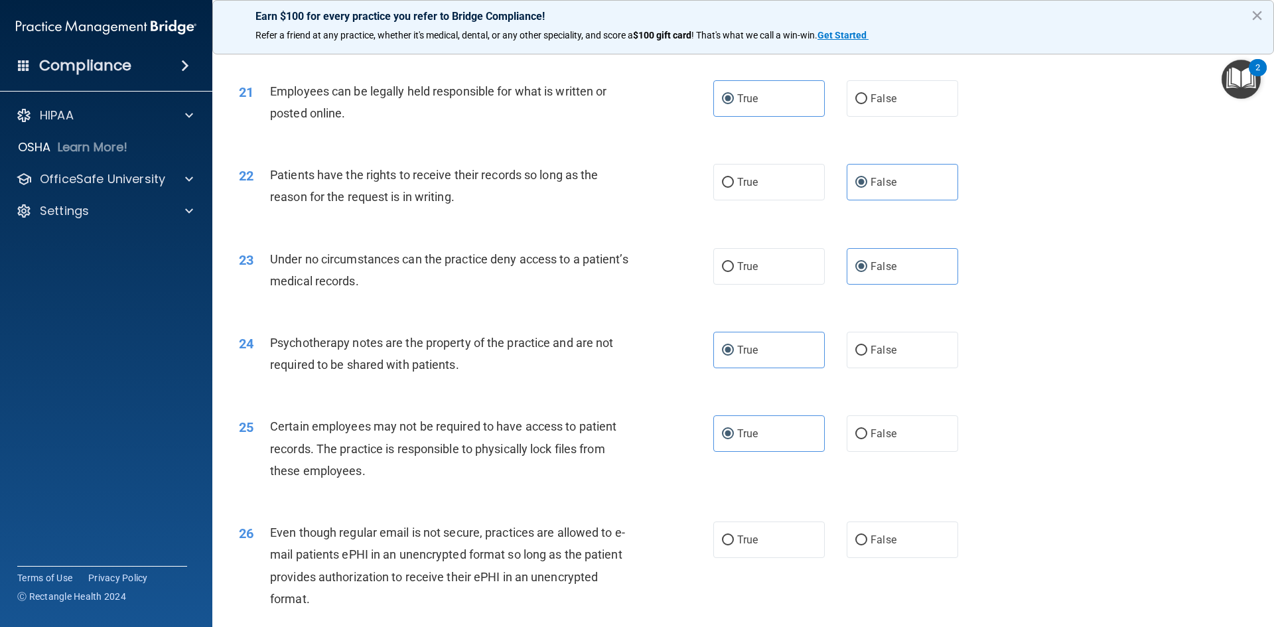
scroll to position [2189, 0]
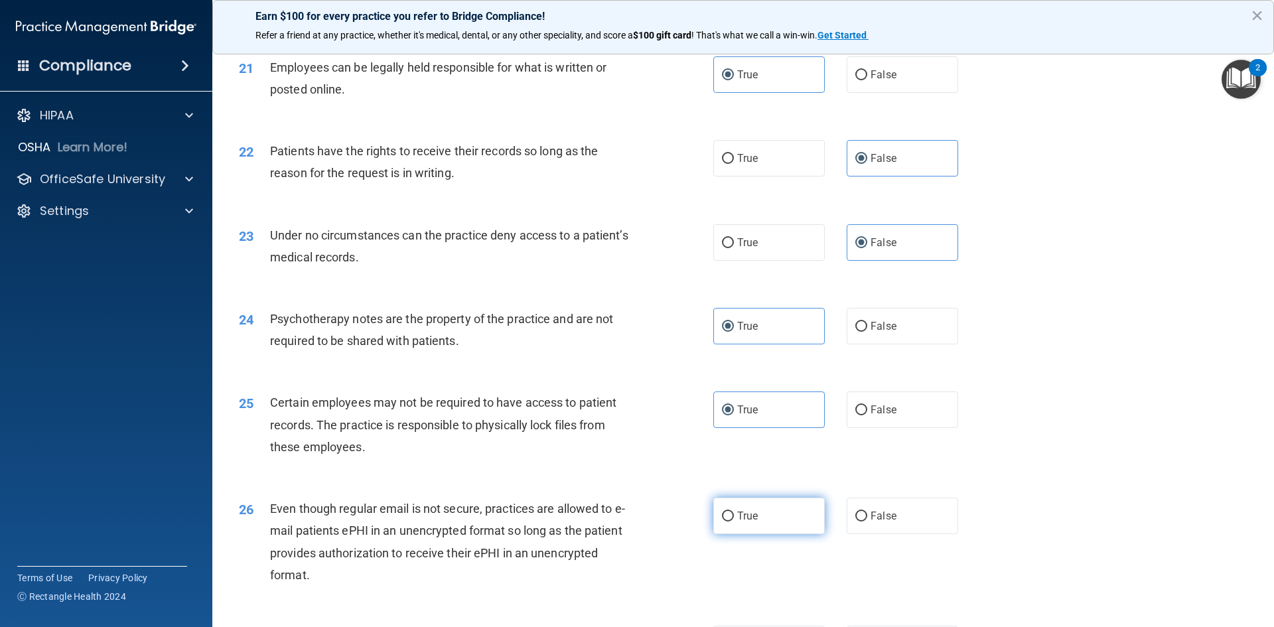
click at [805, 534] on label "True" at bounding box center [768, 516] width 111 height 36
click at [734, 521] on input "True" at bounding box center [728, 516] width 12 height 10
radio input "true"
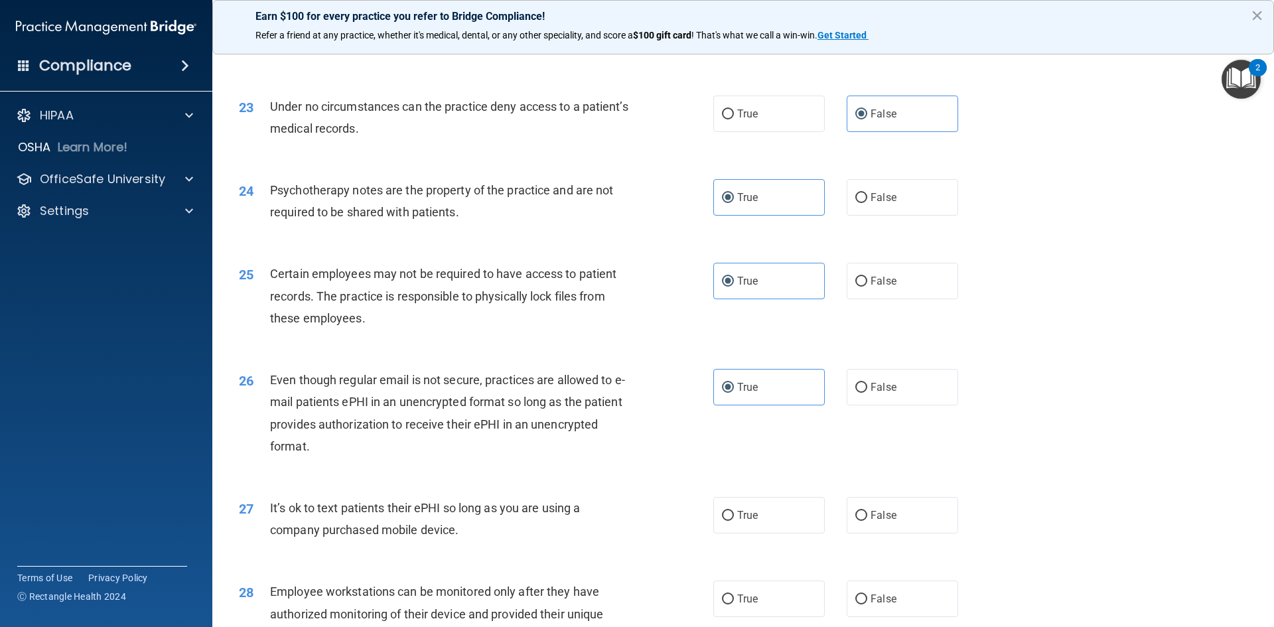
scroll to position [2322, 0]
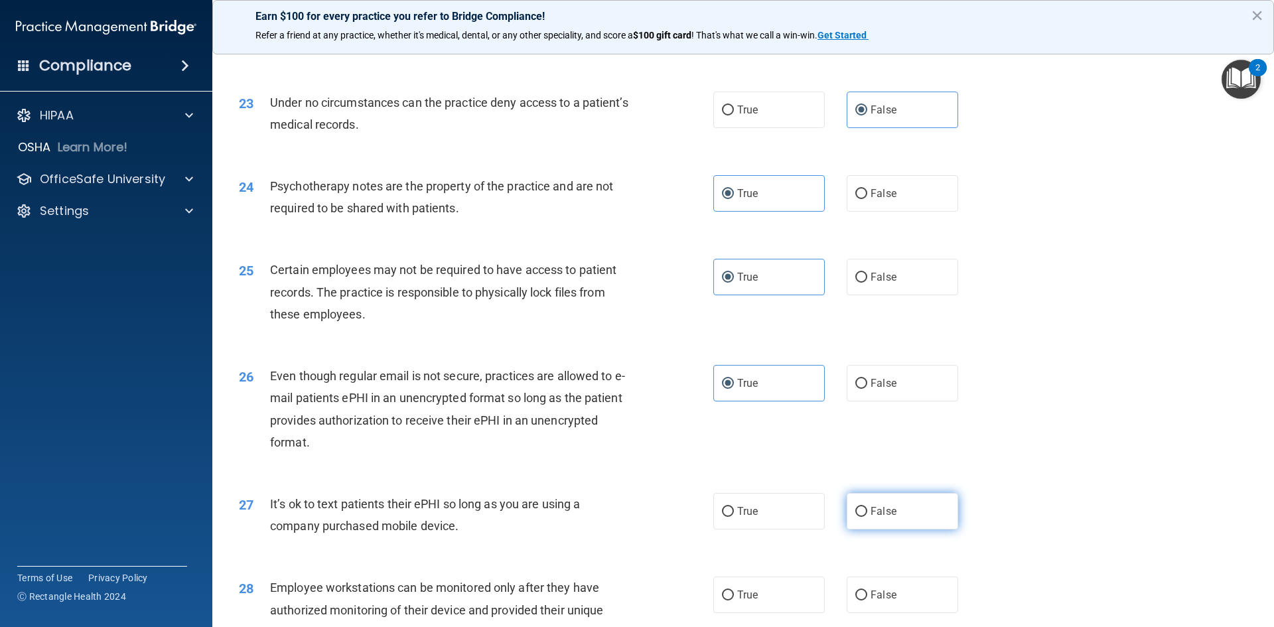
click at [910, 524] on label "False" at bounding box center [901, 511] width 111 height 36
click at [867, 517] on input "False" at bounding box center [861, 512] width 12 height 10
radio input "true"
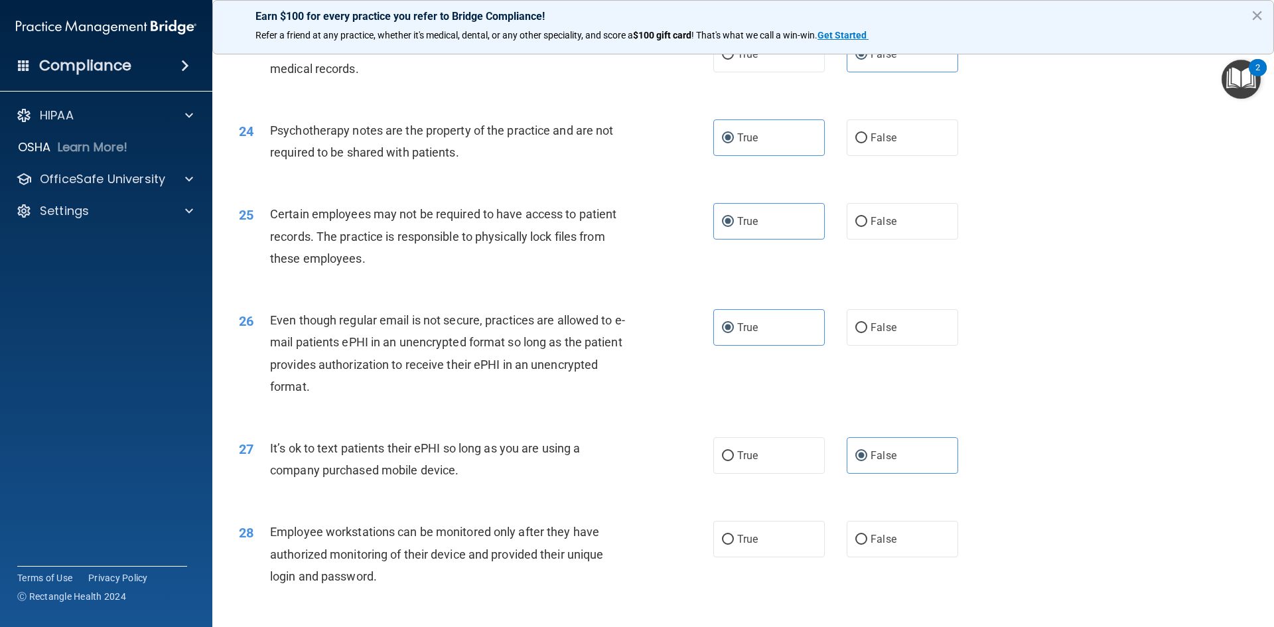
scroll to position [2454, 0]
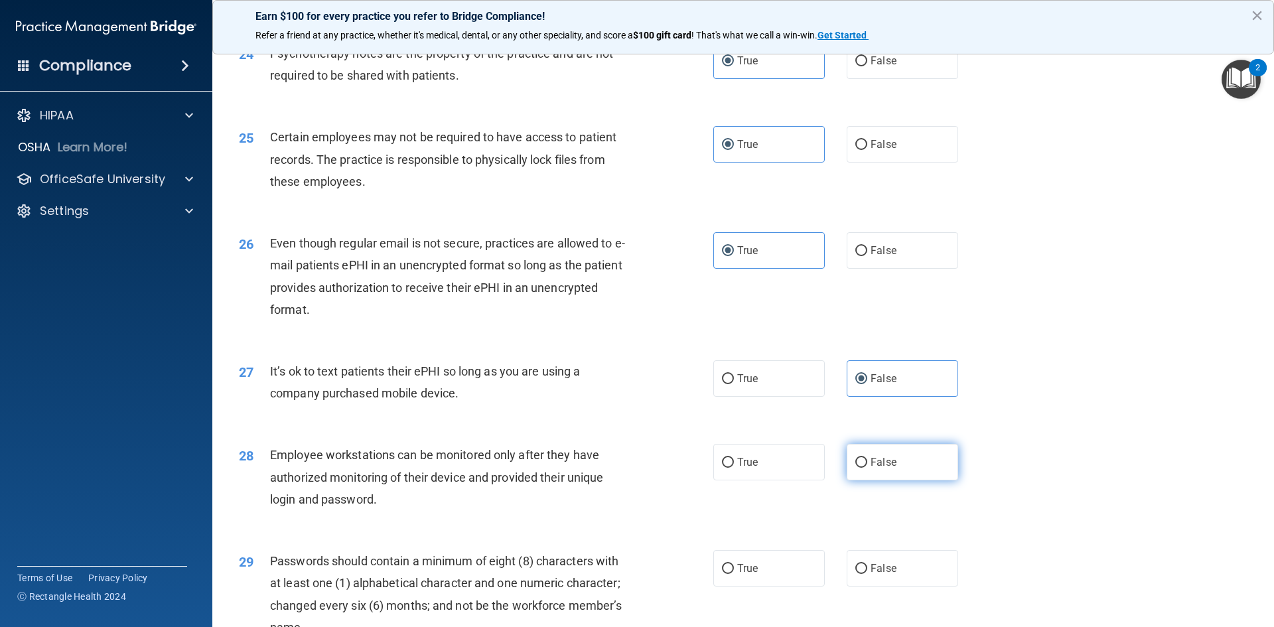
drag, startPoint x: 905, startPoint y: 480, endPoint x: 924, endPoint y: 477, distance: 19.5
click at [904, 480] on label "False" at bounding box center [901, 462] width 111 height 36
click at [867, 468] on input "False" at bounding box center [861, 463] width 12 height 10
radio input "true"
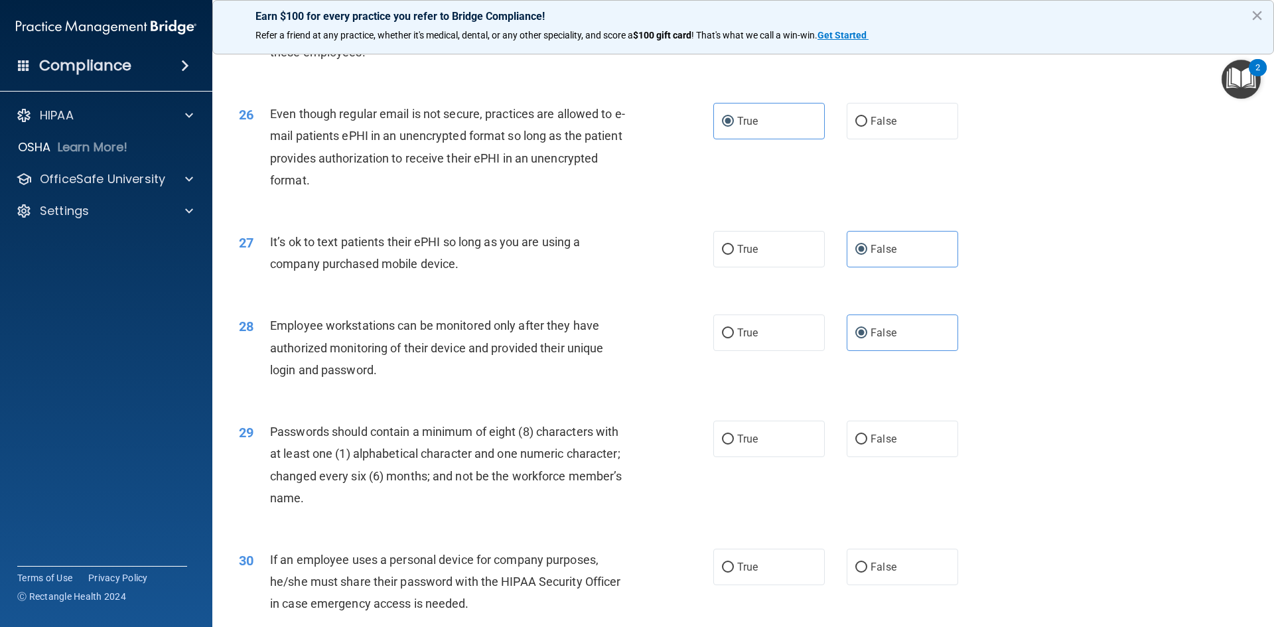
scroll to position [2587, 0]
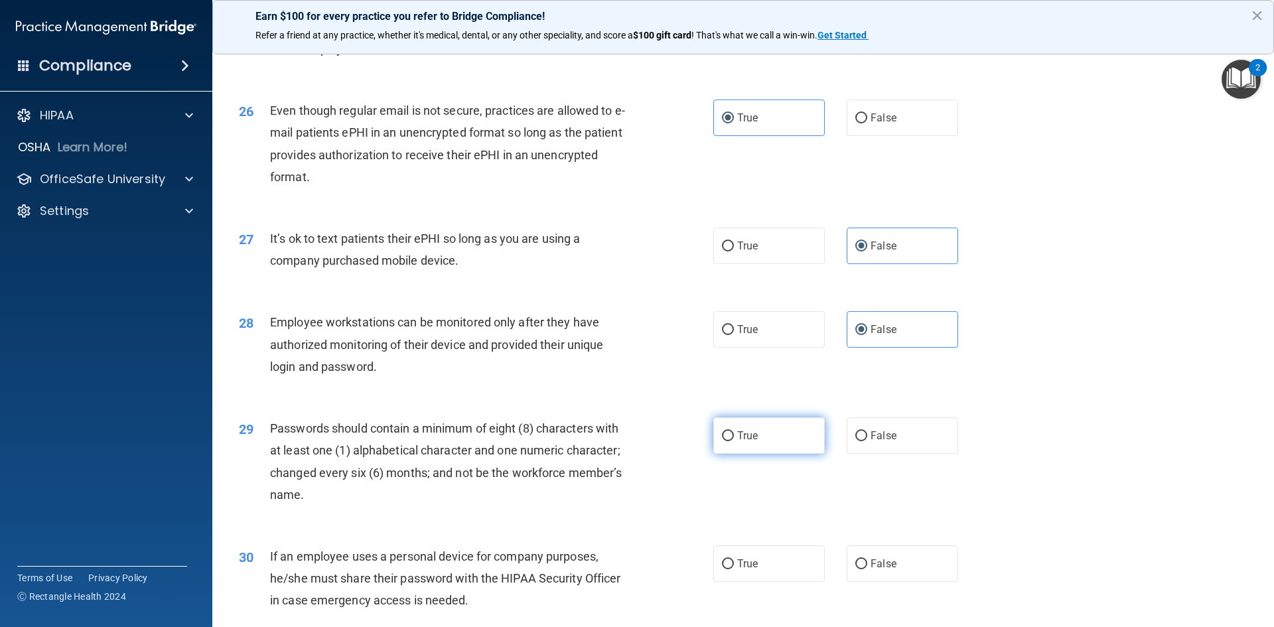
click at [730, 454] on label "True" at bounding box center [768, 435] width 111 height 36
click at [730, 441] on input "True" at bounding box center [728, 436] width 12 height 10
radio input "true"
click at [923, 582] on label "False" at bounding box center [901, 563] width 111 height 36
click at [867, 569] on input "False" at bounding box center [861, 564] width 12 height 10
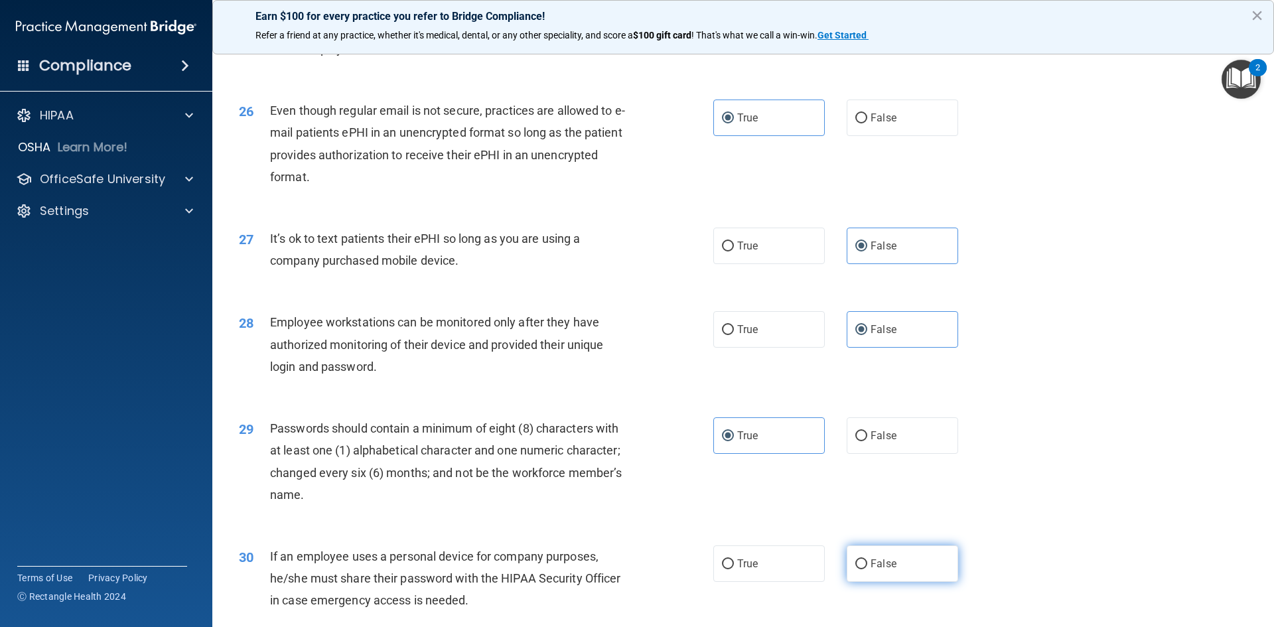
radio input "true"
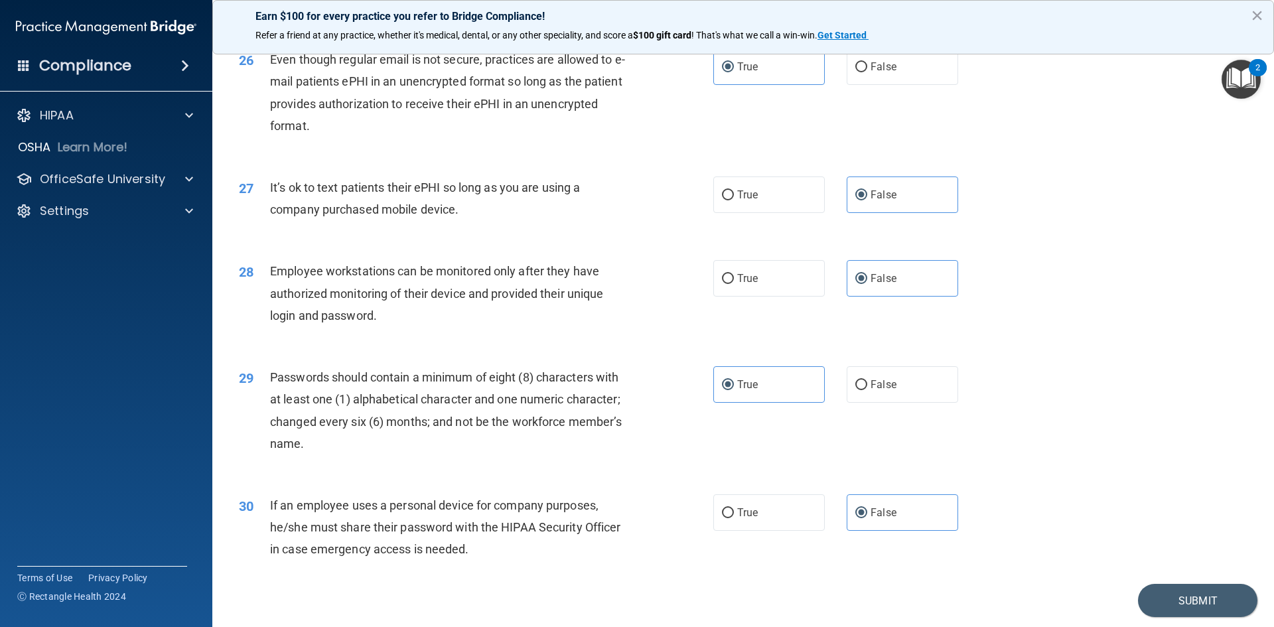
scroll to position [2703, 0]
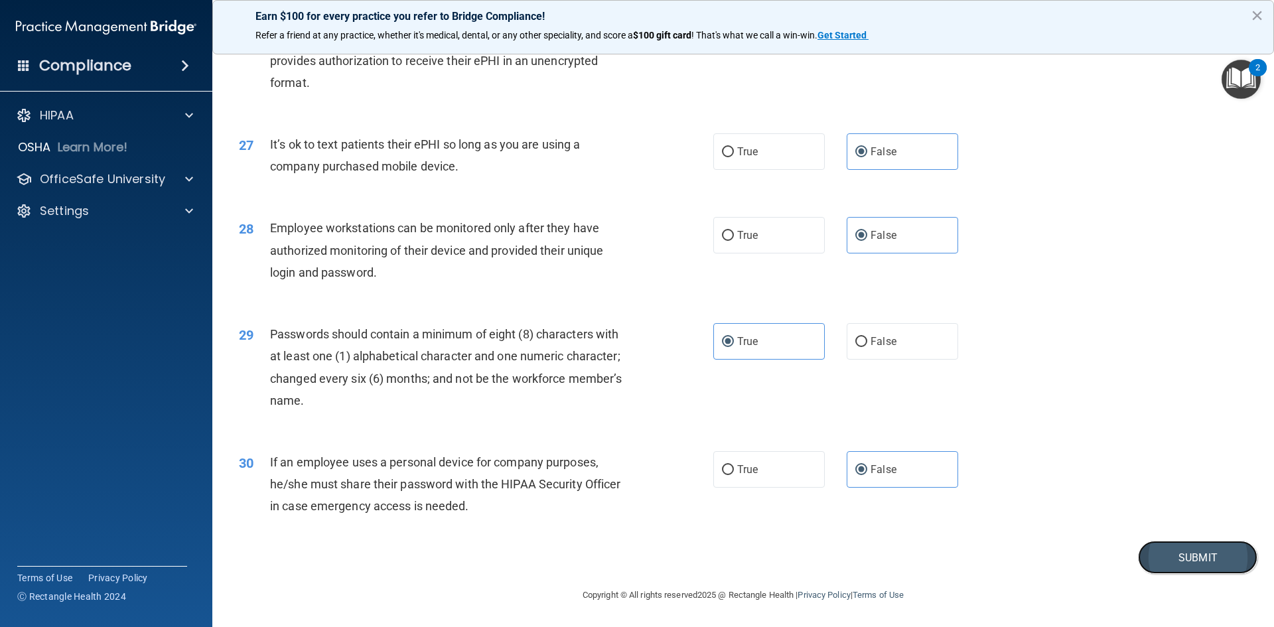
click at [1165, 564] on button "Submit" at bounding box center [1197, 558] width 119 height 34
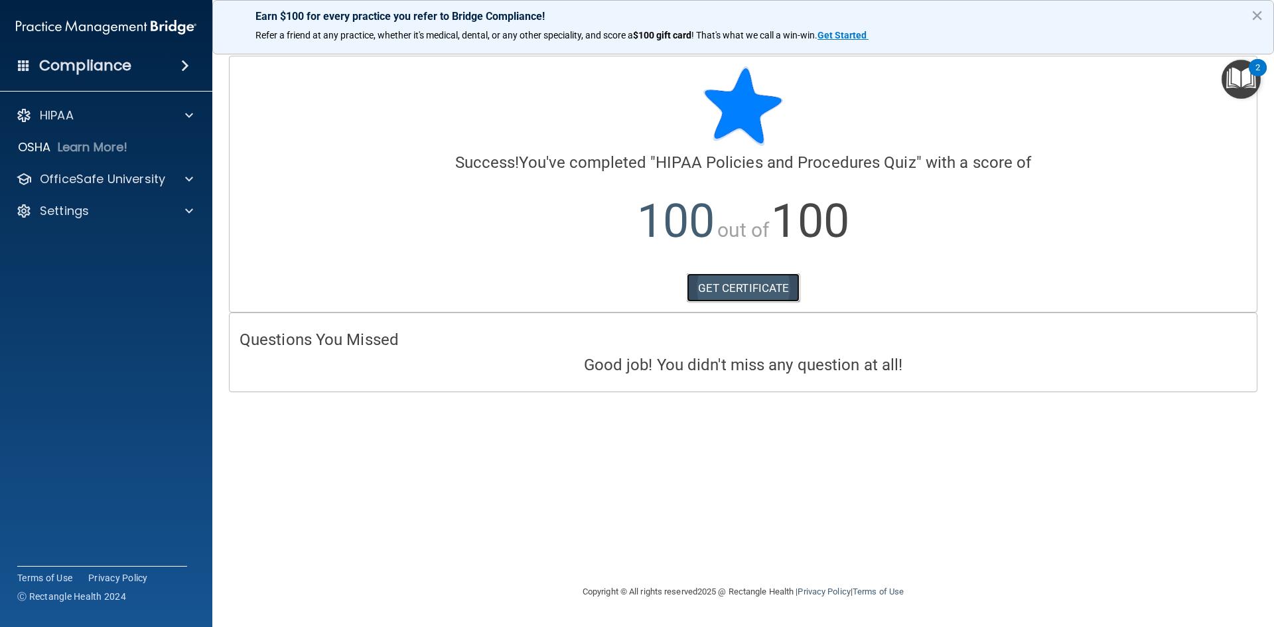
click at [748, 282] on link "GET CERTIFICATE" at bounding box center [743, 287] width 113 height 29
click at [140, 186] on p "OfficeSafe University" at bounding box center [102, 179] width 125 height 16
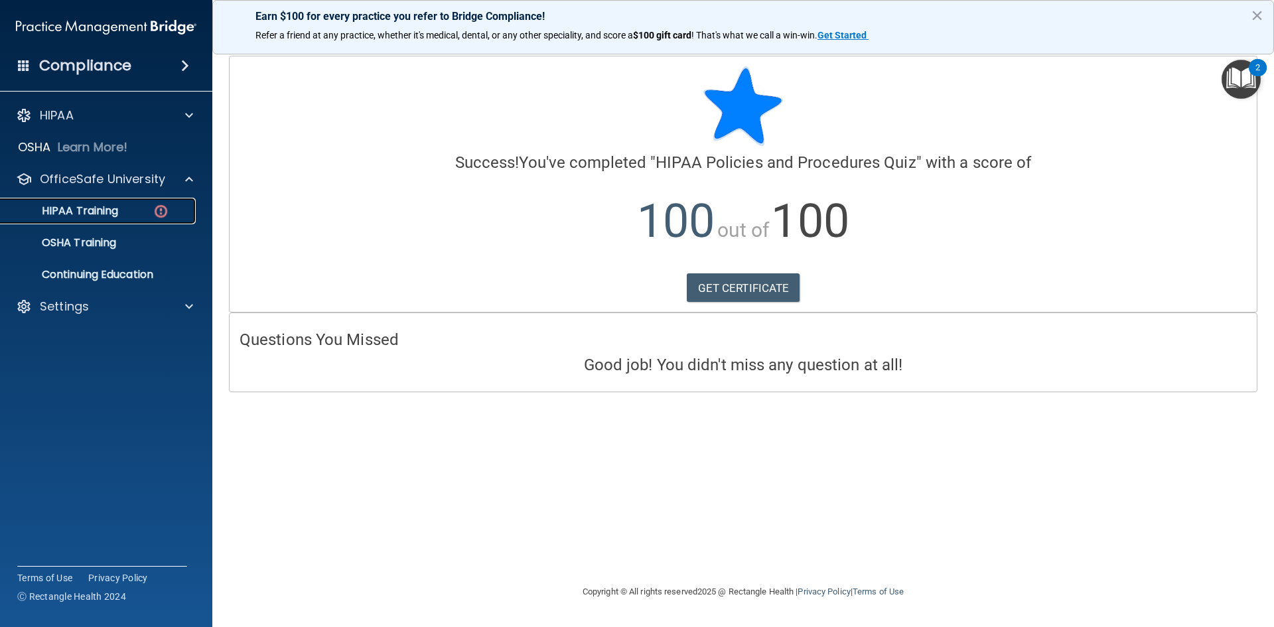
click at [117, 208] on p "HIPAA Training" at bounding box center [63, 210] width 109 height 13
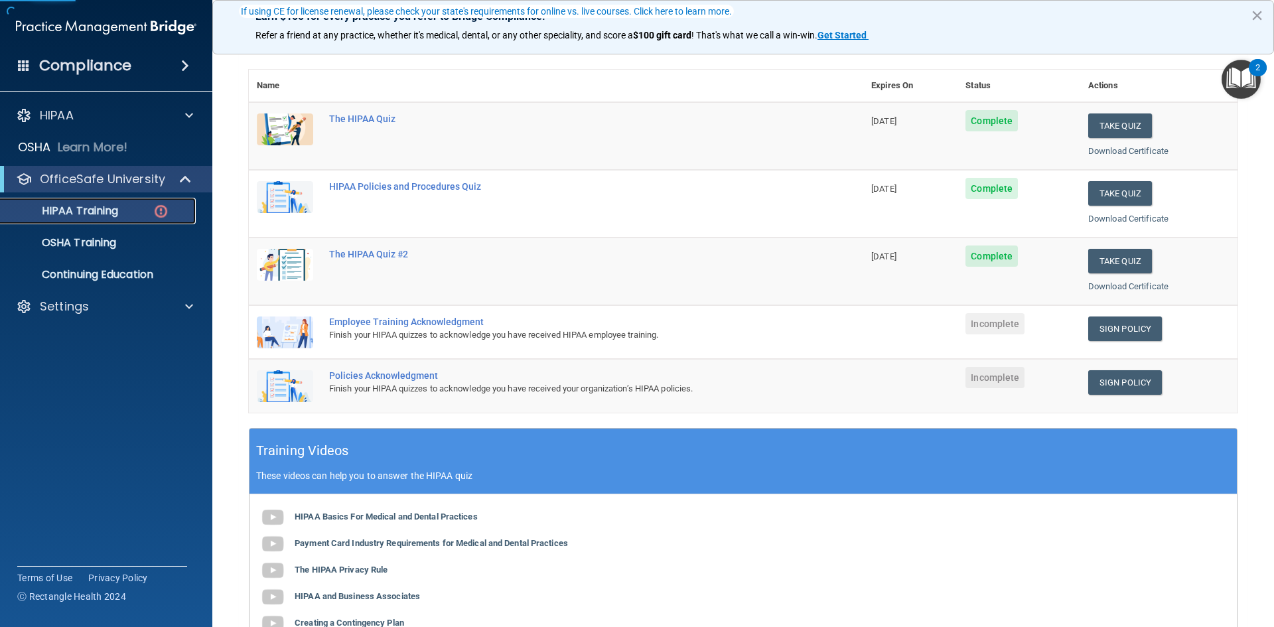
scroll to position [133, 0]
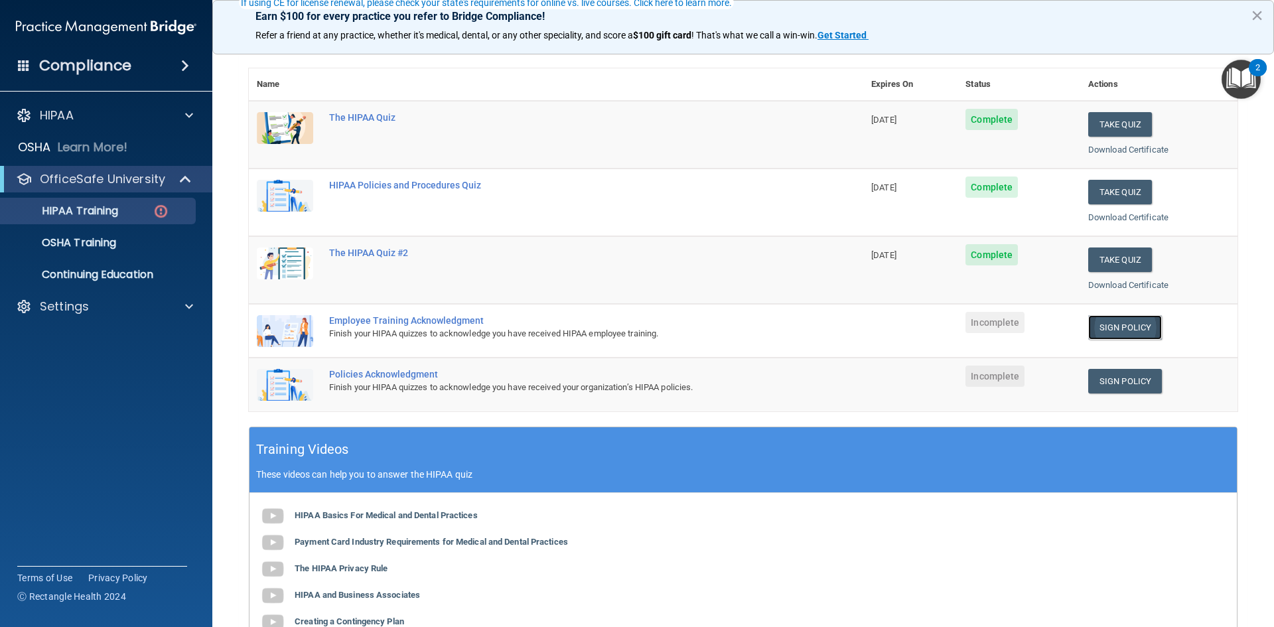
click at [1124, 331] on link "Sign Policy" at bounding box center [1125, 327] width 74 height 25
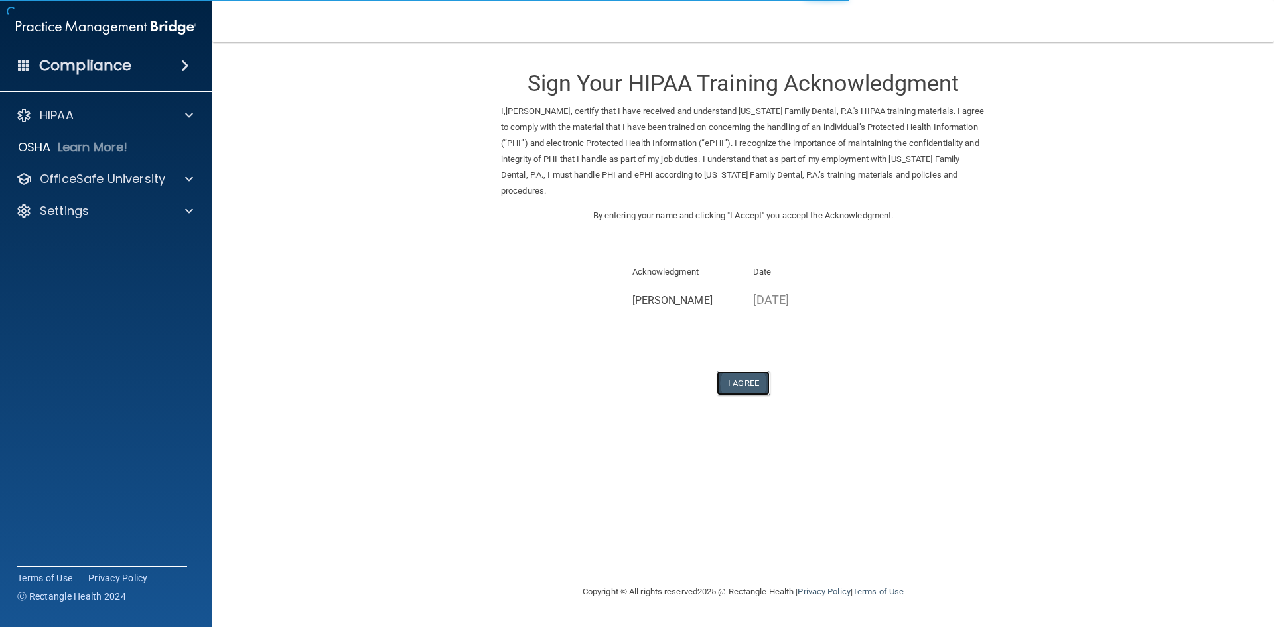
click at [759, 387] on button "I Agree" at bounding box center [742, 383] width 53 height 25
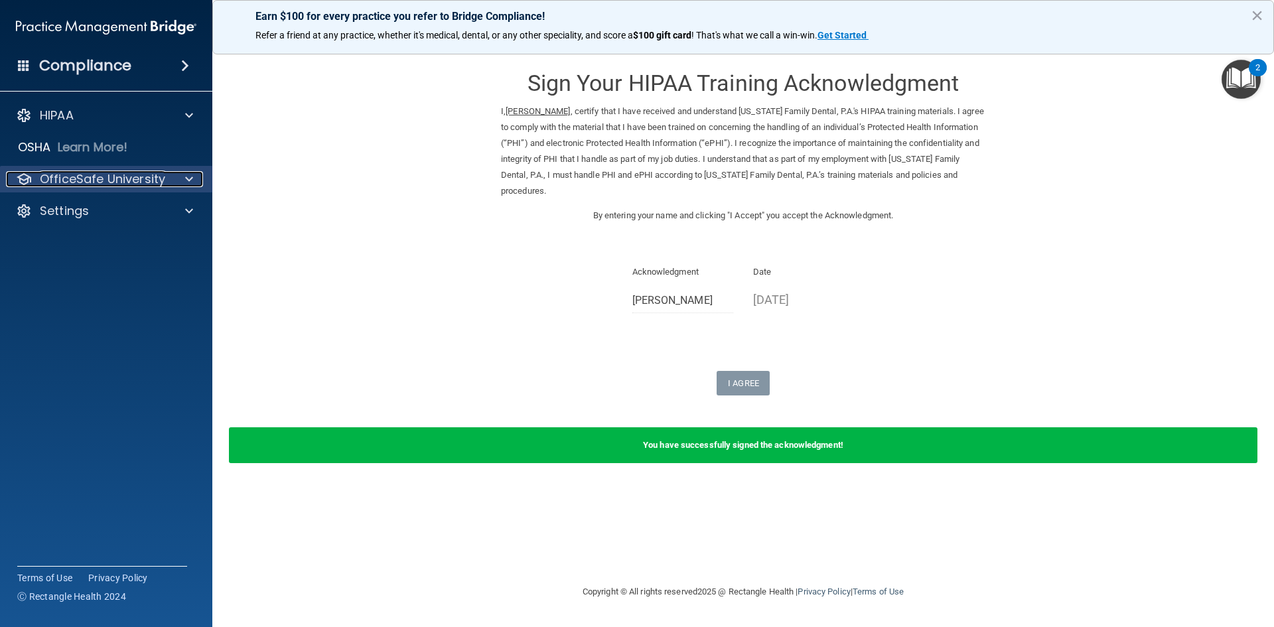
click at [108, 183] on p "OfficeSafe University" at bounding box center [102, 179] width 125 height 16
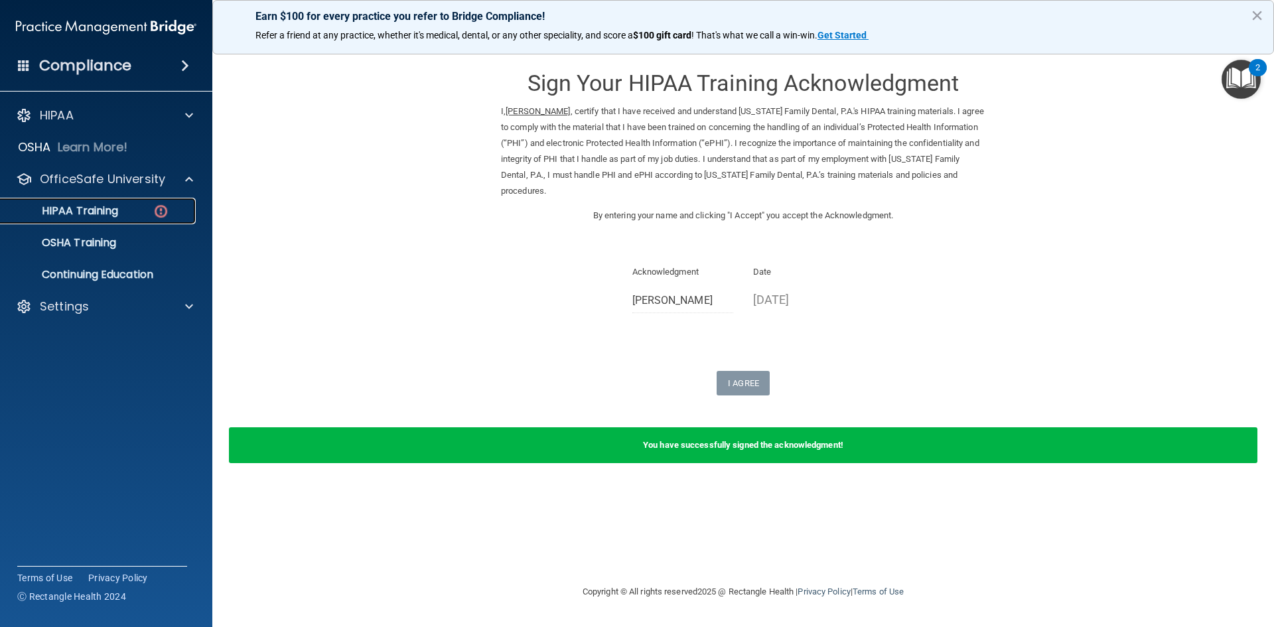
click at [117, 208] on p "HIPAA Training" at bounding box center [63, 210] width 109 height 13
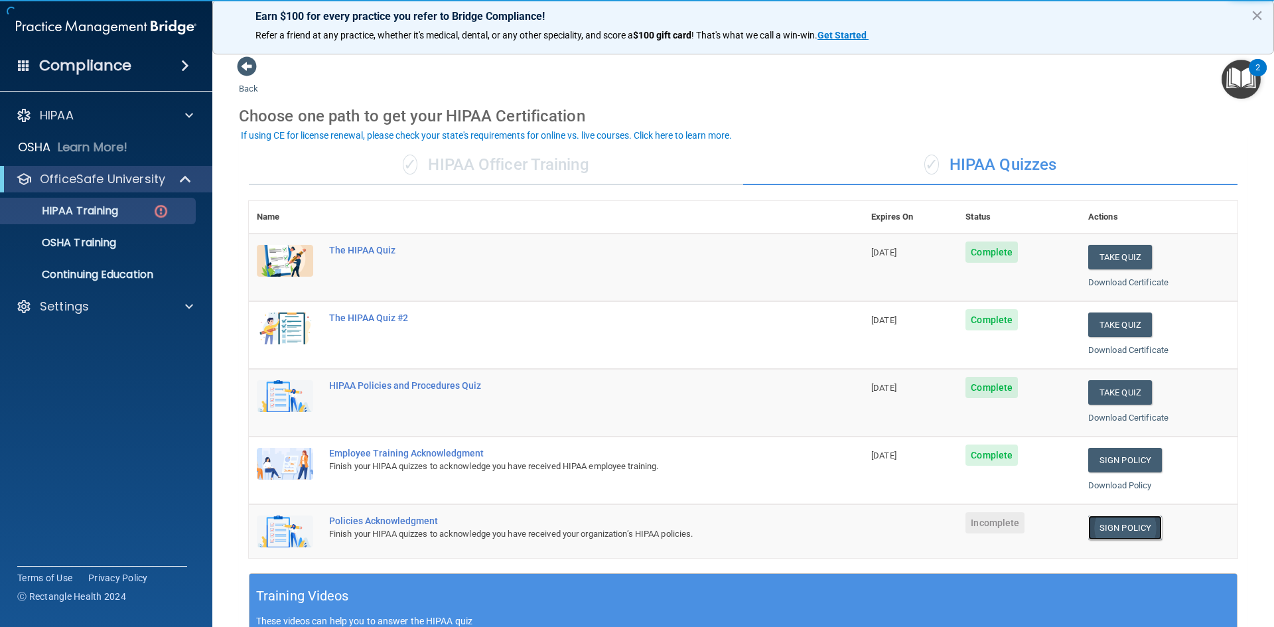
click at [1112, 521] on link "Sign Policy" at bounding box center [1125, 527] width 74 height 25
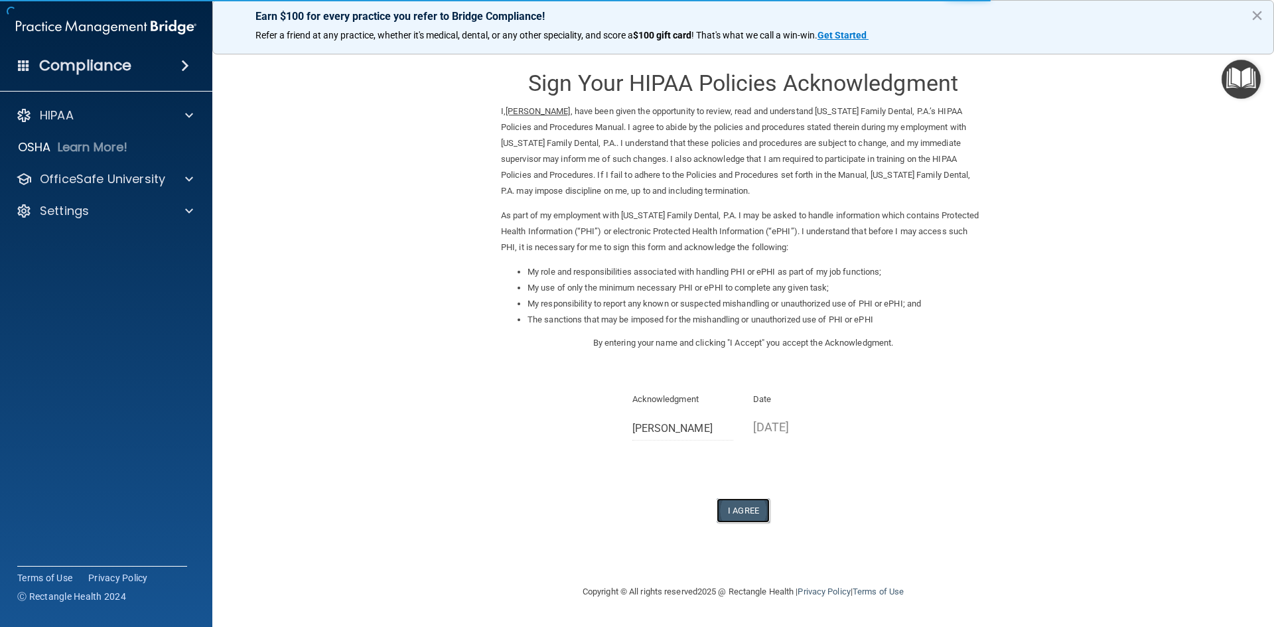
click at [758, 515] on button "I Agree" at bounding box center [742, 510] width 53 height 25
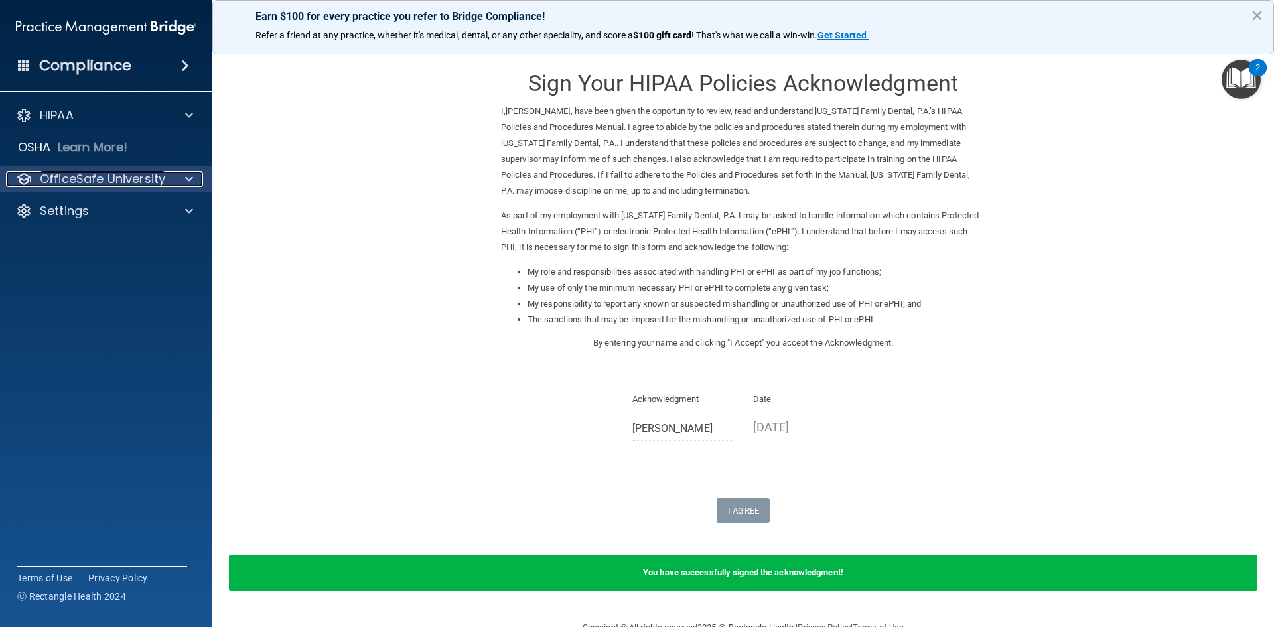
click at [125, 173] on p "OfficeSafe University" at bounding box center [102, 179] width 125 height 16
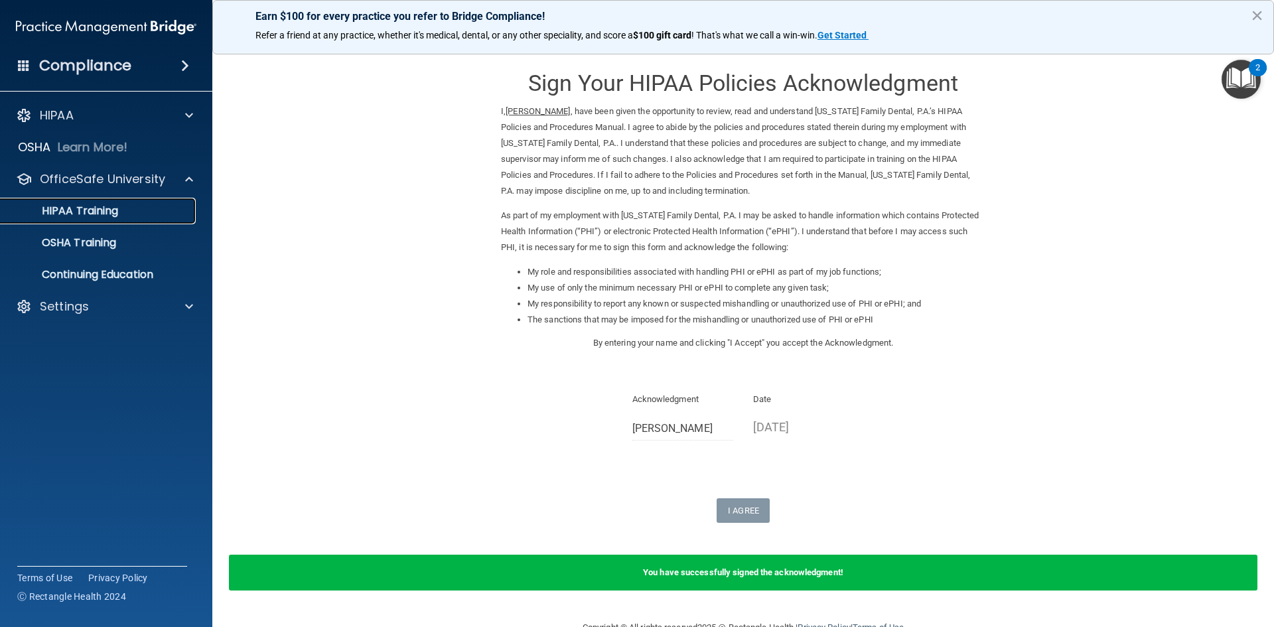
click at [123, 205] on div "HIPAA Training" at bounding box center [99, 210] width 181 height 13
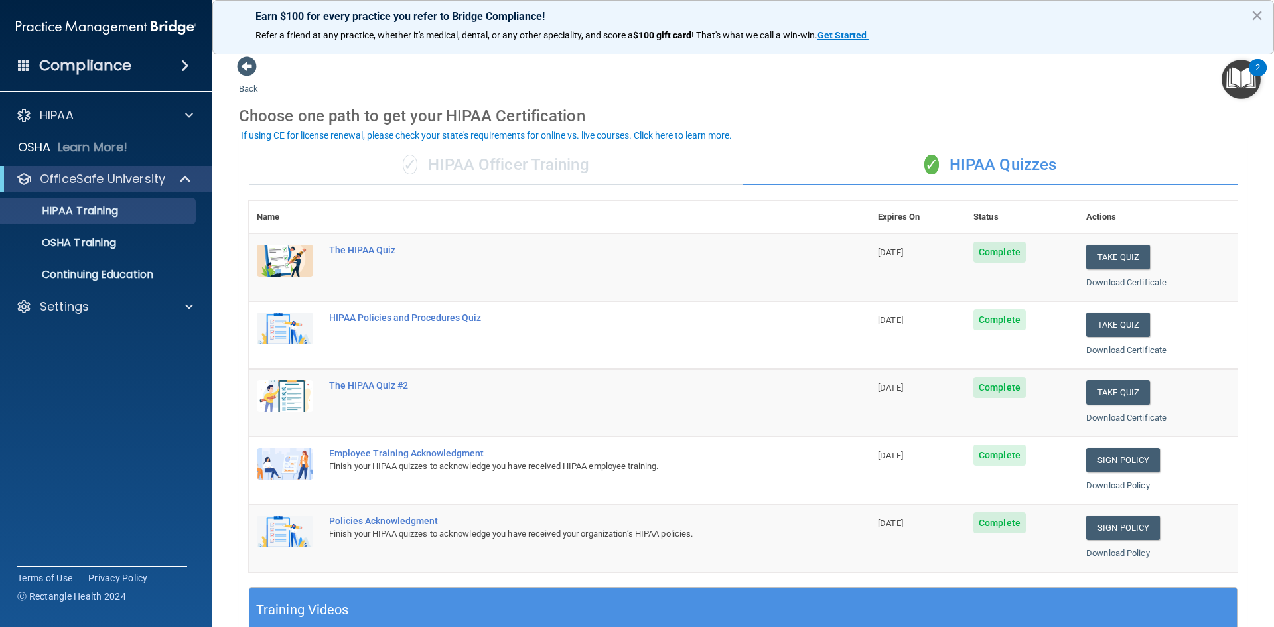
click at [535, 167] on div "✓ HIPAA Officer Training" at bounding box center [496, 165] width 494 height 40
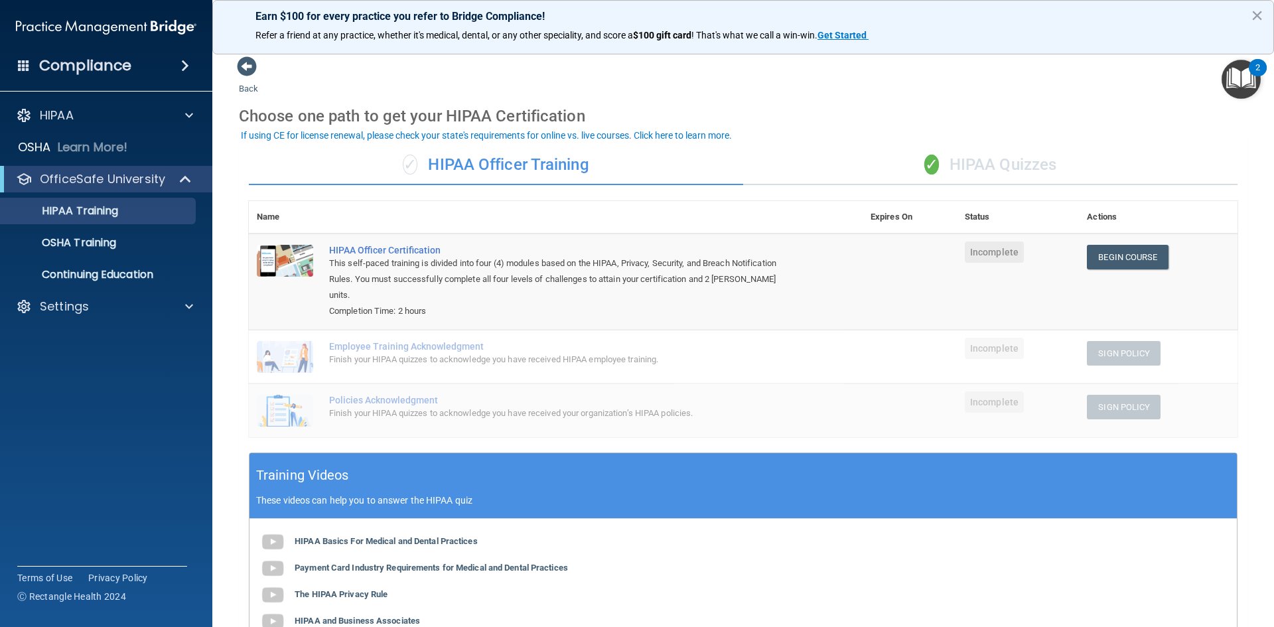
click at [933, 159] on div "✓ HIPAA Quizzes" at bounding box center [990, 165] width 494 height 40
